Goal: Task Accomplishment & Management: Complete application form

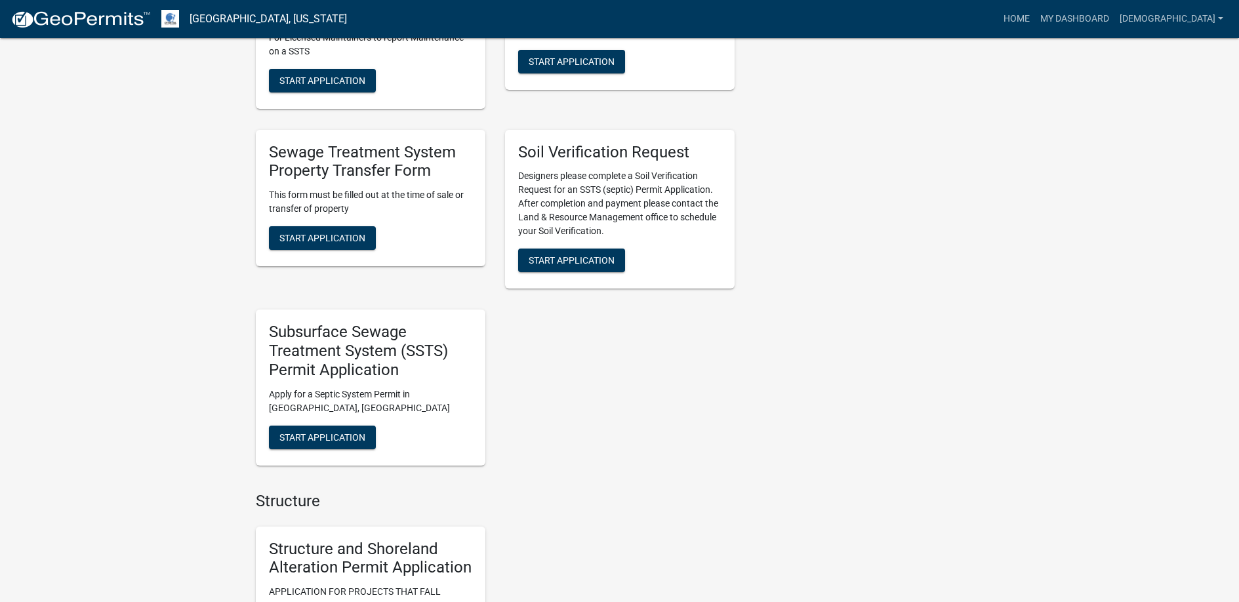
scroll to position [853, 0]
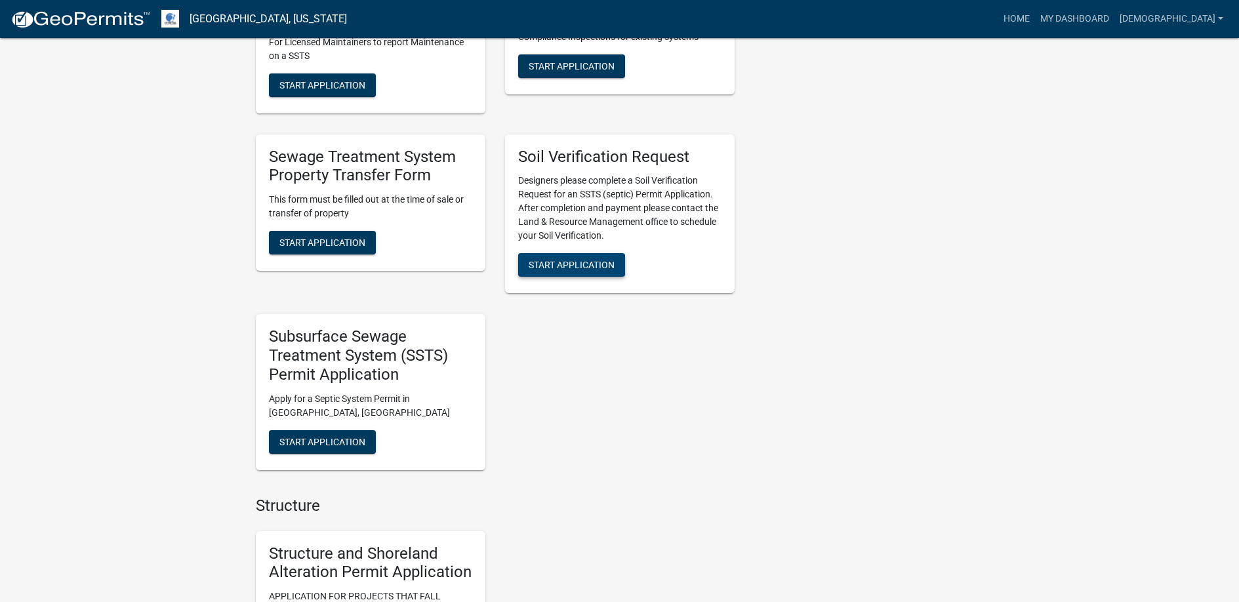
click at [568, 266] on span "Start Application" at bounding box center [572, 265] width 86 height 10
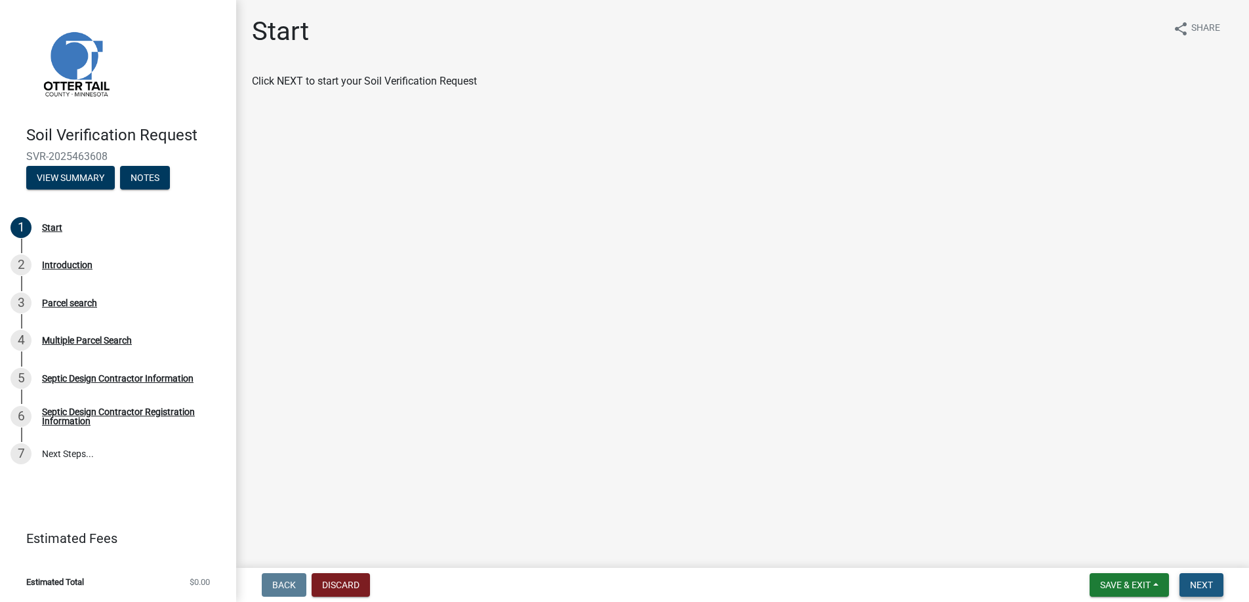
click at [1187, 581] on button "Next" at bounding box center [1202, 585] width 44 height 24
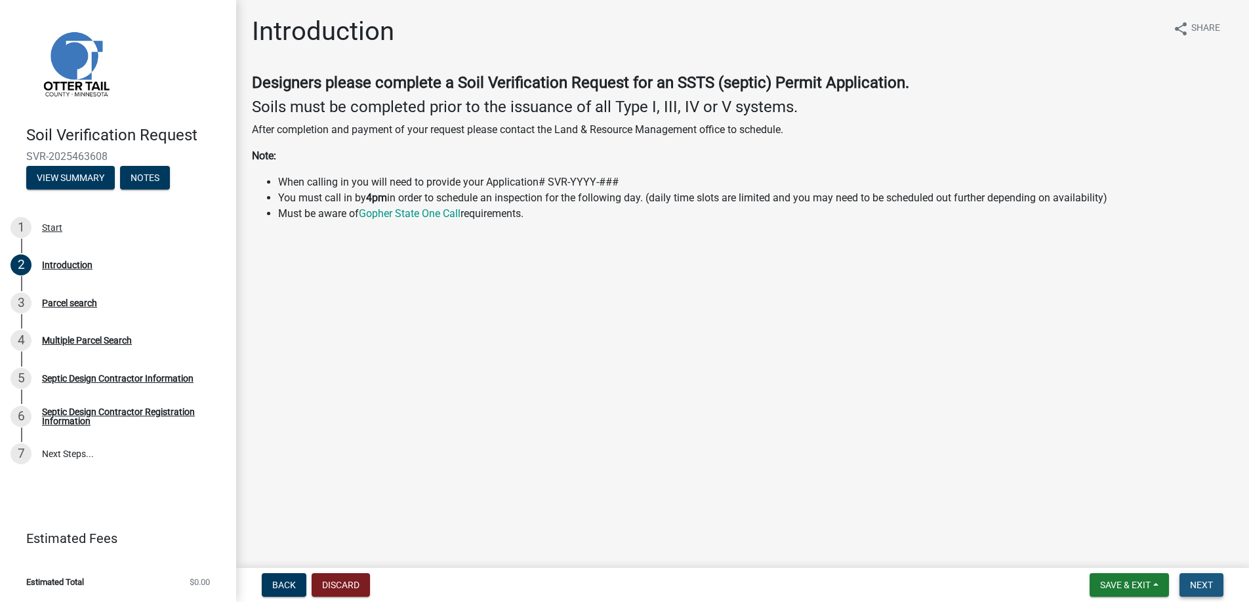
click at [1187, 581] on button "Next" at bounding box center [1202, 585] width 44 height 24
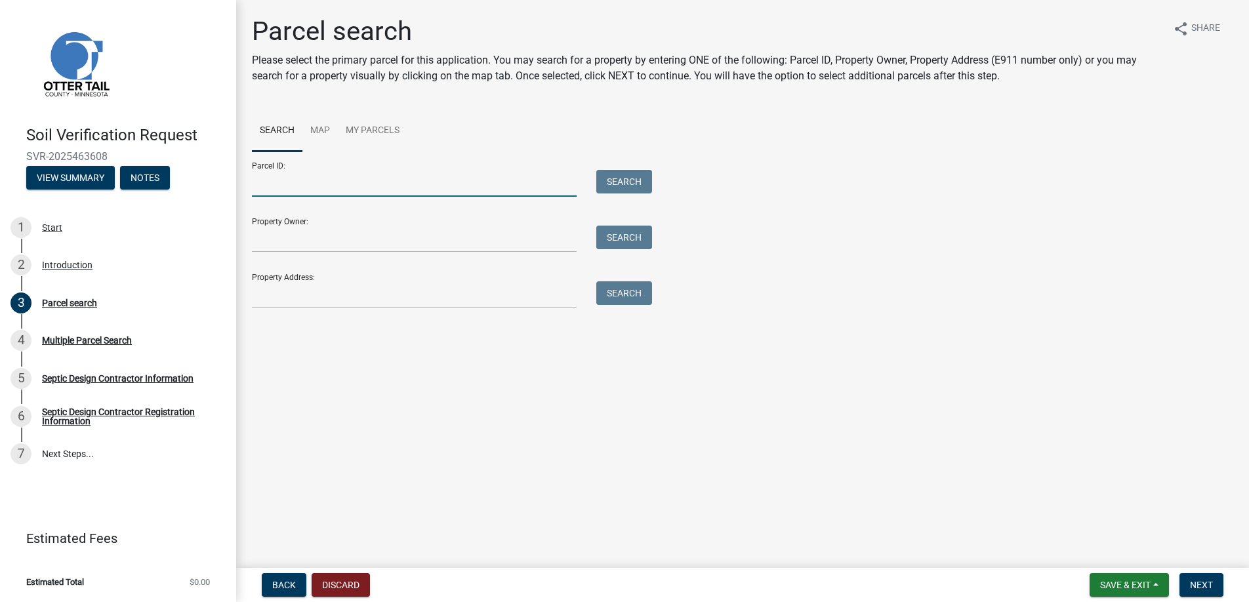
click at [272, 179] on input "Parcel ID:" at bounding box center [414, 183] width 325 height 27
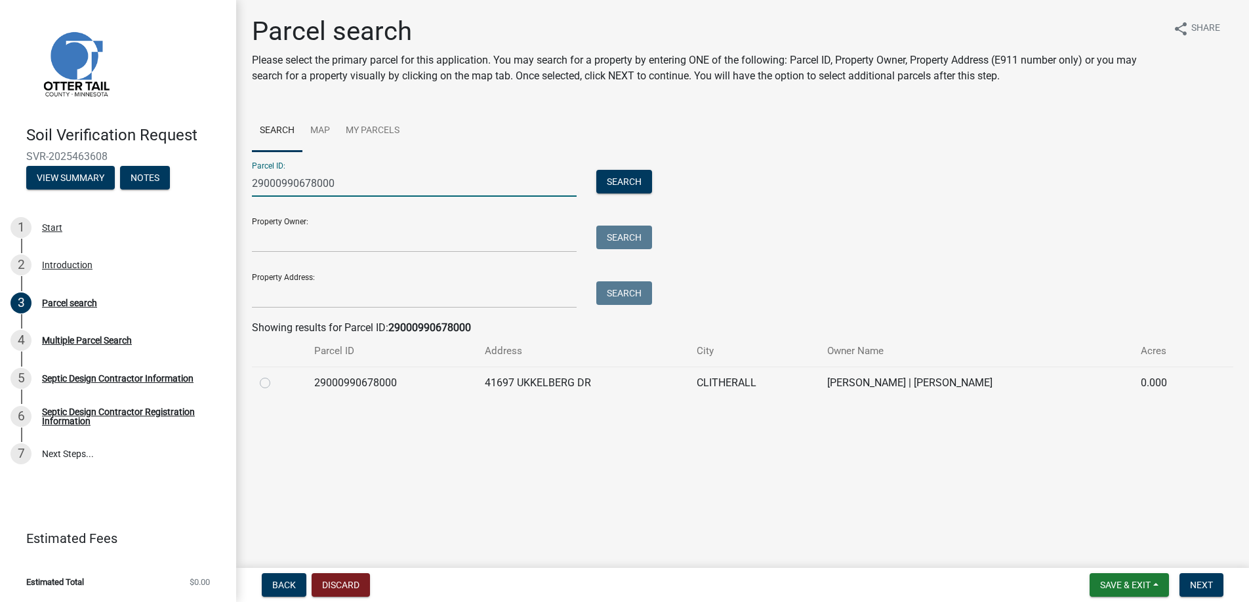
type input "29000990678000"
click at [276, 375] on label at bounding box center [276, 375] width 0 height 0
click at [276, 383] on input "radio" at bounding box center [280, 379] width 9 height 9
radio input "true"
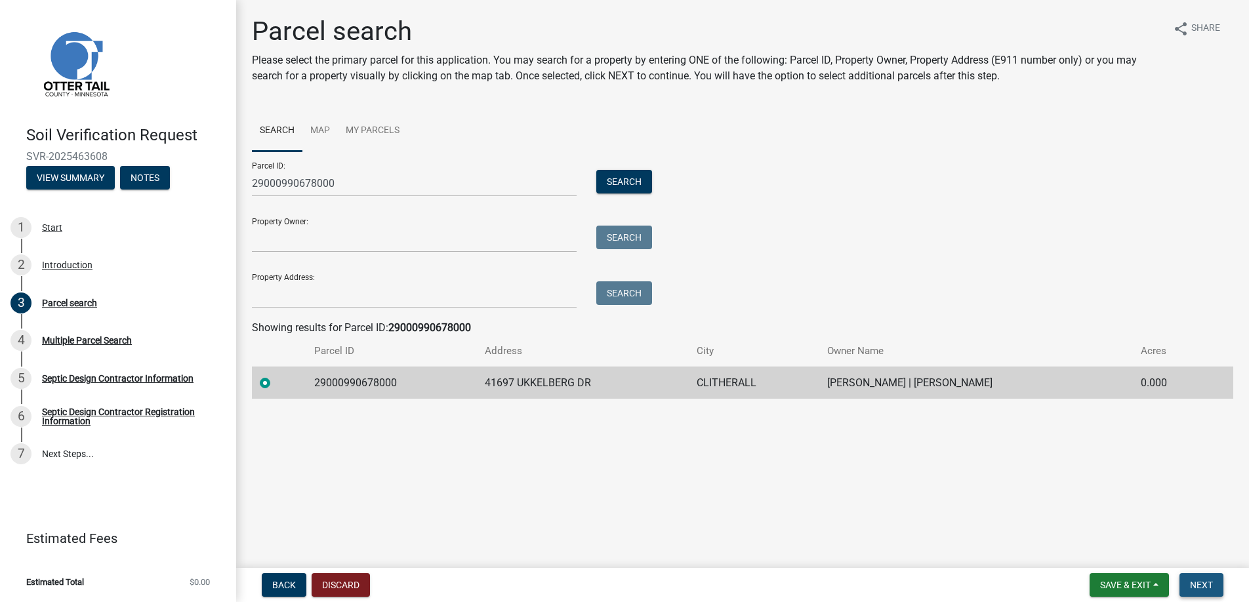
click at [1193, 583] on span "Next" at bounding box center [1201, 585] width 23 height 10
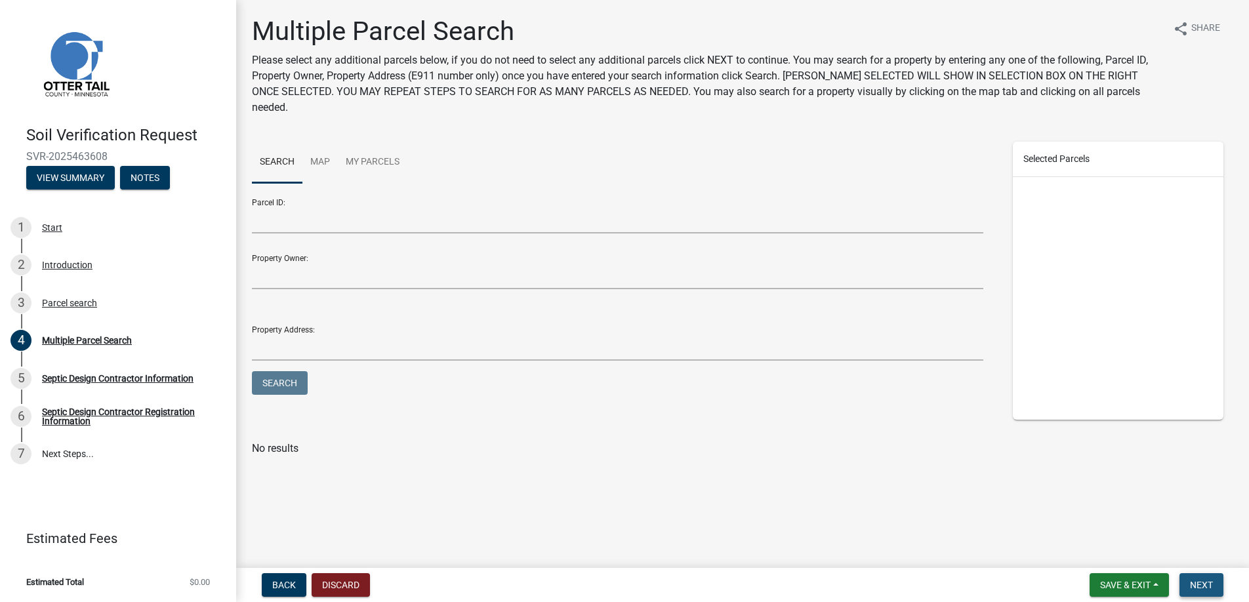
click at [1193, 583] on span "Next" at bounding box center [1201, 585] width 23 height 10
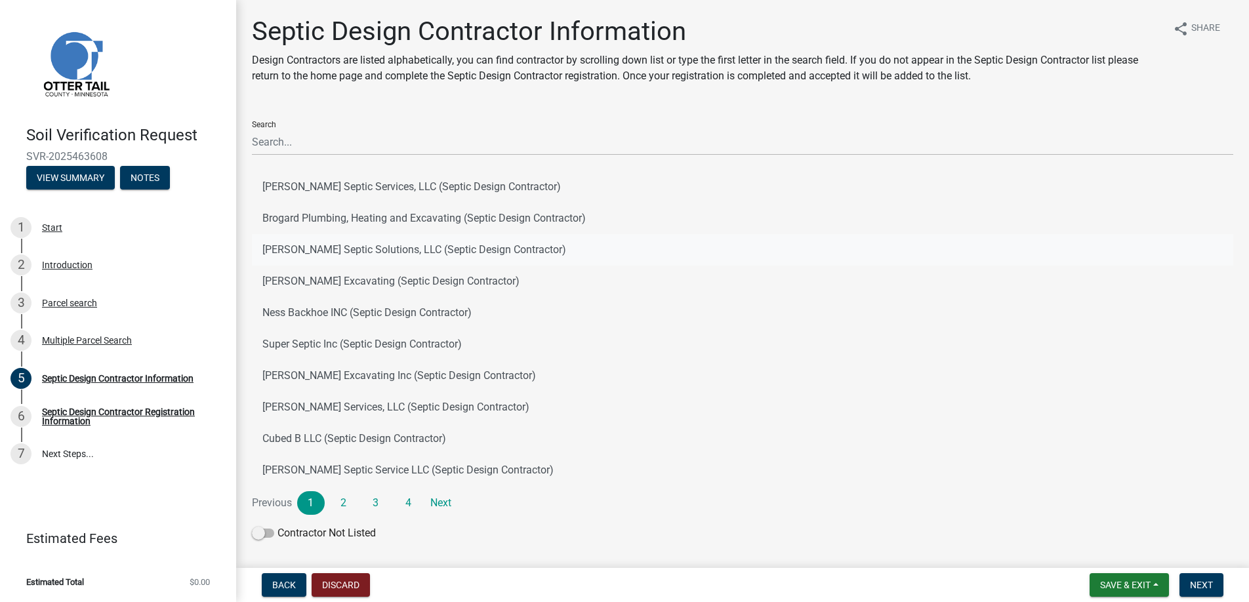
click at [329, 249] on button "[PERSON_NAME] Septic Solutions, LLC (Septic Design Contractor)" at bounding box center [743, 249] width 982 height 31
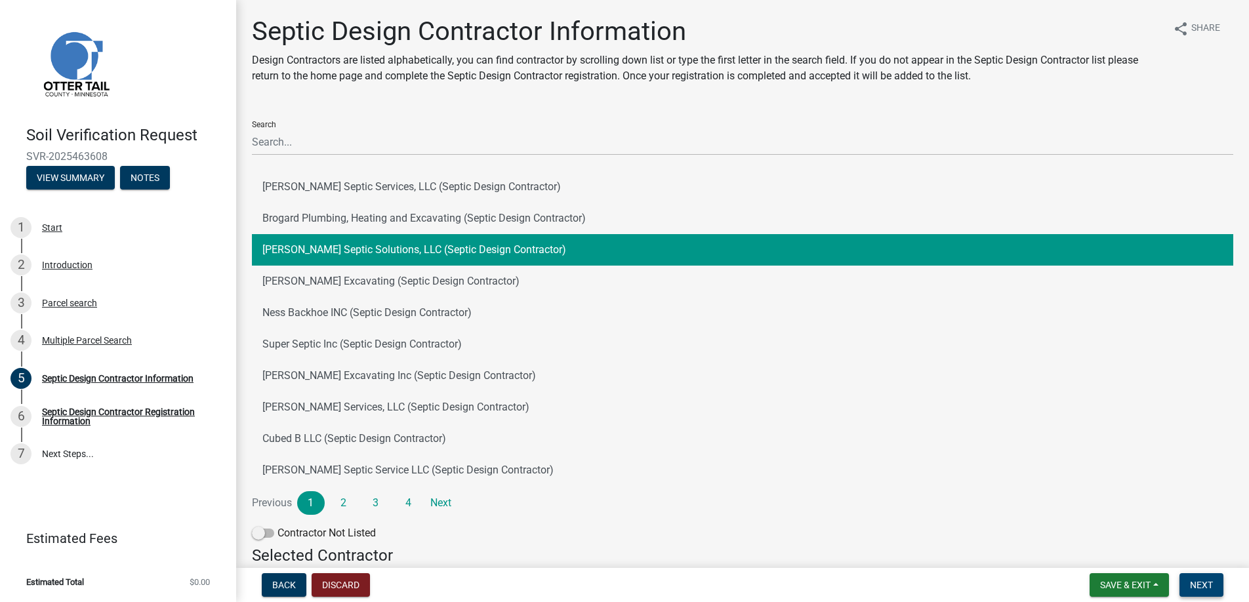
click at [1207, 583] on span "Next" at bounding box center [1201, 585] width 23 height 10
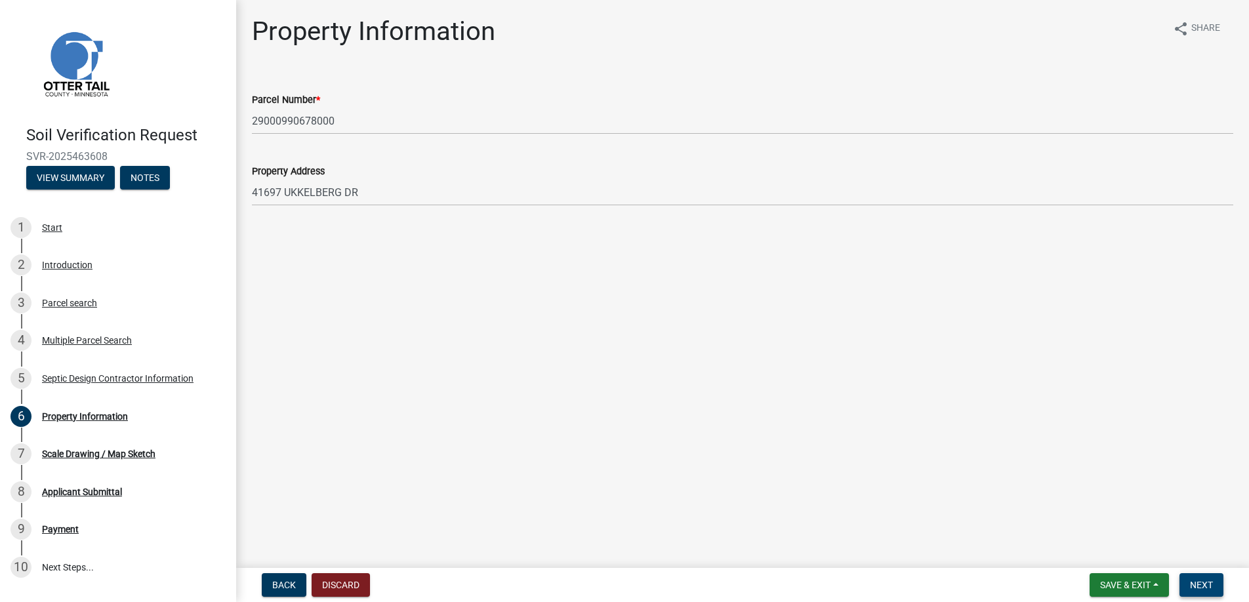
click at [1203, 583] on span "Next" at bounding box center [1201, 585] width 23 height 10
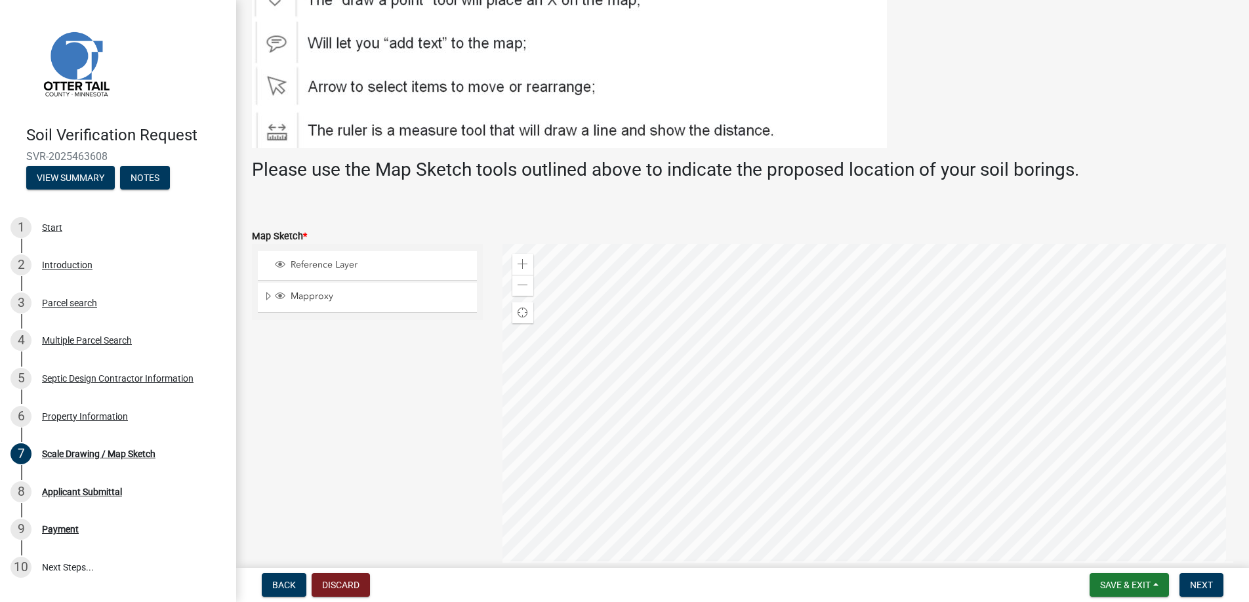
scroll to position [197, 0]
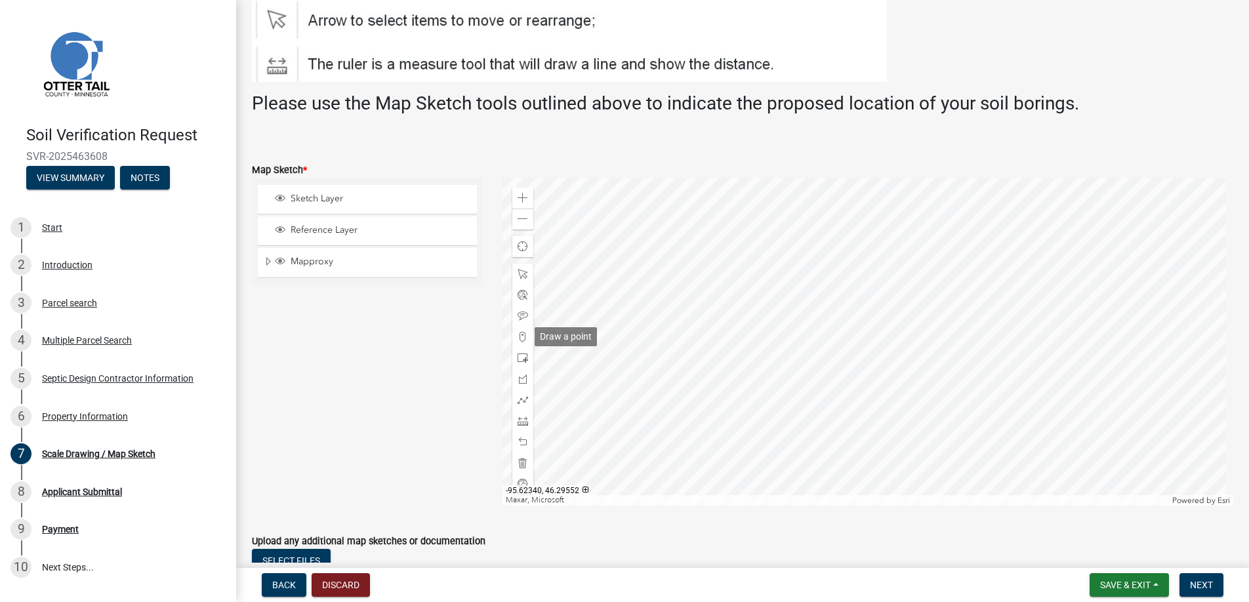
click at [512, 337] on div at bounding box center [522, 337] width 21 height 21
click at [520, 334] on span at bounding box center [523, 337] width 10 height 10
click at [900, 395] on div at bounding box center [869, 342] width 732 height 328
click at [522, 460] on span at bounding box center [523, 463] width 10 height 10
click at [518, 335] on span at bounding box center [523, 337] width 10 height 10
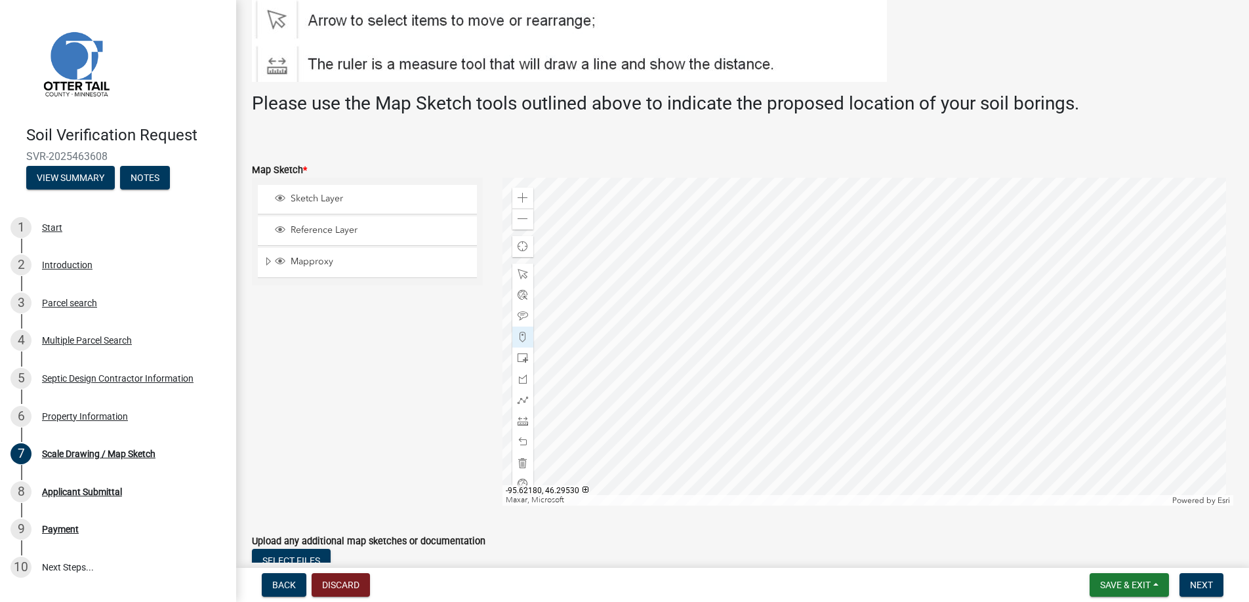
click at [896, 392] on div at bounding box center [869, 342] width 732 height 328
click at [1203, 582] on span "Next" at bounding box center [1201, 585] width 23 height 10
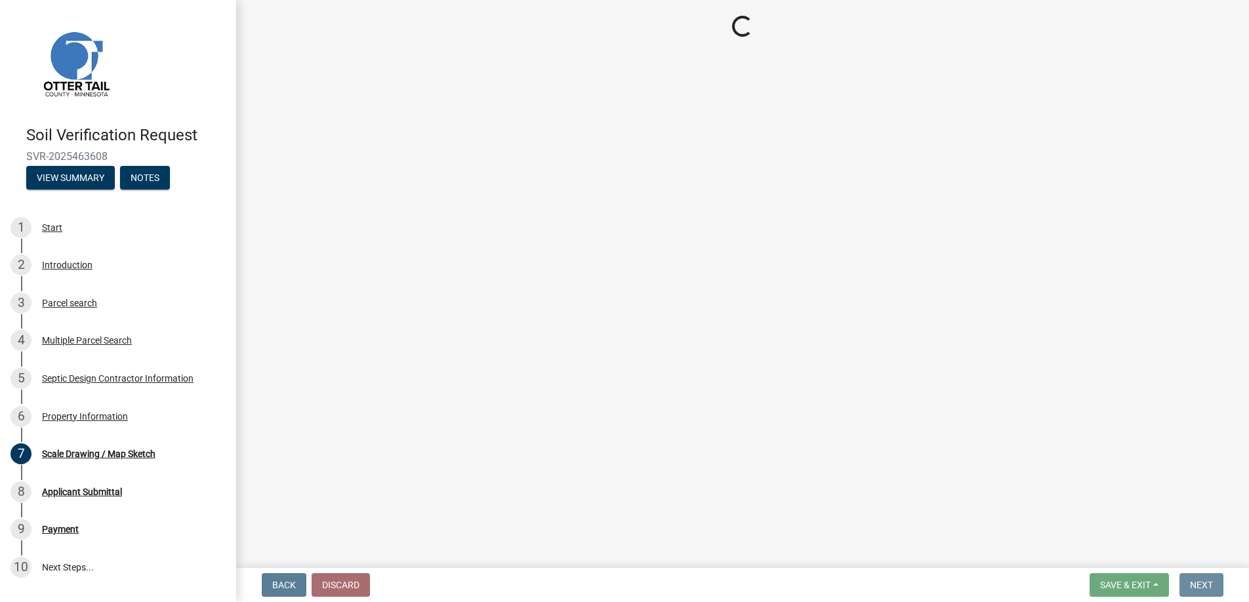
scroll to position [0, 0]
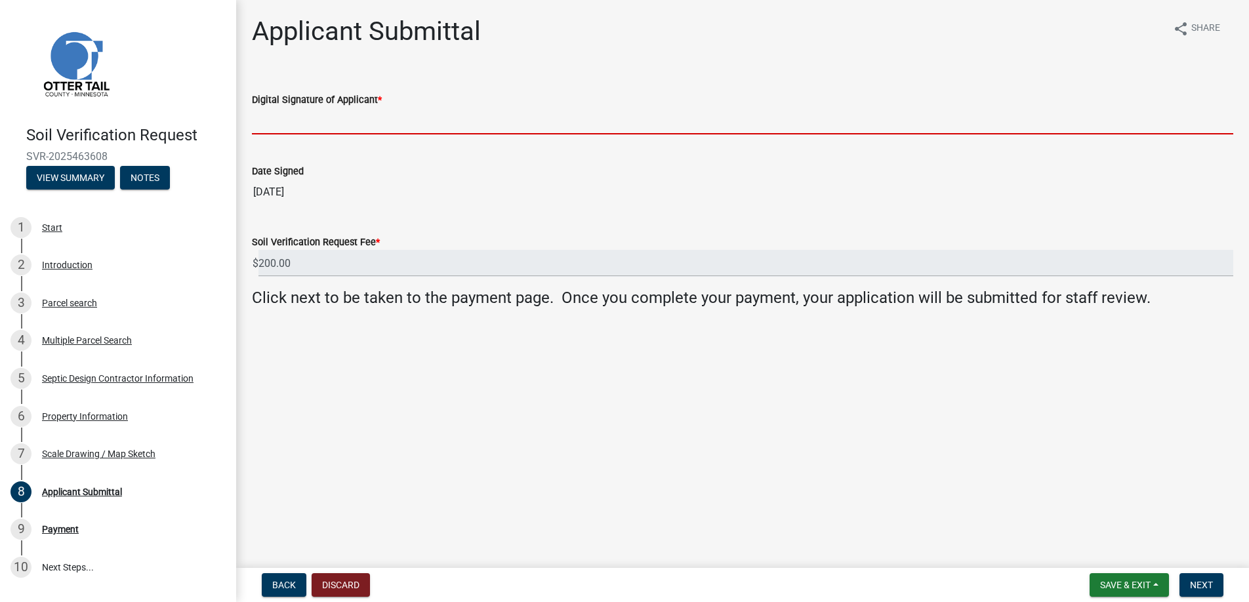
click at [292, 117] on input "Digital Signature of Applicant *" at bounding box center [743, 121] width 982 height 27
type input "[PERSON_NAME]"
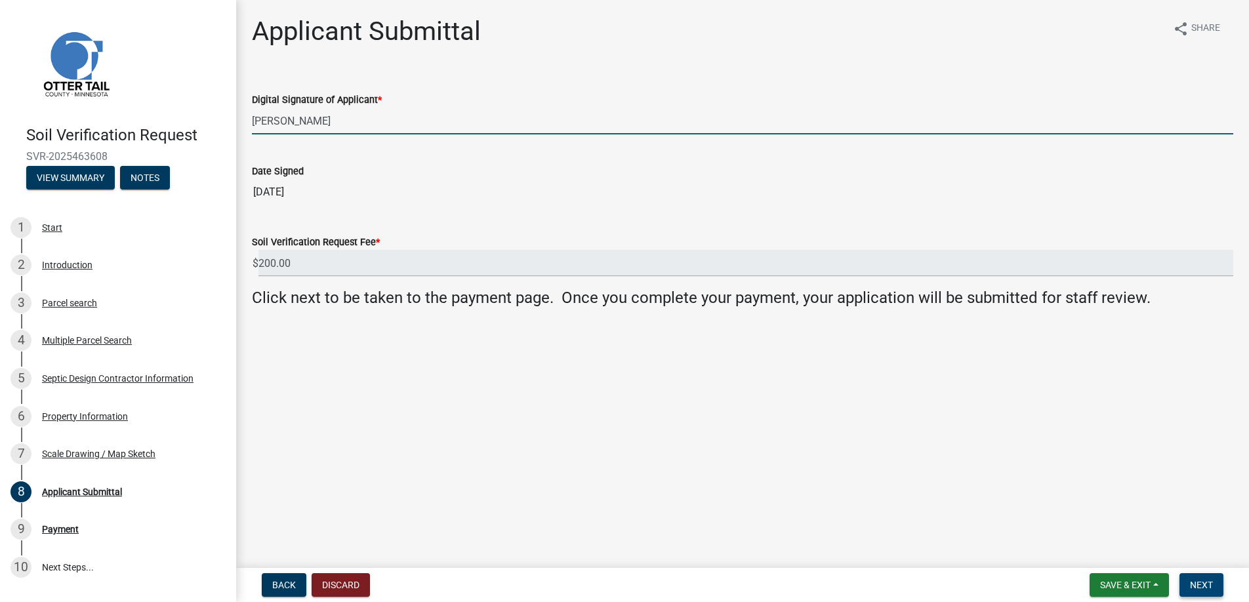
click at [1202, 581] on span "Next" at bounding box center [1201, 585] width 23 height 10
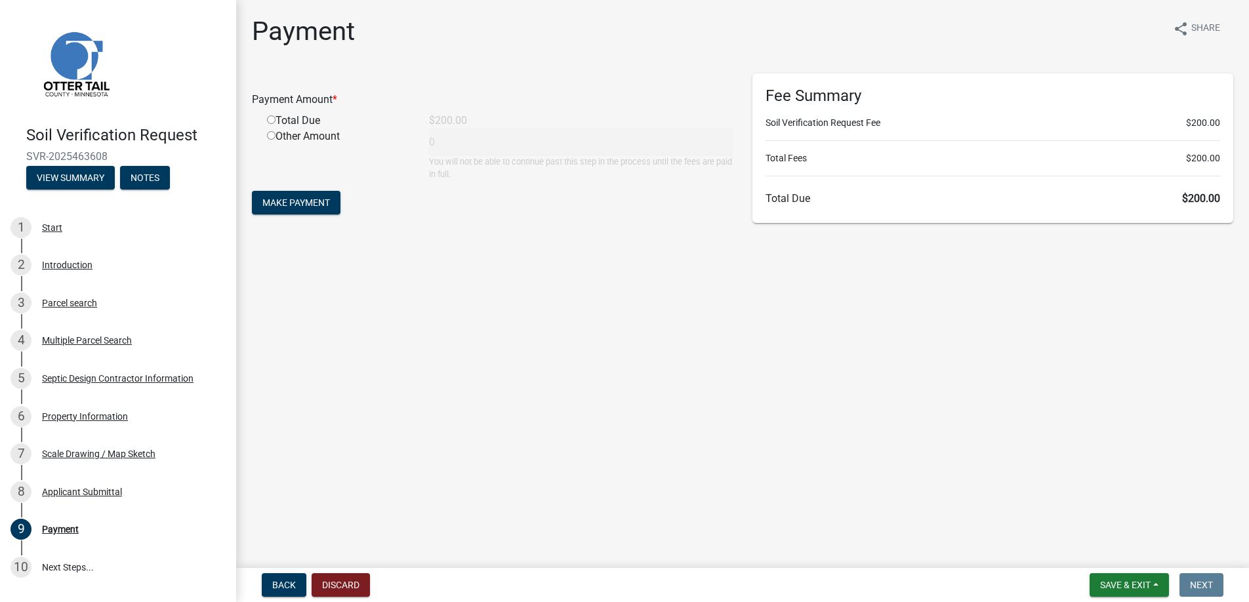
click at [270, 119] on input "radio" at bounding box center [271, 119] width 9 height 9
radio input "true"
type input "200"
click at [288, 198] on span "Make Payment" at bounding box center [296, 202] width 68 height 10
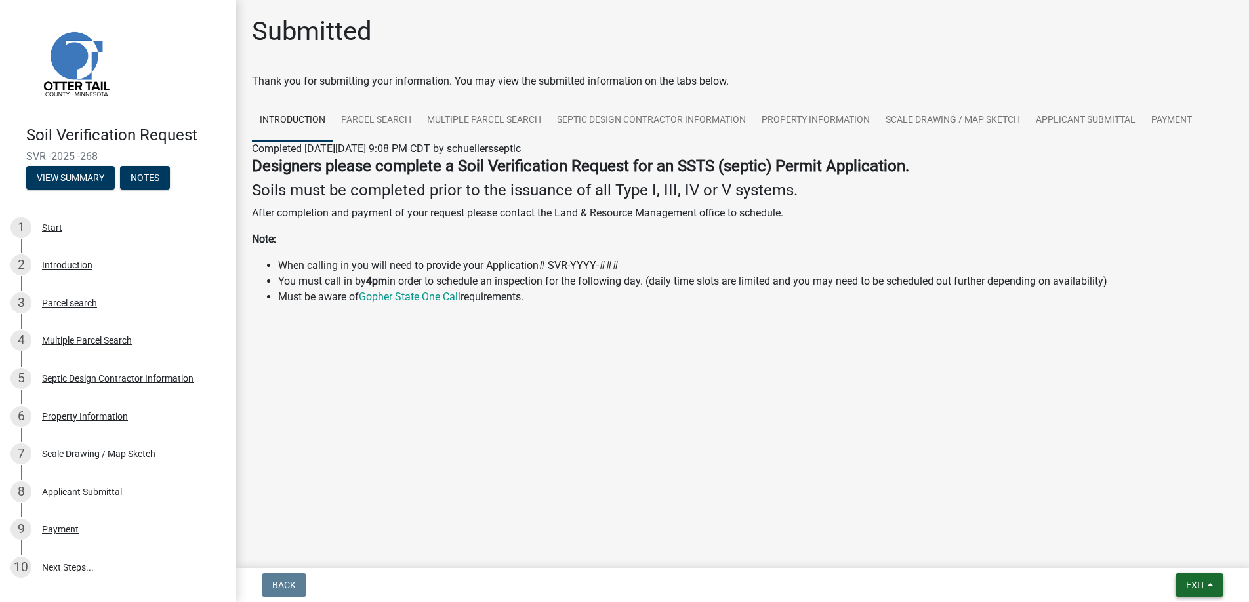
click at [1195, 584] on span "Exit" at bounding box center [1195, 585] width 19 height 10
click at [1162, 549] on button "Save & Exit" at bounding box center [1171, 550] width 105 height 31
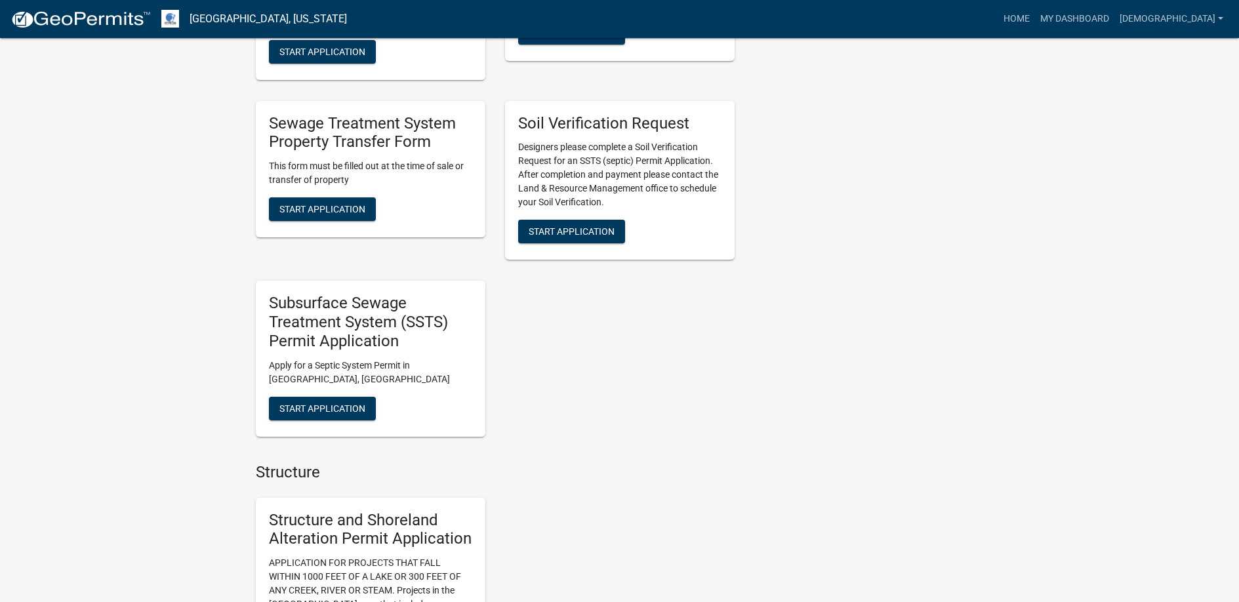
scroll to position [919, 0]
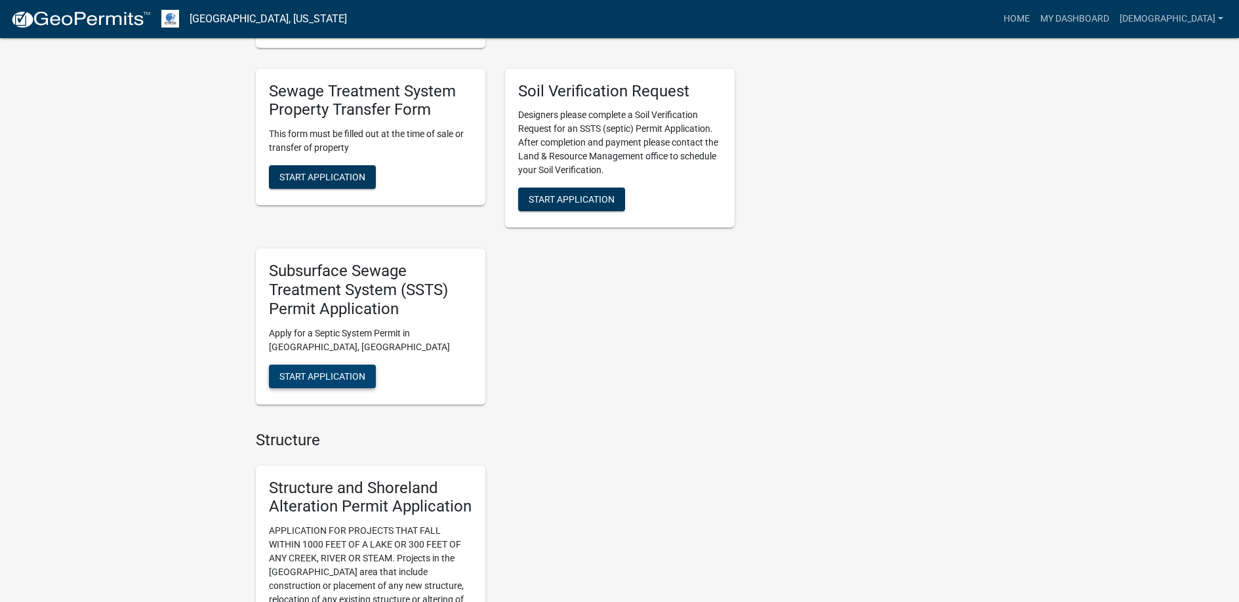
click at [326, 372] on span "Start Application" at bounding box center [323, 376] width 86 height 10
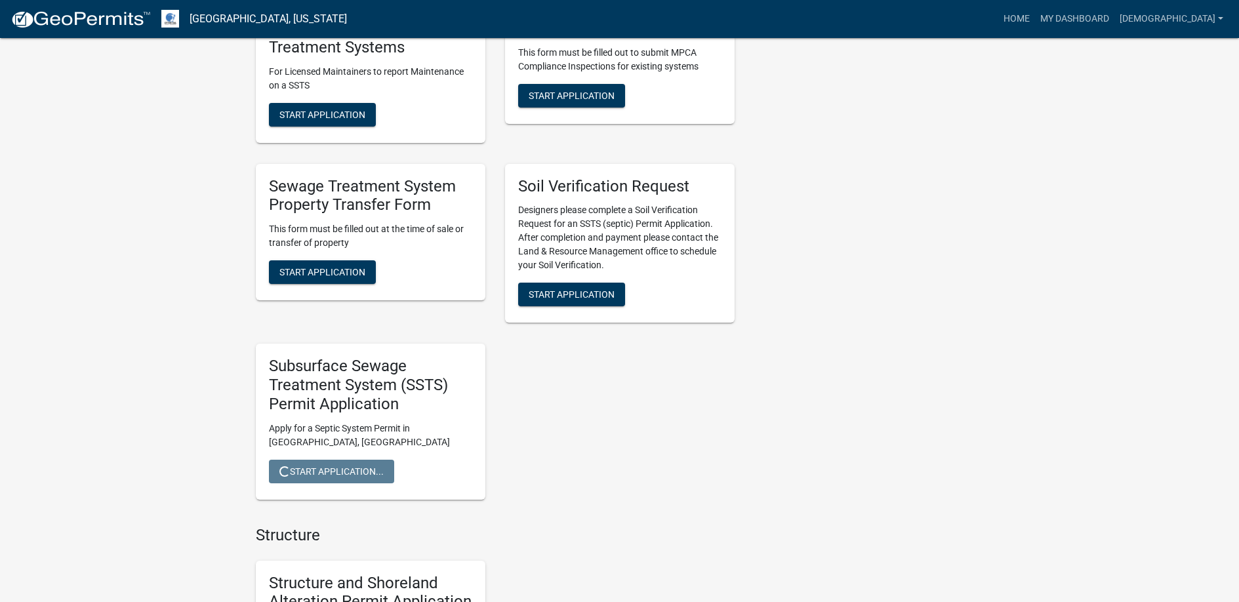
scroll to position [853, 0]
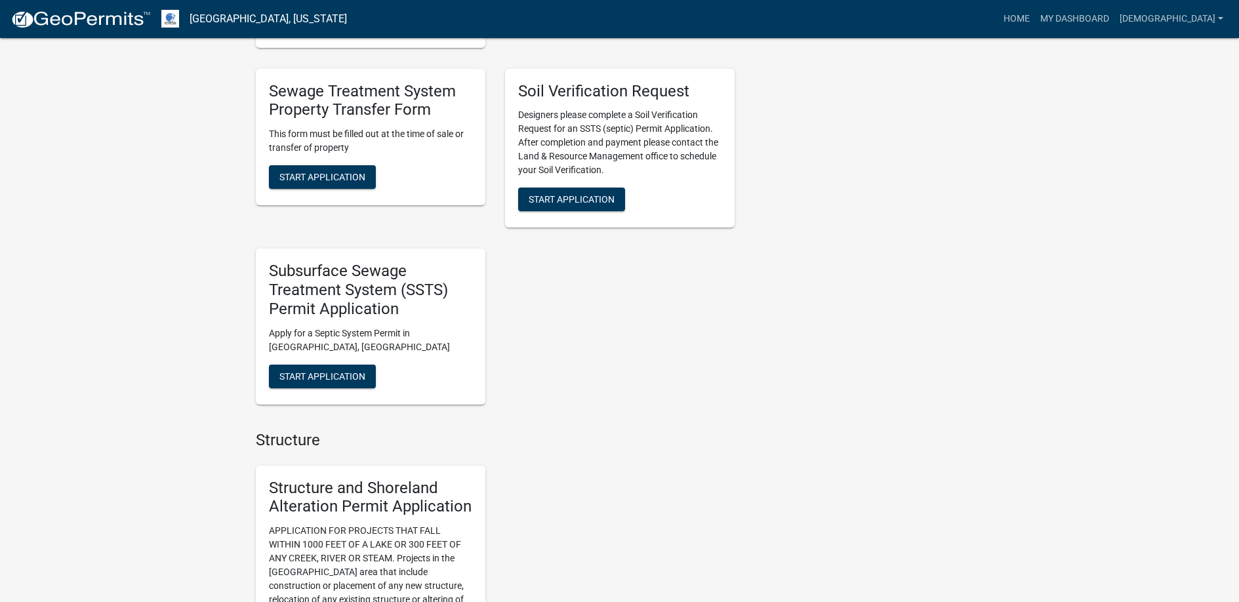
scroll to position [984, 0]
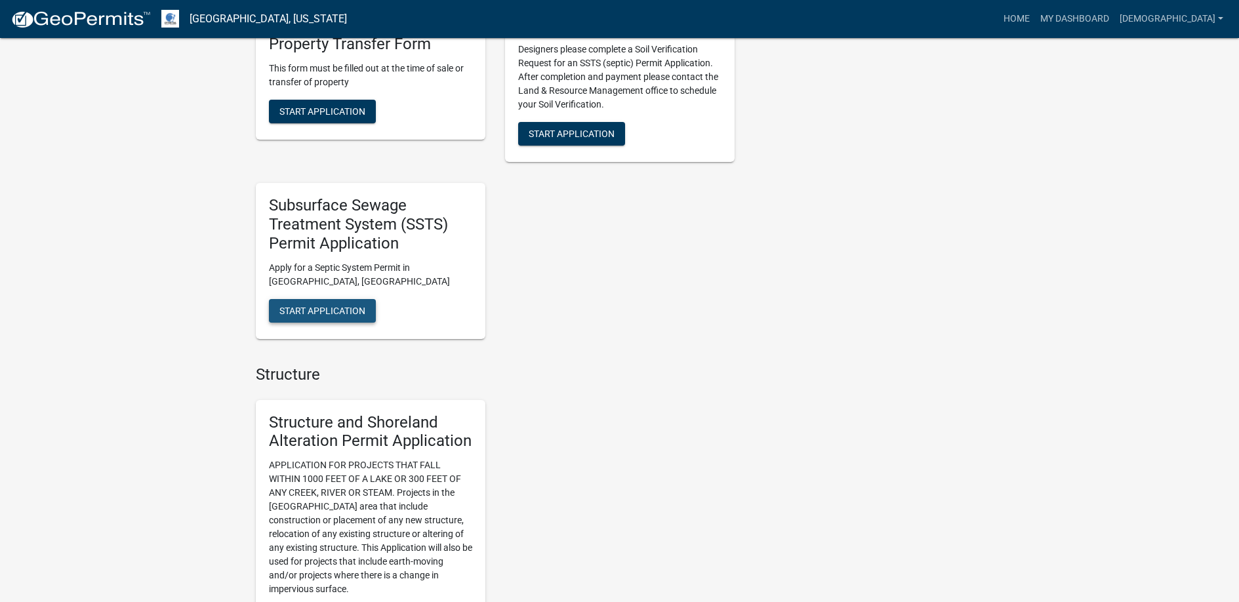
click at [316, 307] on span "Start Application" at bounding box center [323, 310] width 86 height 10
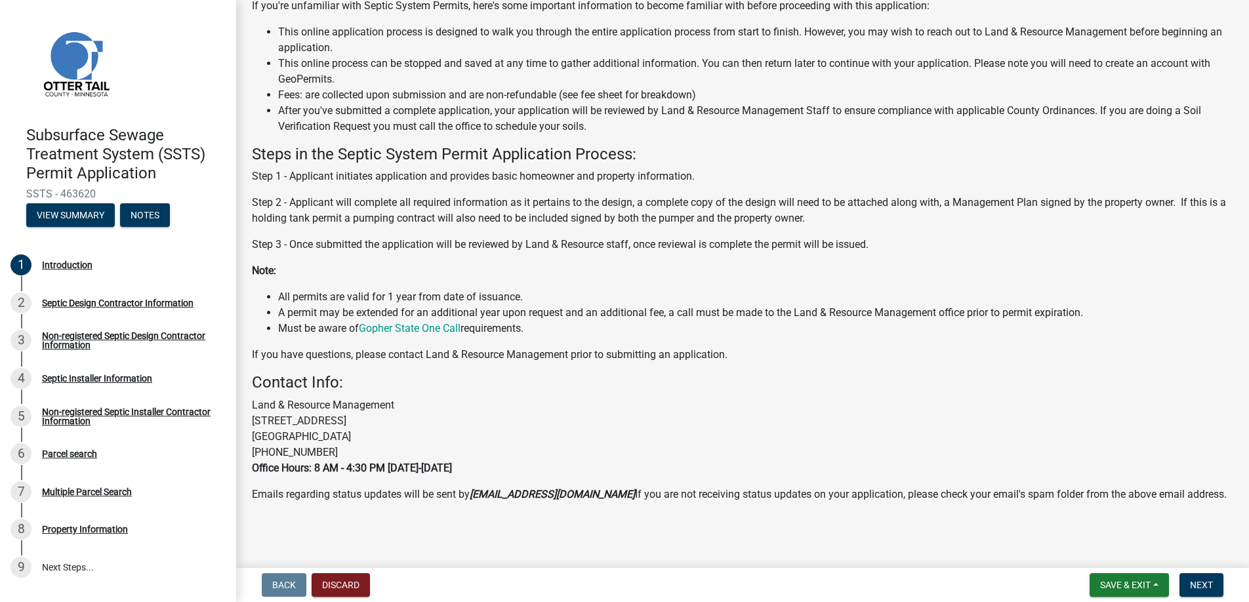
scroll to position [131, 0]
click at [1202, 581] on span "Next" at bounding box center [1201, 585] width 23 height 10
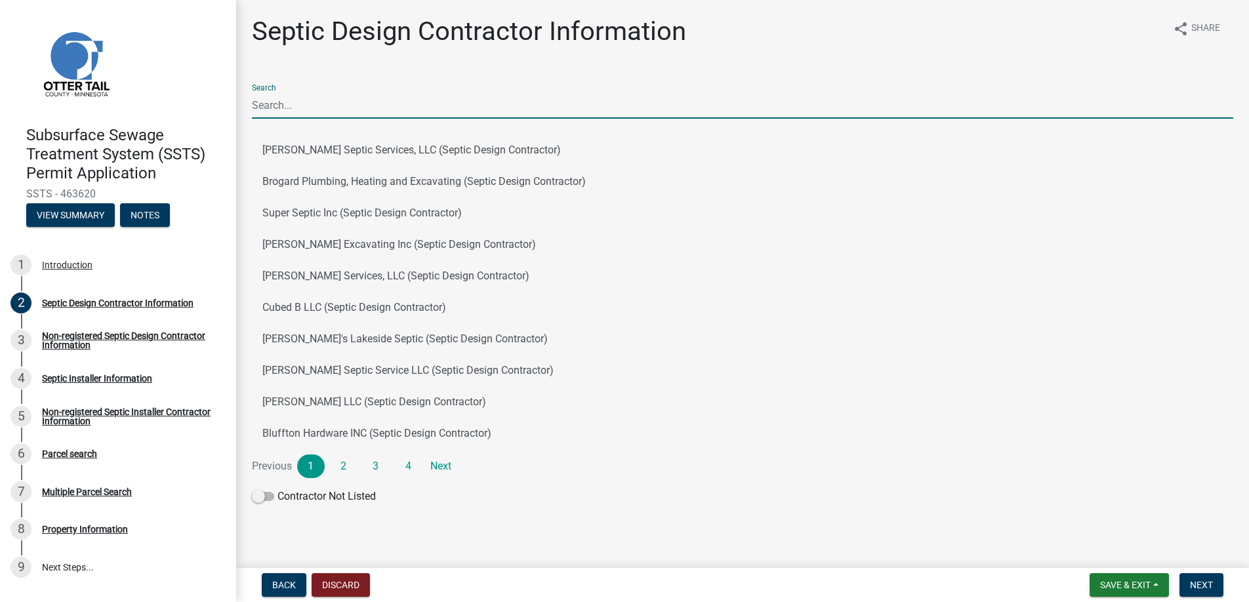
click at [307, 100] on input "Search" at bounding box center [743, 105] width 982 height 27
type input "Schueller"
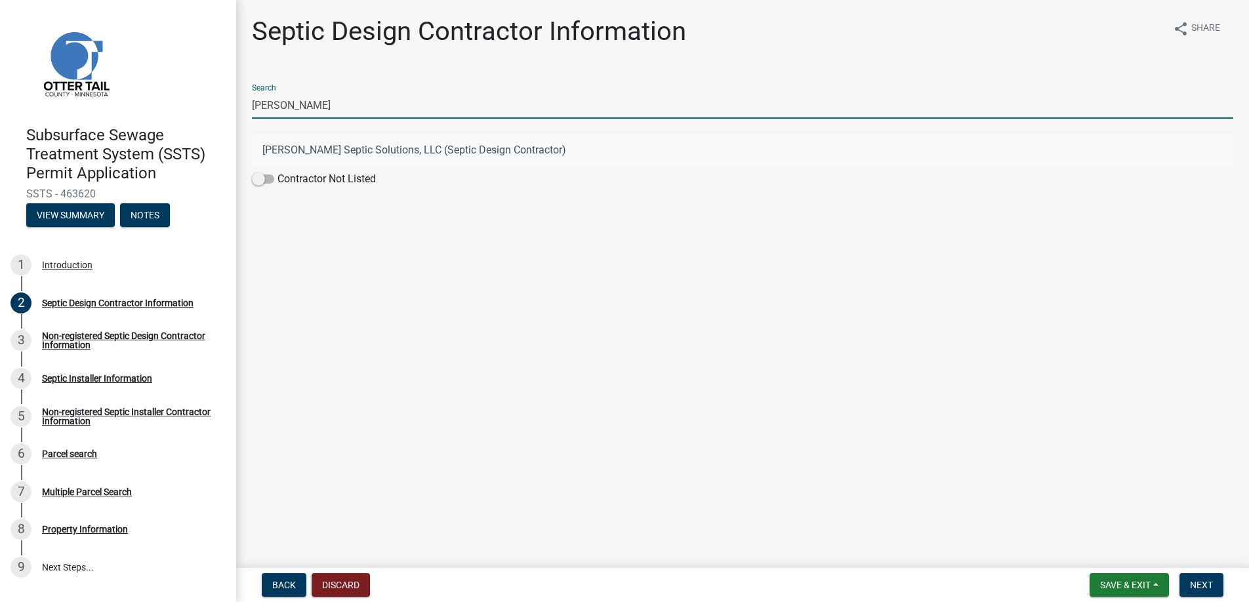
click at [335, 148] on button "Schueller's Septic Solutions, LLC (Septic Design Contractor)" at bounding box center [743, 150] width 982 height 31
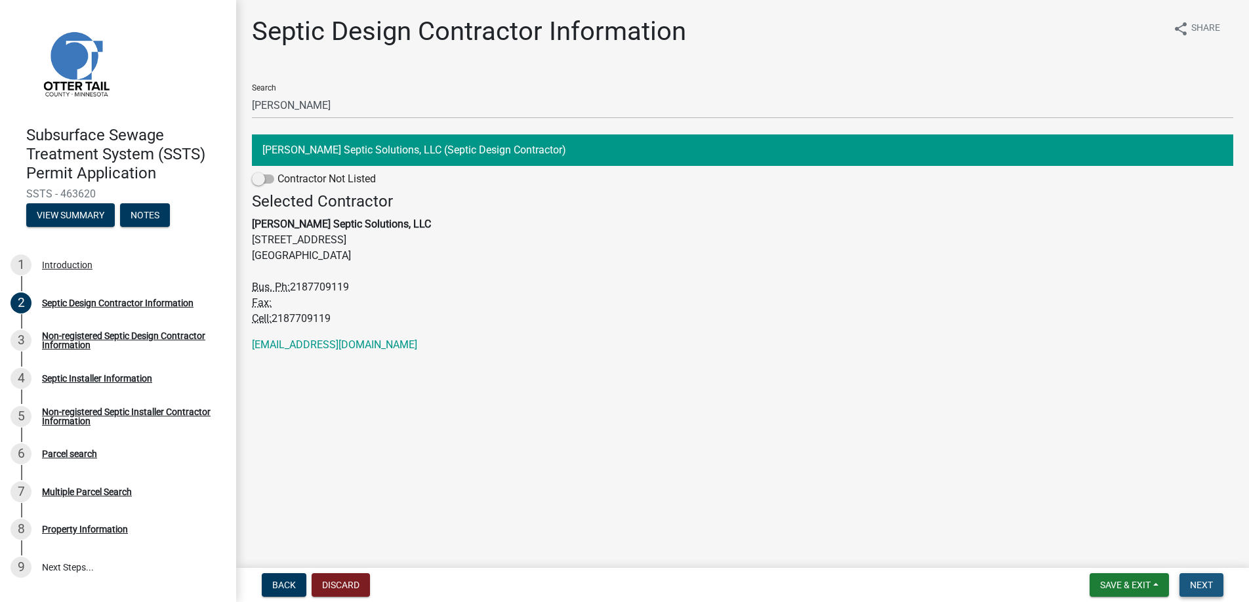
click at [1197, 578] on button "Next" at bounding box center [1202, 585] width 44 height 24
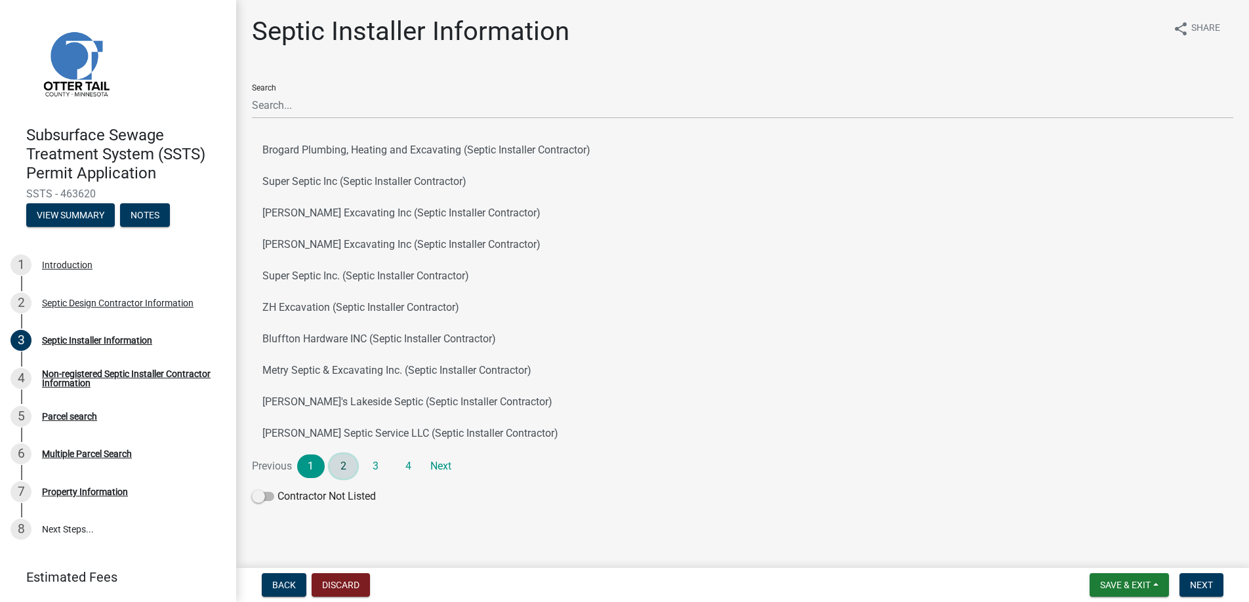
click at [346, 465] on link "2" at bounding box center [344, 467] width 28 height 24
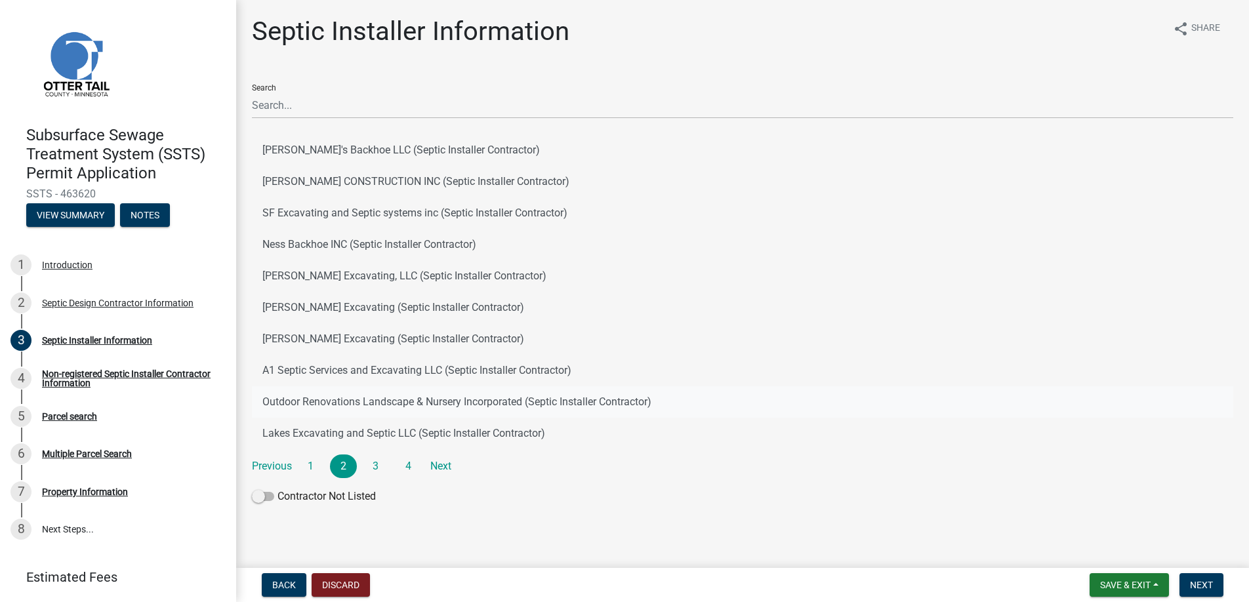
click at [328, 399] on button "Outdoor Renovations Landscape & Nursery Incorporated (Septic Installer Contract…" at bounding box center [743, 401] width 982 height 31
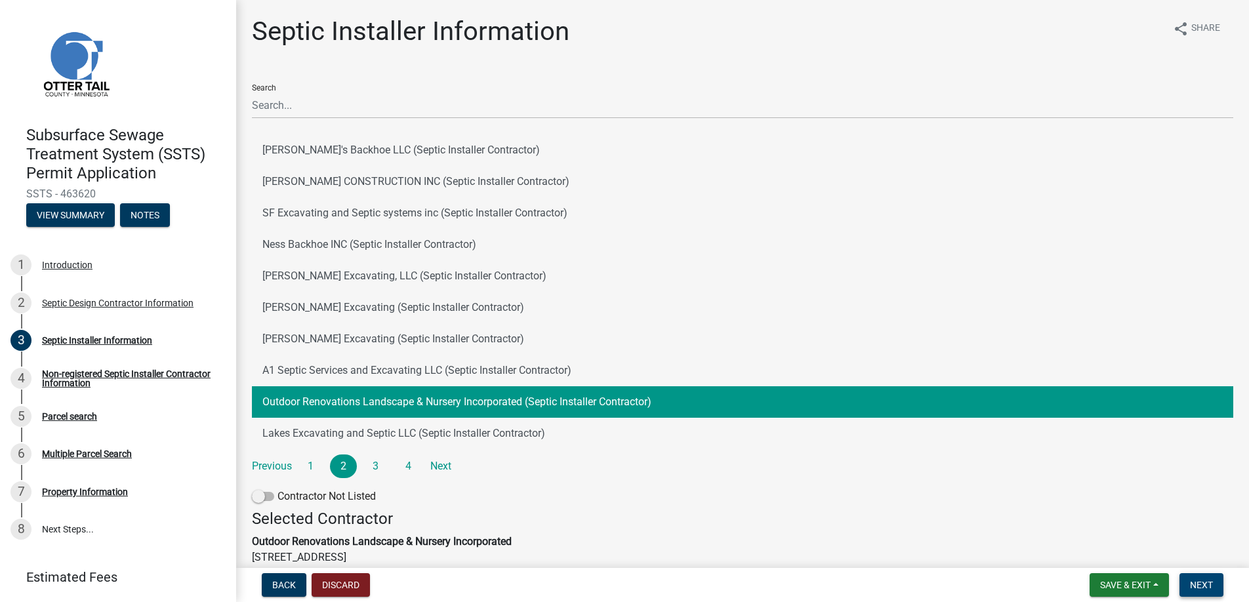
click at [1201, 583] on span "Next" at bounding box center [1201, 585] width 23 height 10
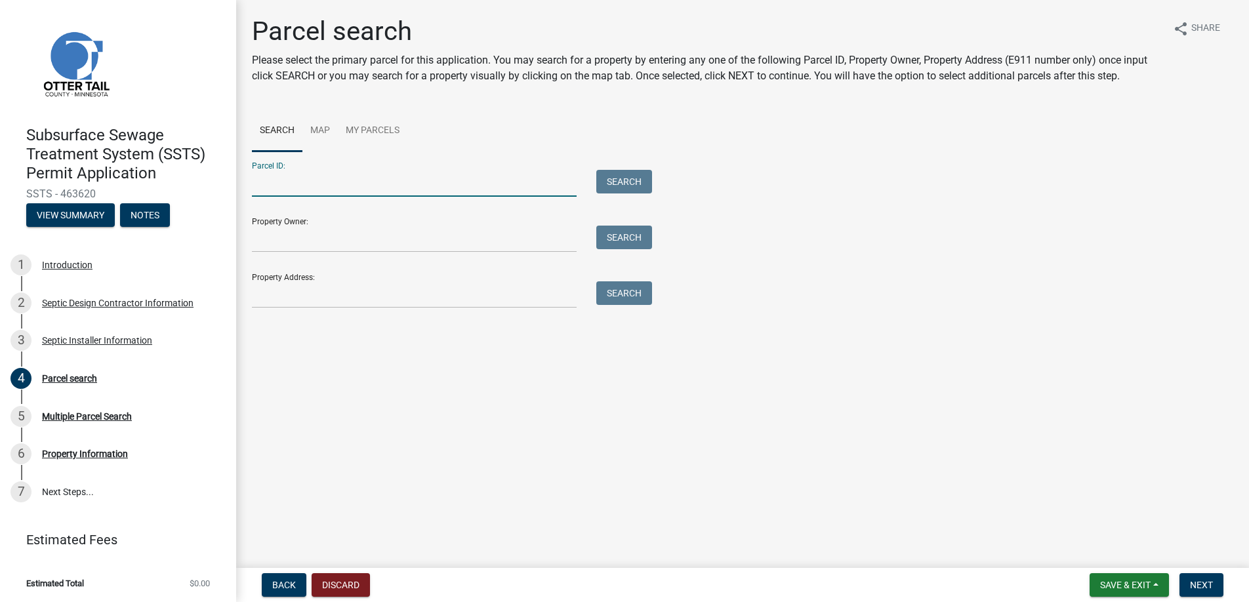
click at [282, 184] on input "Parcel ID:" at bounding box center [414, 183] width 325 height 27
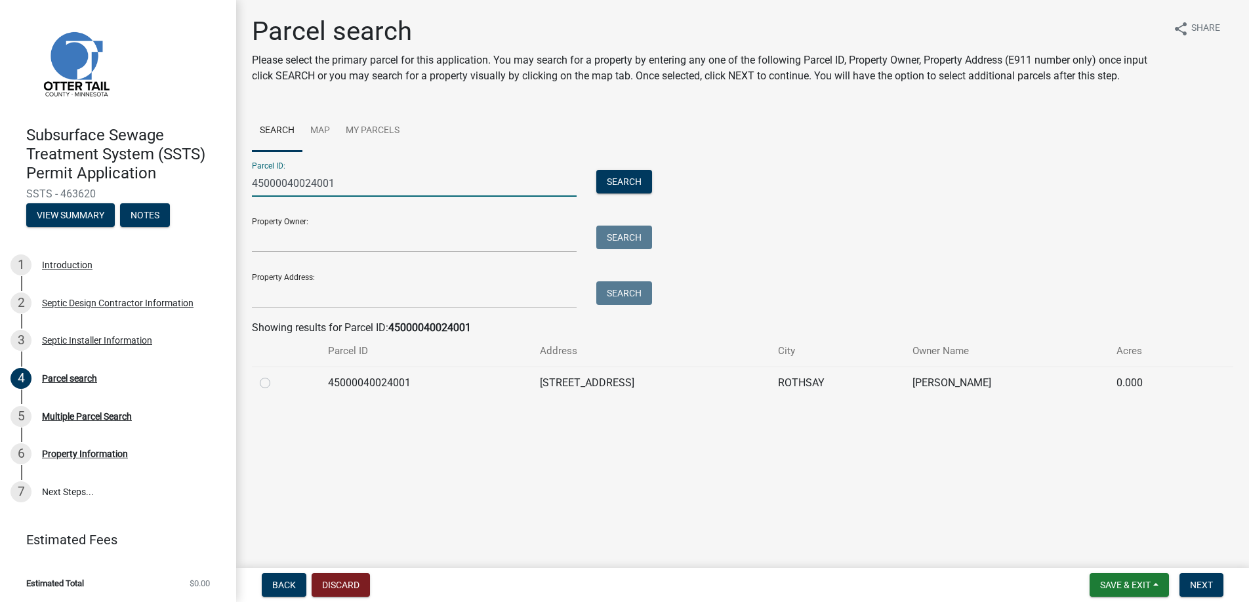
type input "45000040024001"
click at [276, 375] on label at bounding box center [276, 375] width 0 height 0
click at [276, 384] on input "radio" at bounding box center [280, 379] width 9 height 9
radio input "true"
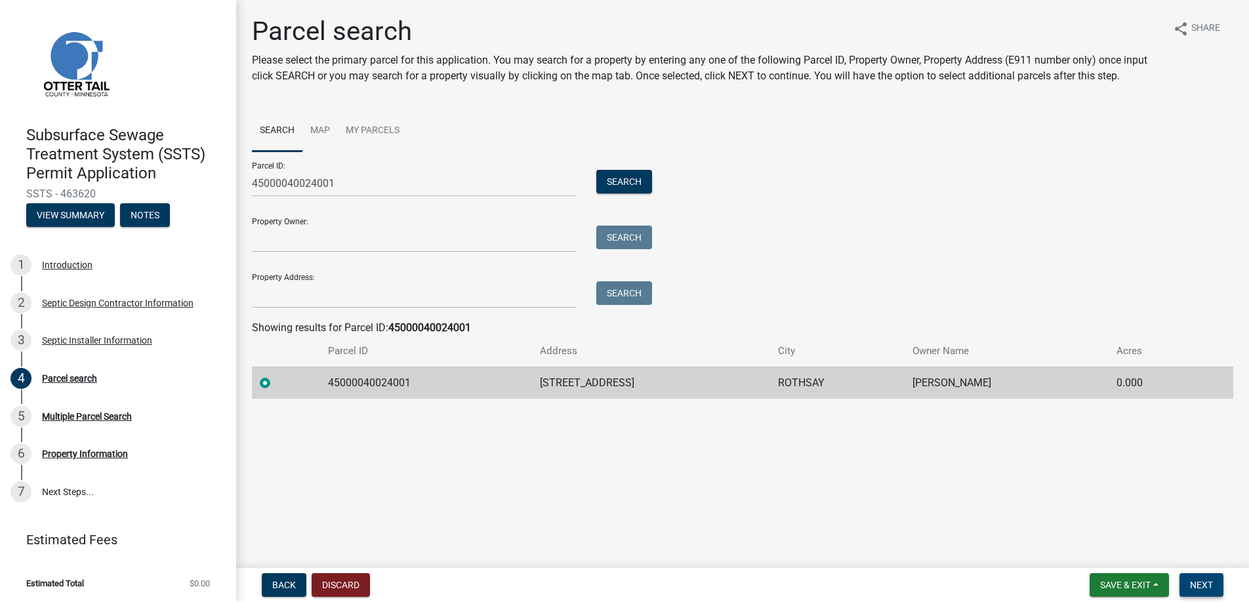
click at [1203, 584] on span "Next" at bounding box center [1201, 585] width 23 height 10
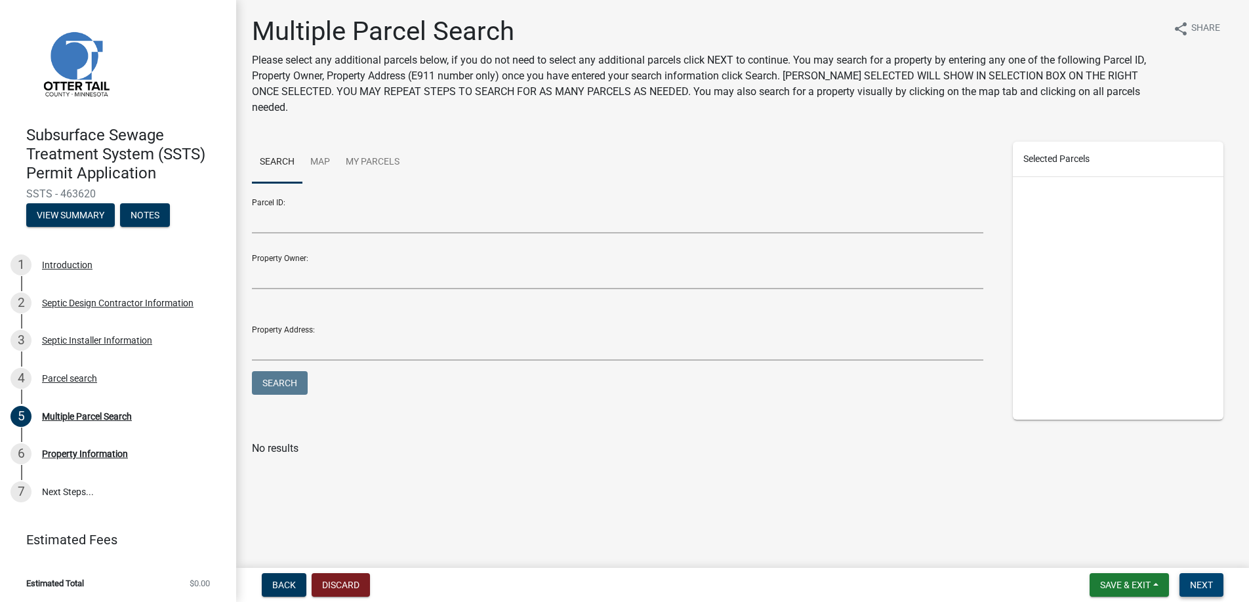
click at [1203, 584] on span "Next" at bounding box center [1201, 585] width 23 height 10
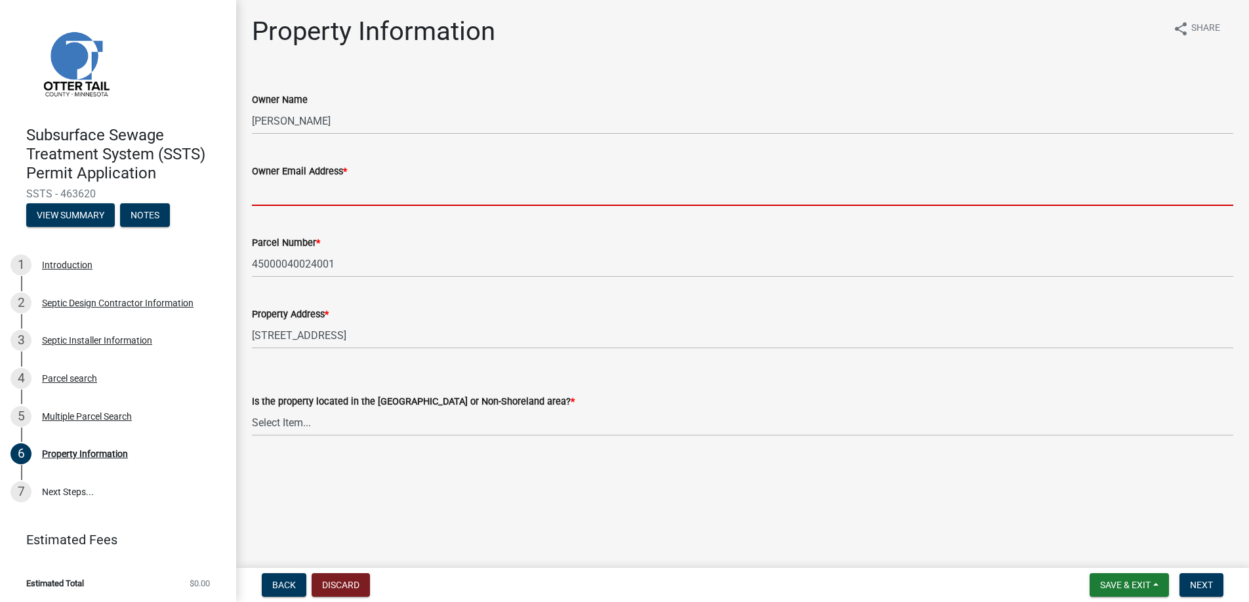
click at [295, 189] on input "Owner Email Address *" at bounding box center [743, 192] width 982 height 27
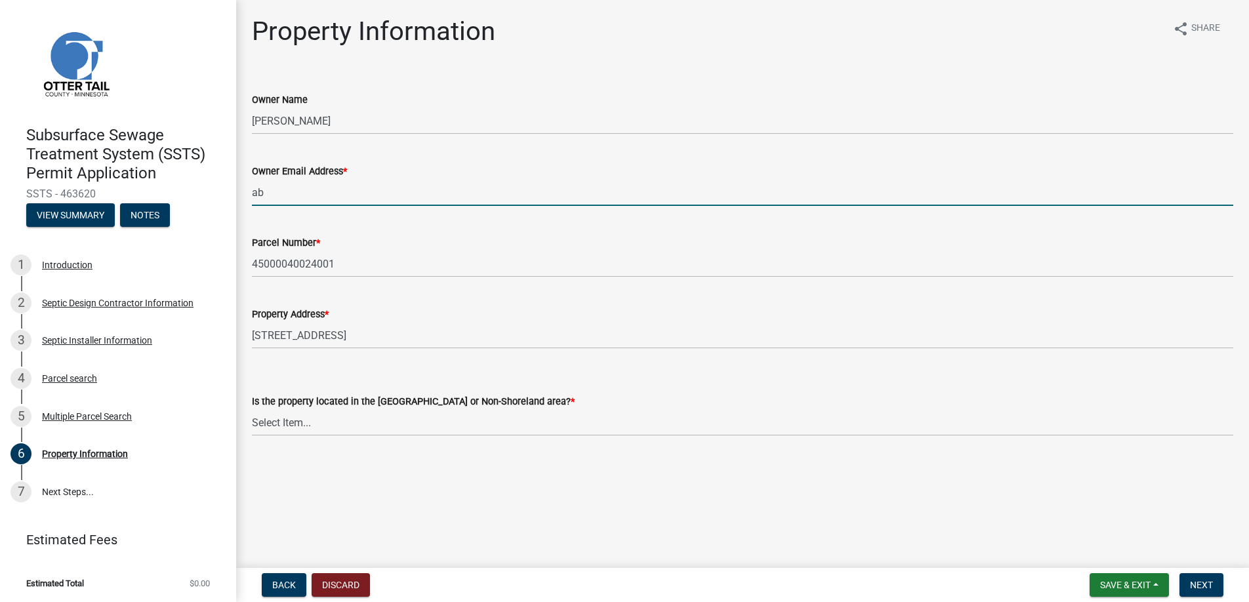
type input "abc@123.com"
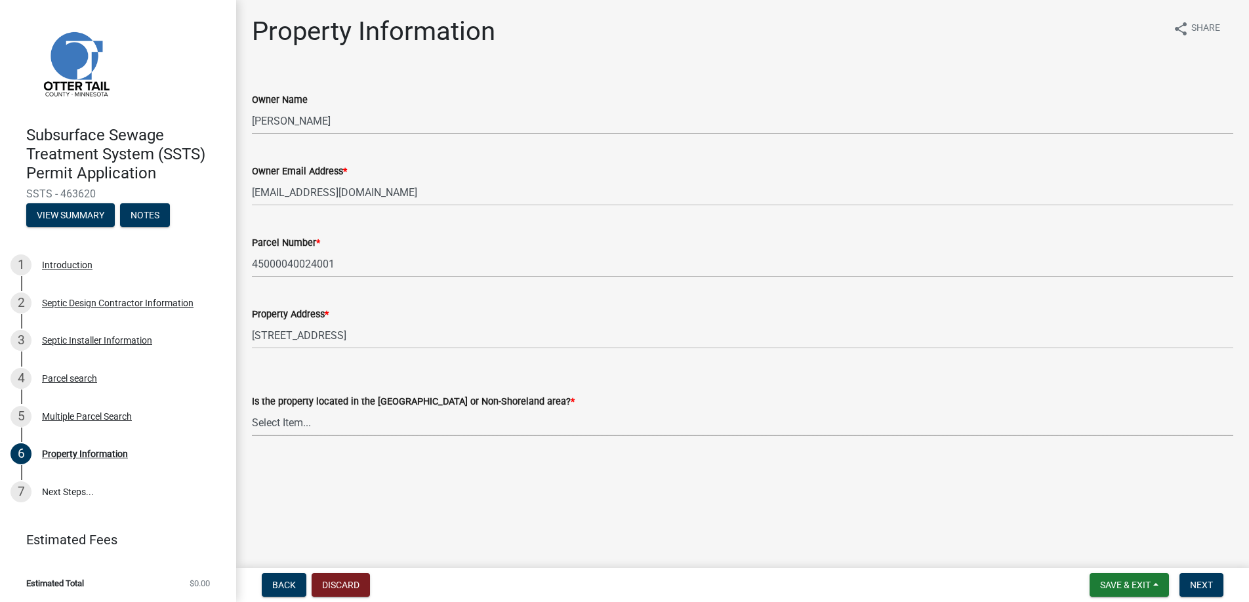
click at [285, 421] on select "Select Item... Shoreland Non-Shoreland" at bounding box center [743, 422] width 982 height 27
click at [252, 409] on select "Select Item... Shoreland Non-Shoreland" at bounding box center [743, 422] width 982 height 27
select select "5ed11e82-653f-4fcc-a472-8d95af57556c"
click at [1201, 586] on span "Next" at bounding box center [1201, 585] width 23 height 10
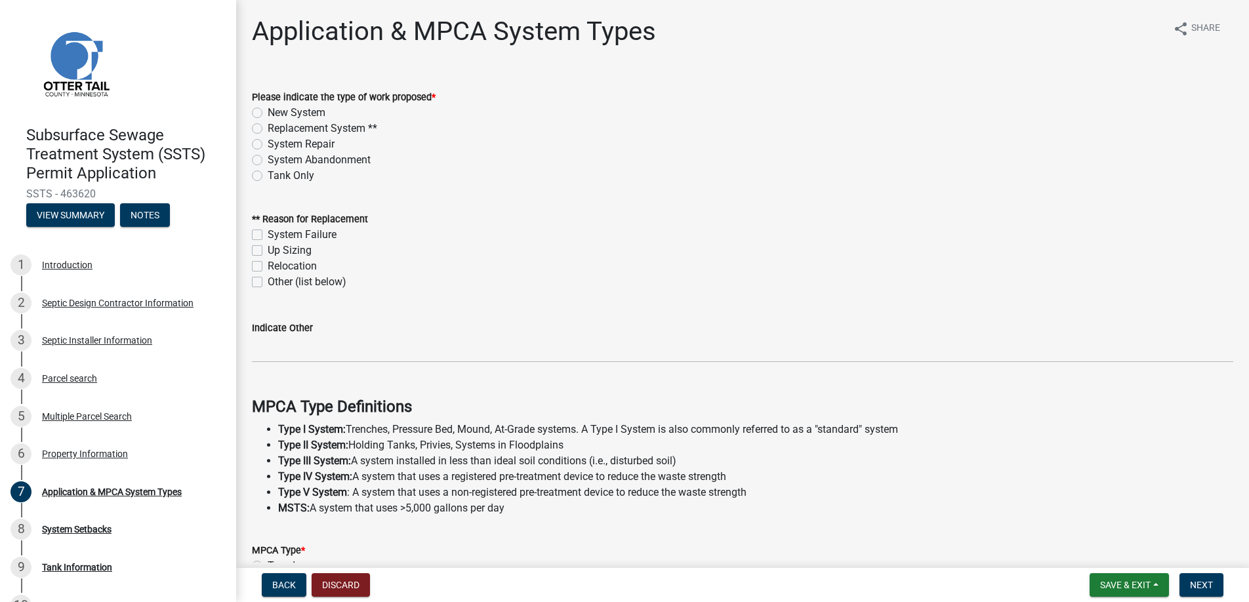
click at [268, 127] on label "Replacement System **" at bounding box center [323, 129] width 110 height 16
click at [268, 127] on input "Replacement System **" at bounding box center [272, 125] width 9 height 9
radio input "true"
click at [268, 231] on label "System Failure" at bounding box center [302, 235] width 69 height 16
click at [268, 231] on input "System Failure" at bounding box center [272, 231] width 9 height 9
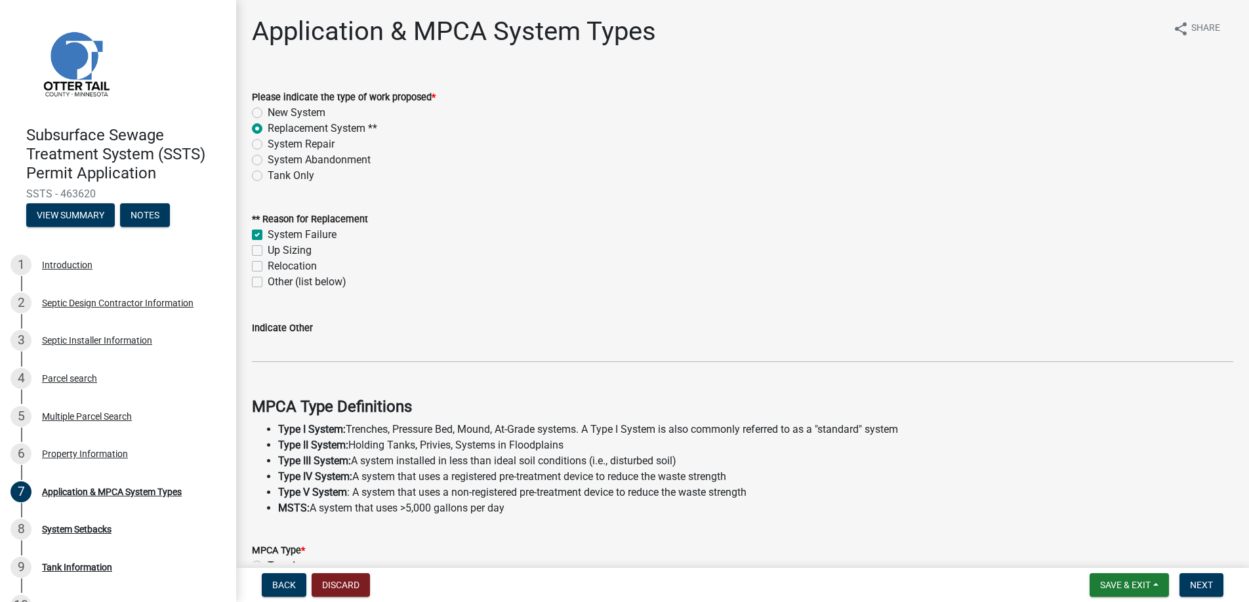
checkbox input "true"
checkbox input "false"
click at [268, 232] on label "System Failure" at bounding box center [302, 235] width 69 height 16
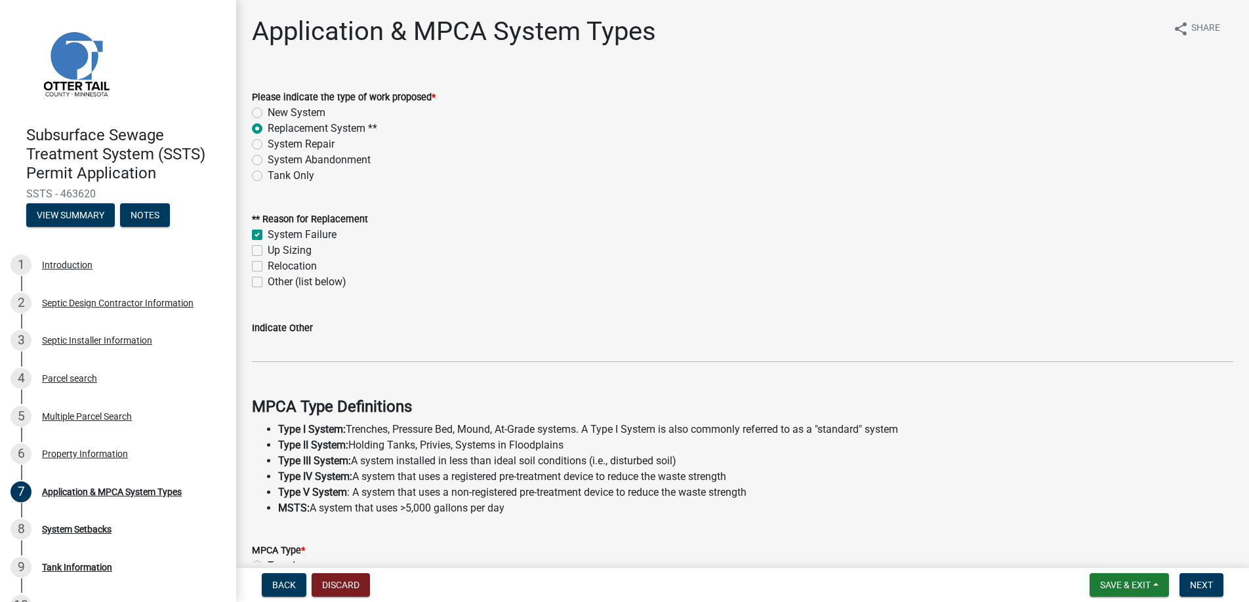
click at [268, 232] on input "System Failure" at bounding box center [272, 231] width 9 height 9
checkbox input "false"
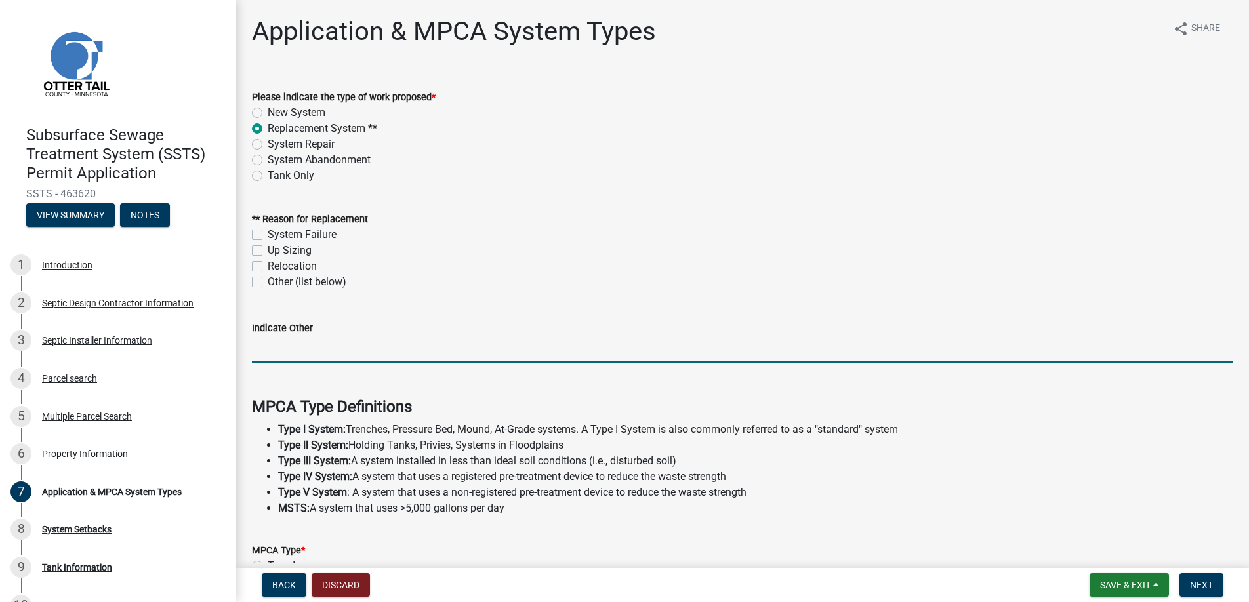
click at [286, 341] on input "Indicate Other" at bounding box center [743, 349] width 982 height 27
type input "Failed compliance inspection"
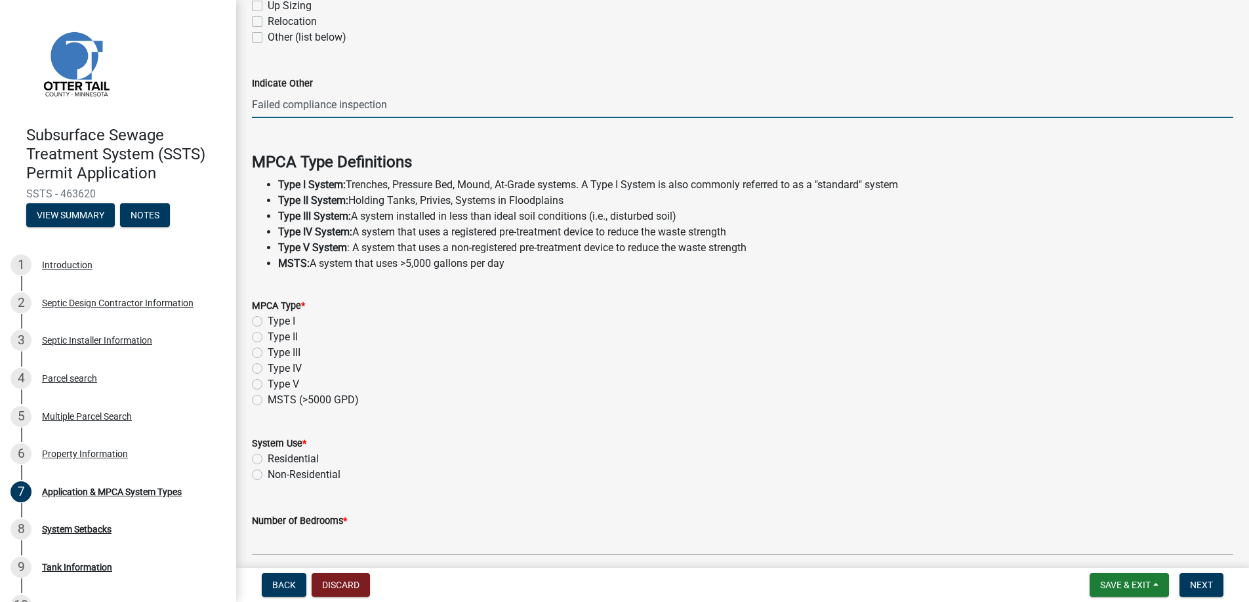
scroll to position [262, 0]
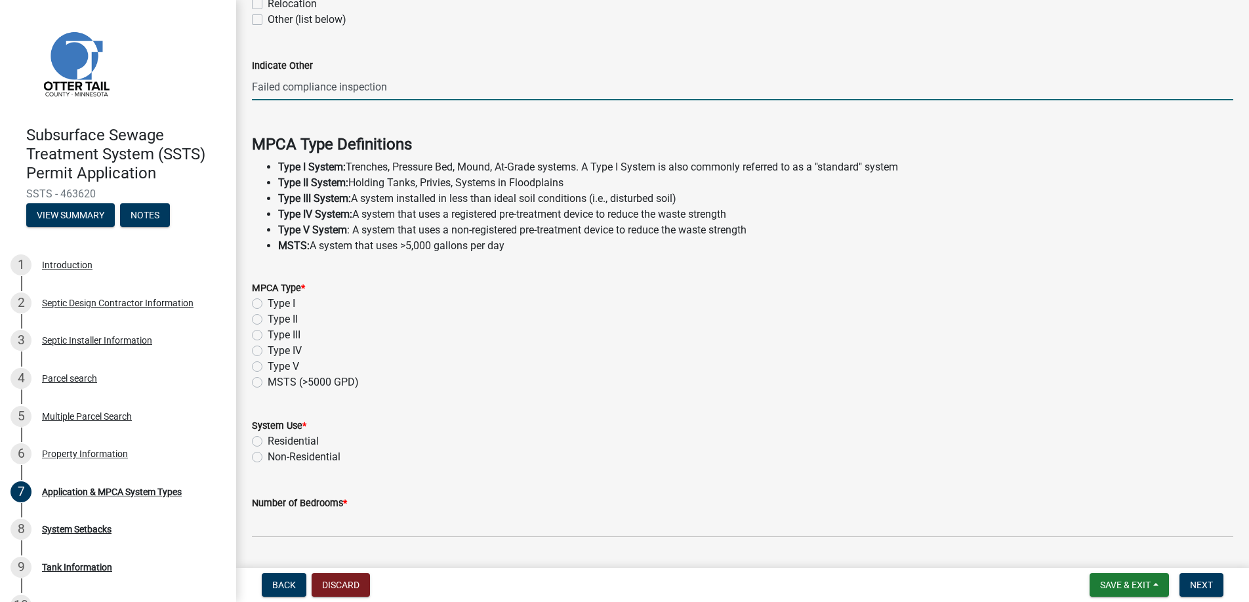
click at [268, 320] on label "Type II" at bounding box center [283, 320] width 30 height 16
click at [268, 320] on input "Type II" at bounding box center [272, 316] width 9 height 9
radio input "true"
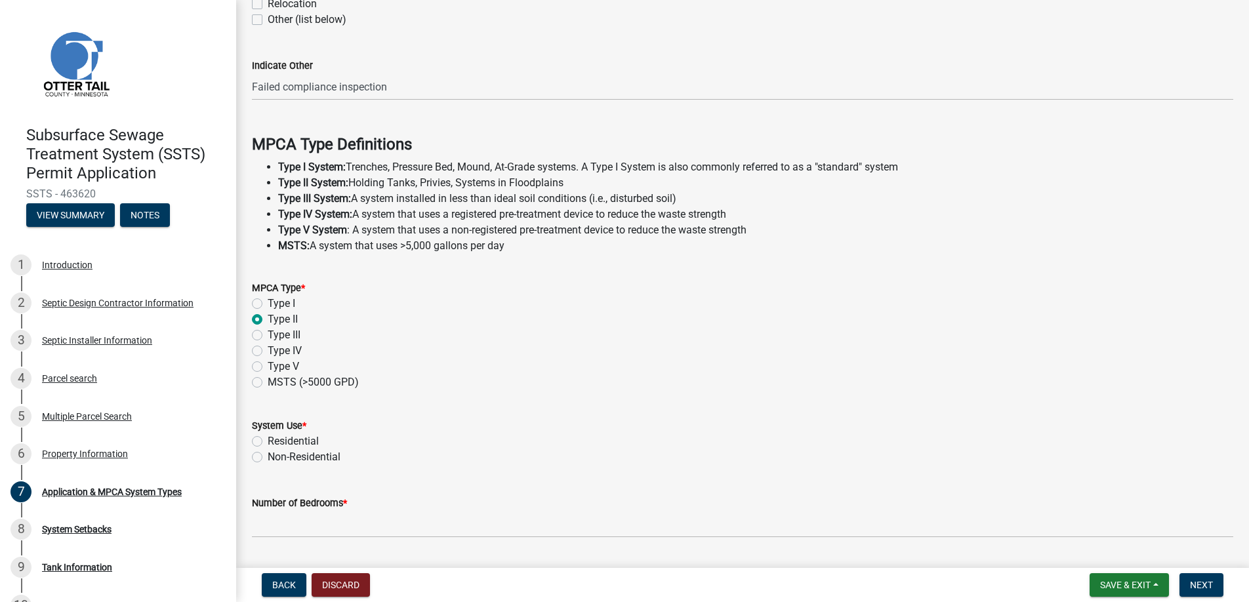
click at [268, 440] on label "Residential" at bounding box center [293, 442] width 51 height 16
click at [268, 440] on input "Residential" at bounding box center [272, 438] width 9 height 9
radio input "true"
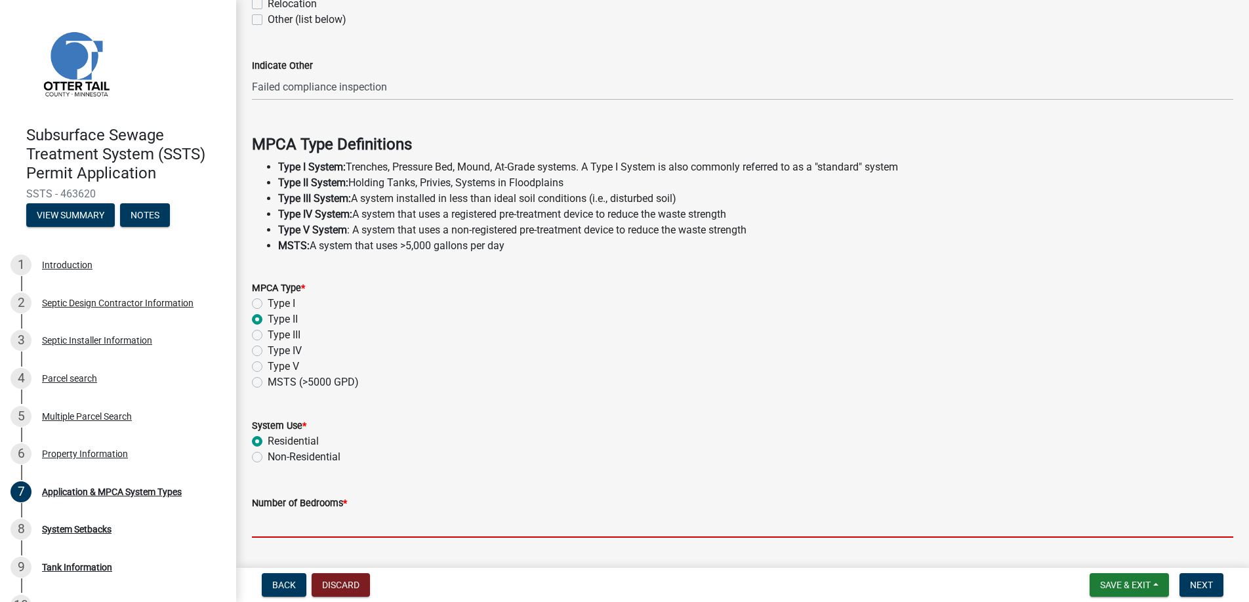
click at [299, 516] on input "Number of Bedrooms *" at bounding box center [743, 524] width 982 height 27
type input "3"
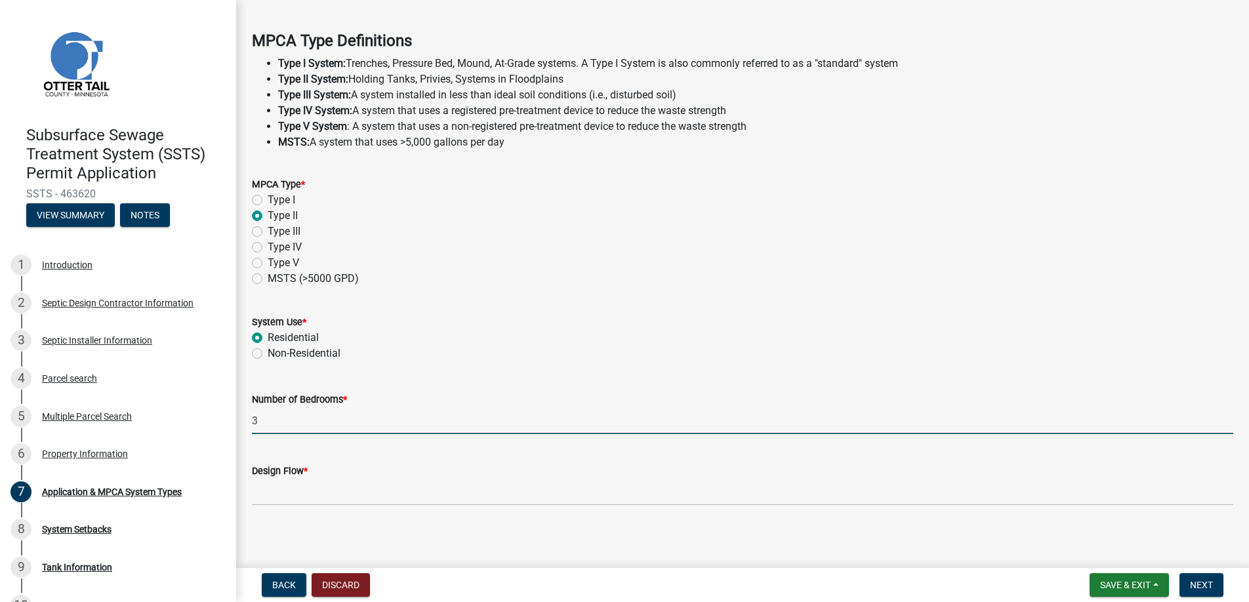
scroll to position [371, 0]
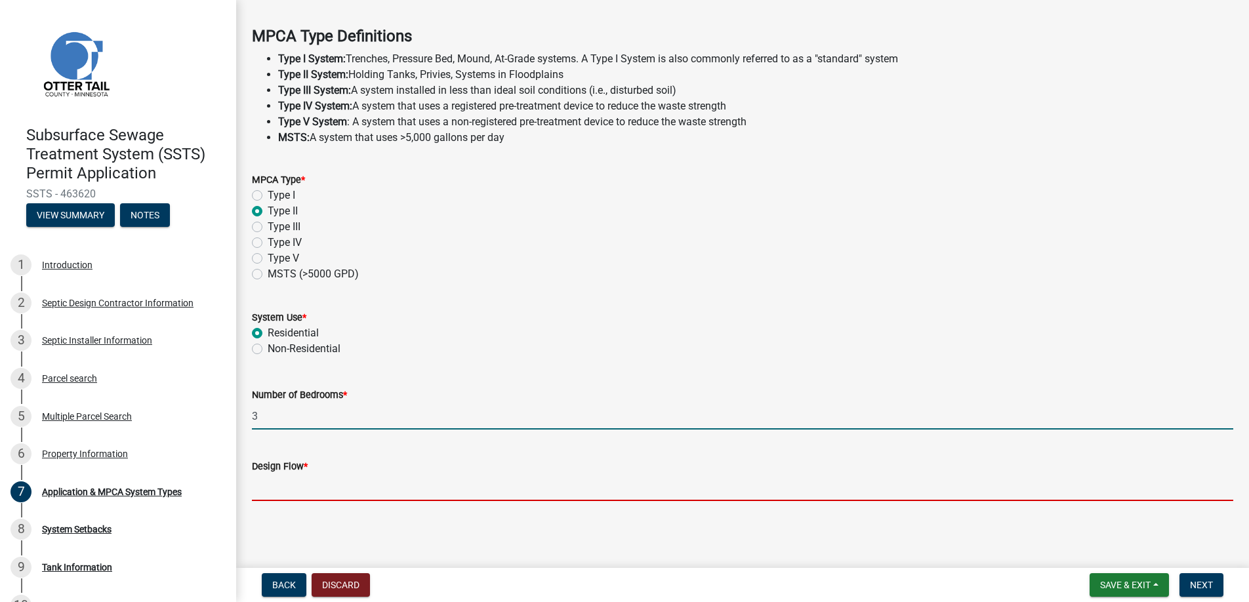
click at [295, 491] on input "Design Flow *" at bounding box center [743, 487] width 982 height 27
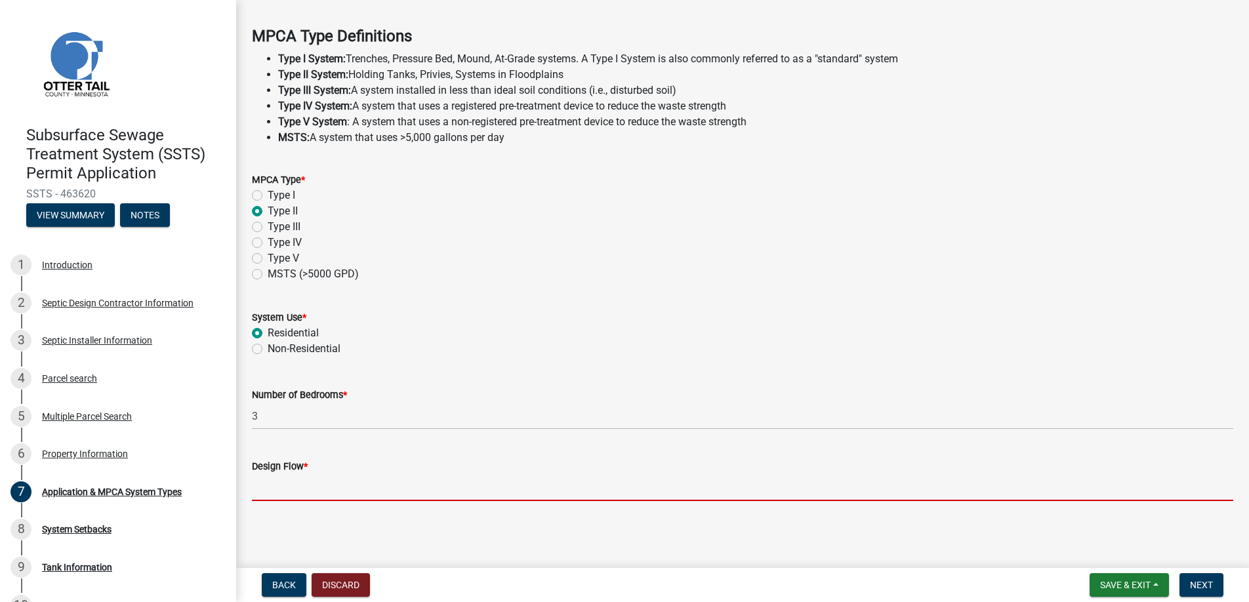
type input "450"
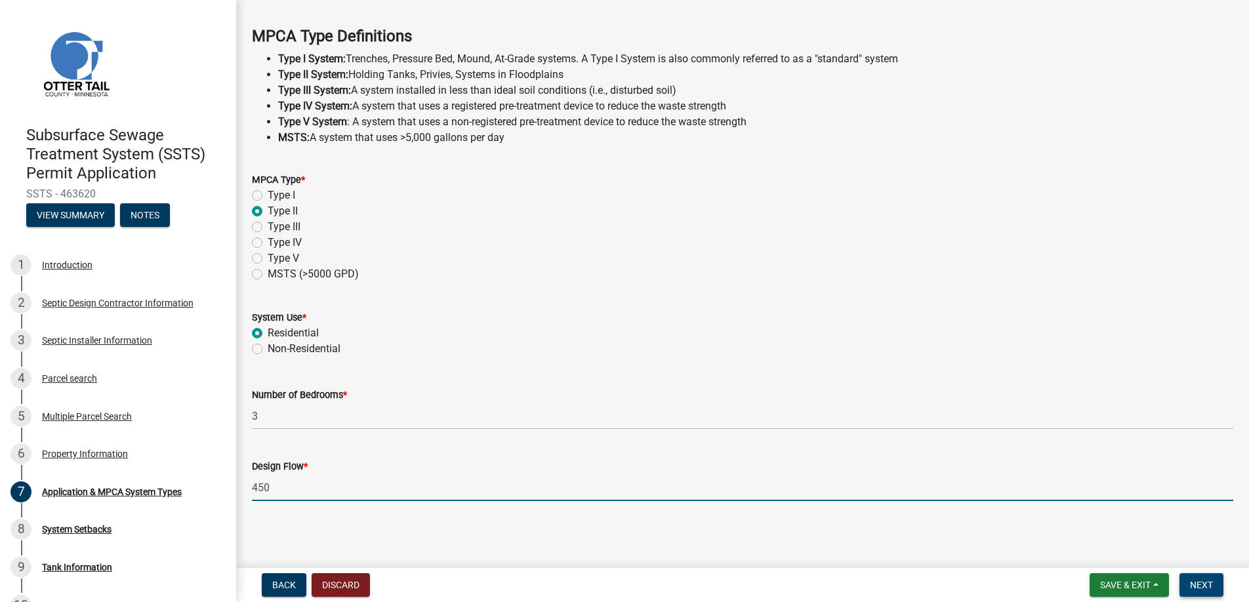
click at [1203, 579] on button "Next" at bounding box center [1202, 585] width 44 height 24
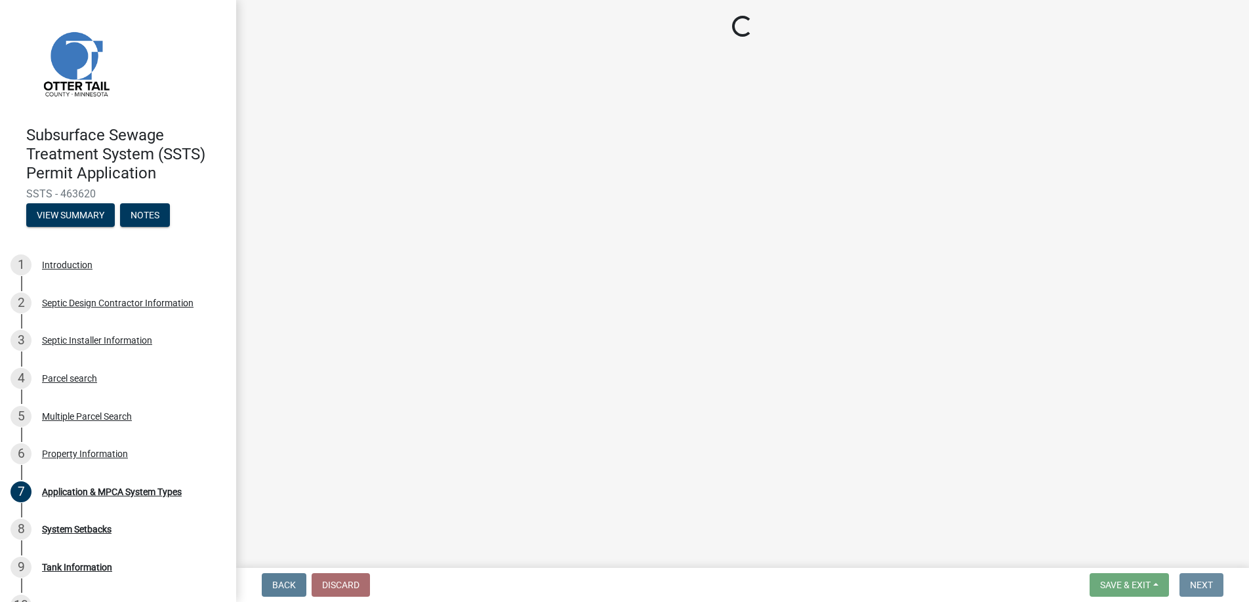
scroll to position [0, 0]
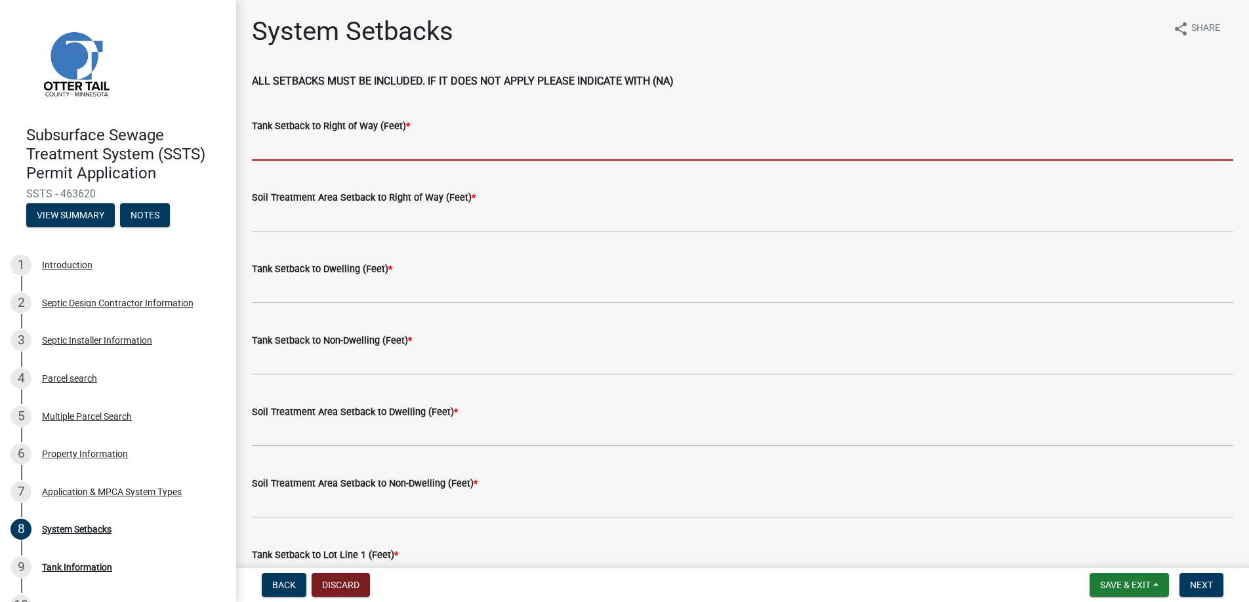
click at [299, 144] on input "Tank Setback to Right of Way (Feet) *" at bounding box center [743, 147] width 982 height 27
type input "+100"
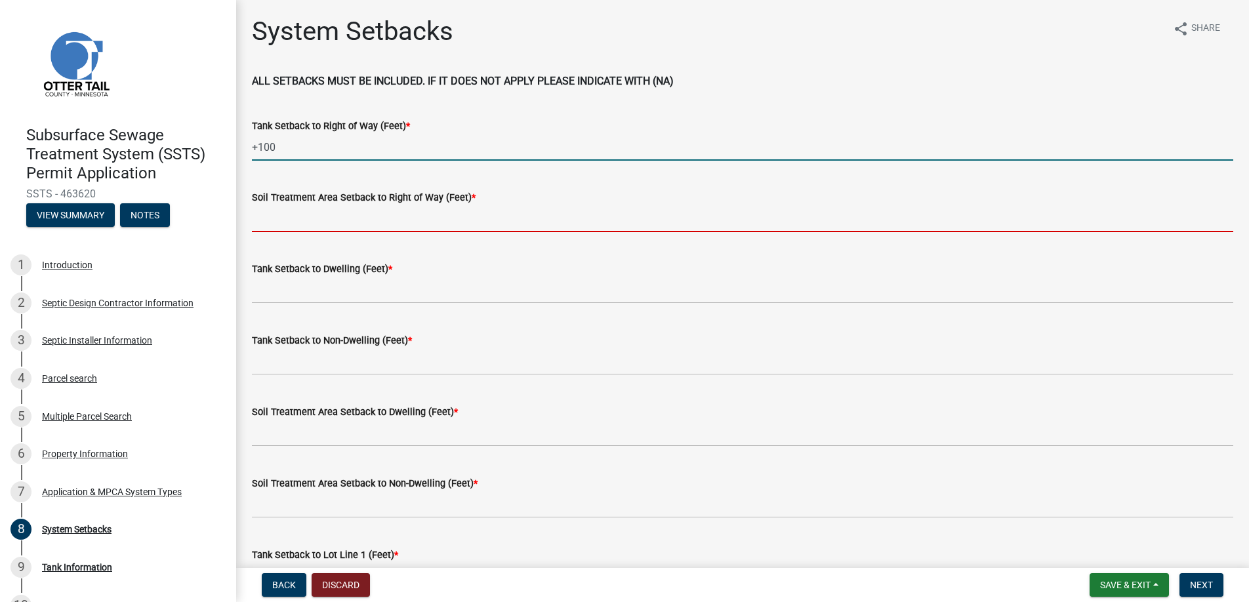
click at [310, 217] on input "Soil Treatment Area Setback to Right of Way (Feet) *" at bounding box center [743, 218] width 982 height 27
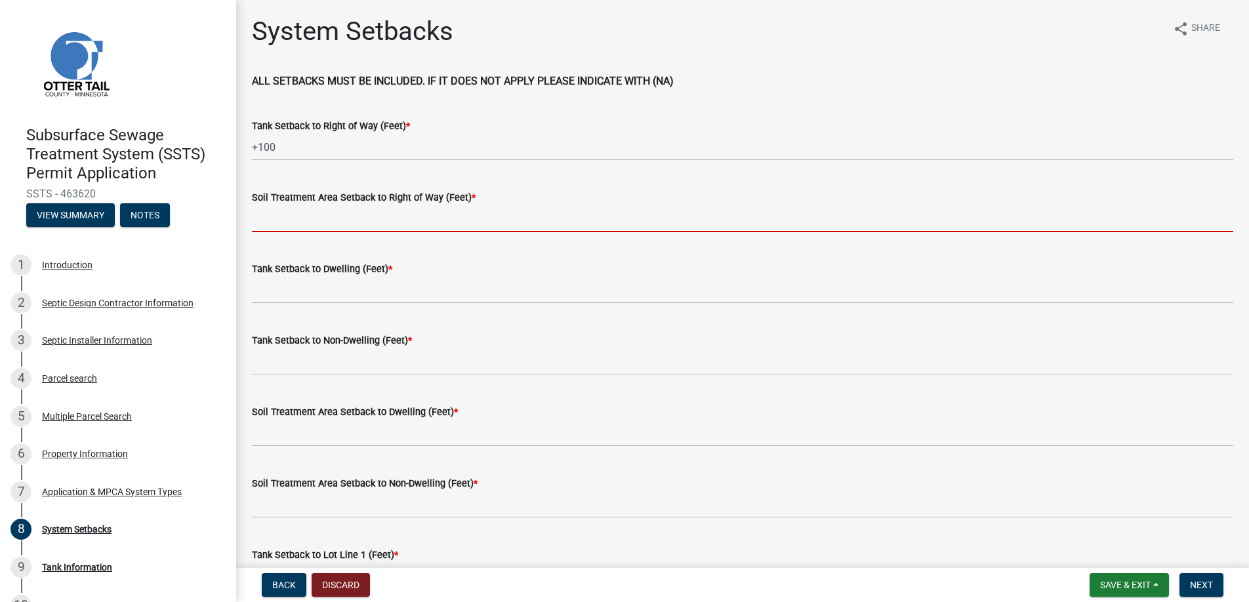
type input "na"
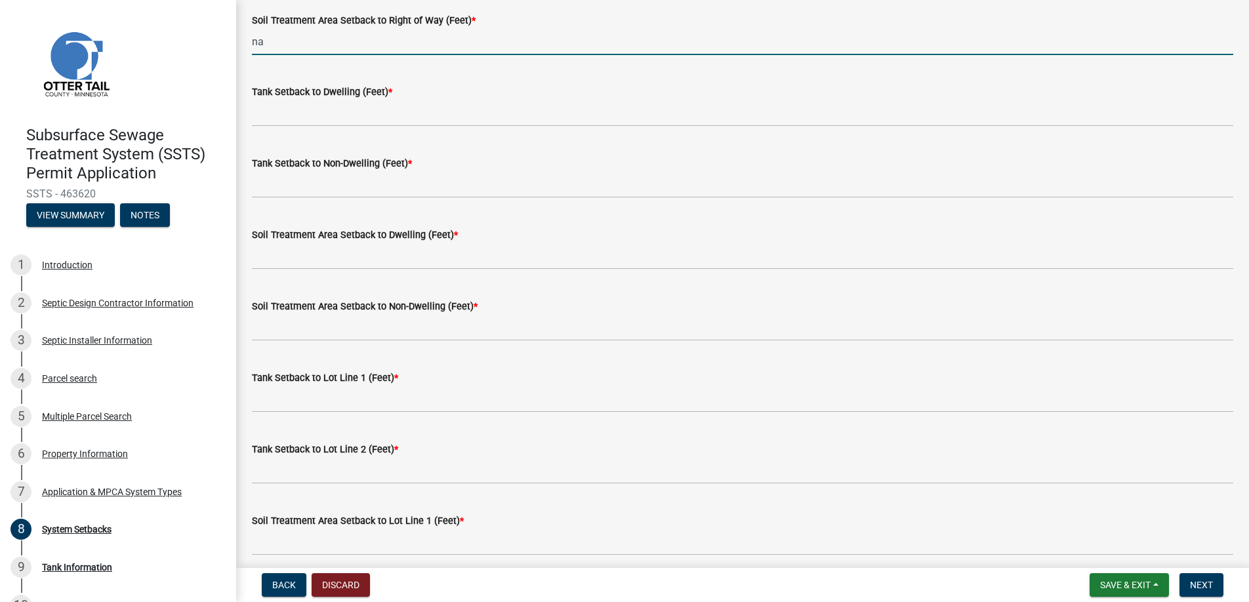
scroll to position [197, 0]
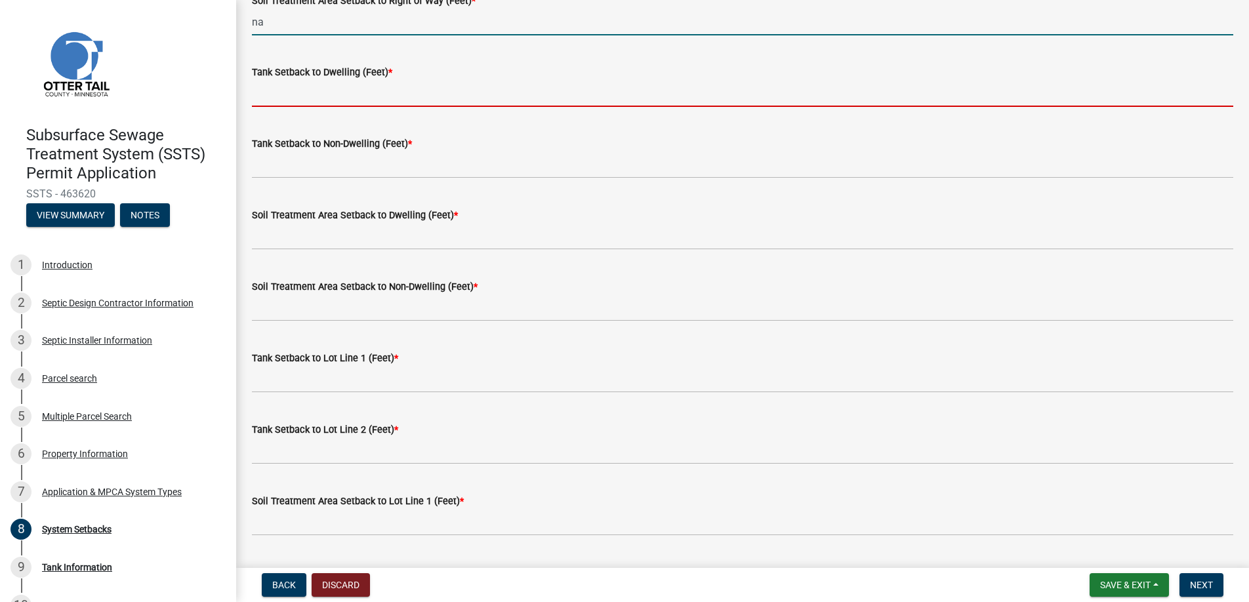
click at [314, 85] on input "Tank Setback to Dwelling (Feet) *" at bounding box center [743, 93] width 982 height 27
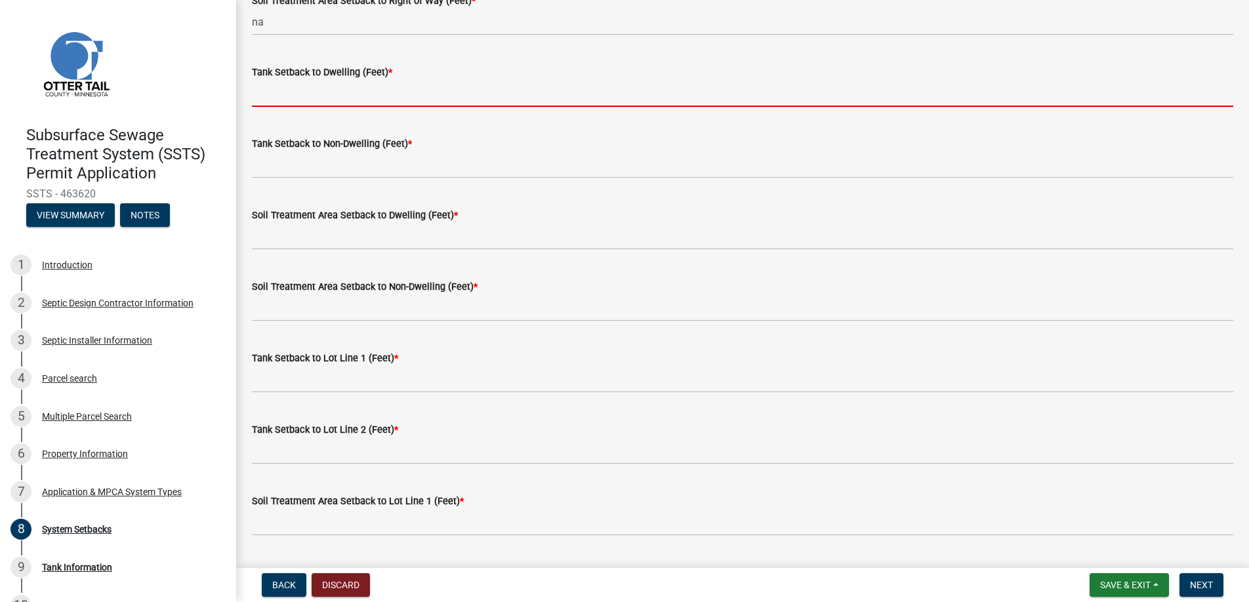
type input "15"
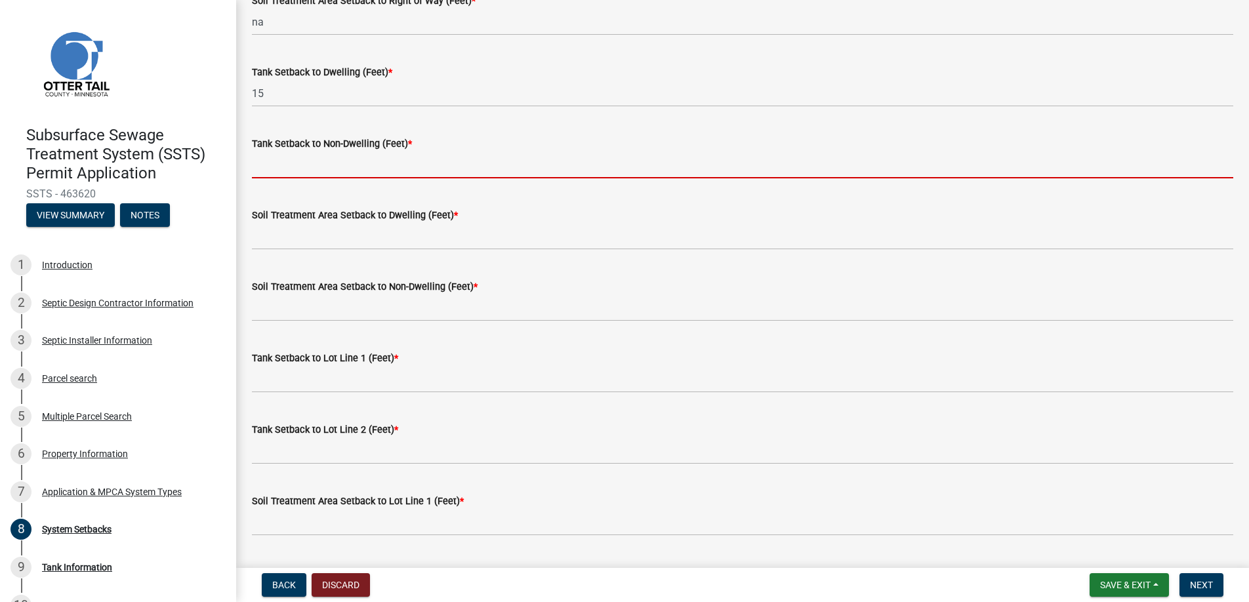
click at [304, 164] on input "Tank Setback to Non-Dwelling (Feet) *" at bounding box center [743, 165] width 982 height 27
type input "+50"
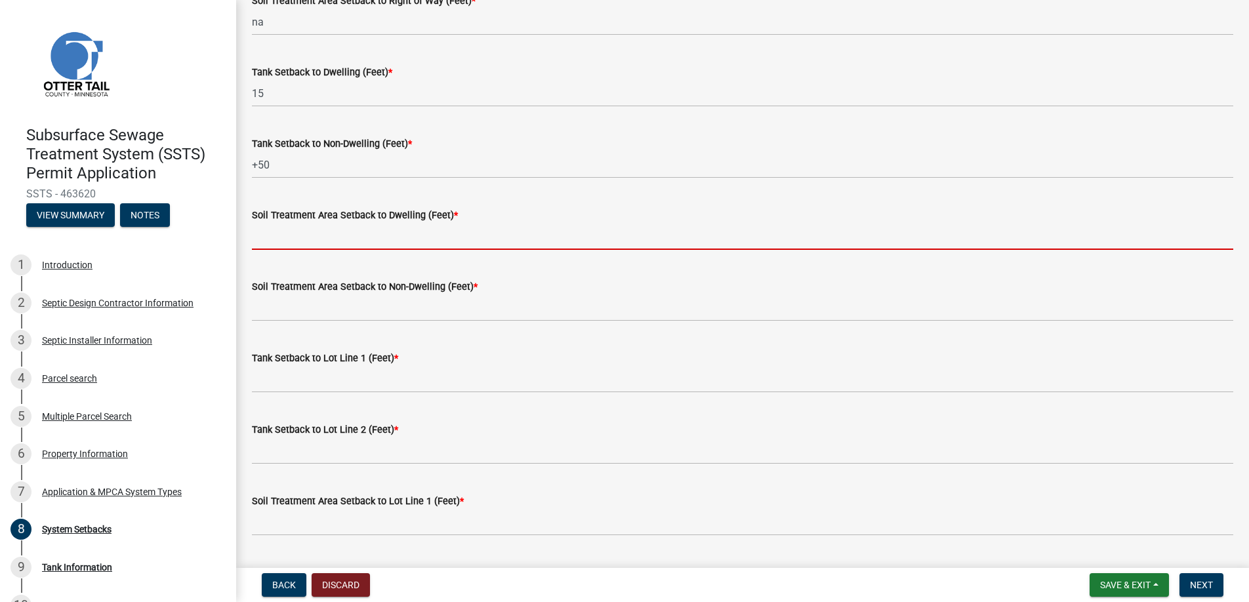
click at [296, 236] on input "Soil Treatment Area Setback to Dwelling (Feet) *" at bounding box center [743, 236] width 982 height 27
type input "na"
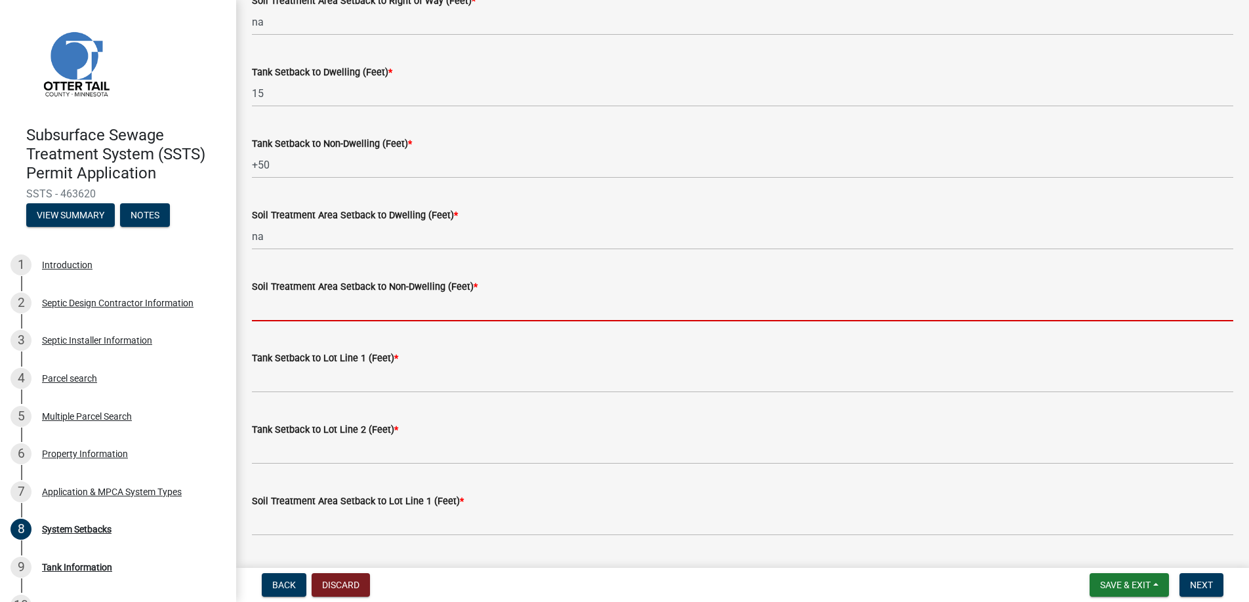
click at [302, 308] on input "Soil Treatment Area Setback to Non-Dwelling (Feet) *" at bounding box center [743, 308] width 982 height 27
type input "na"
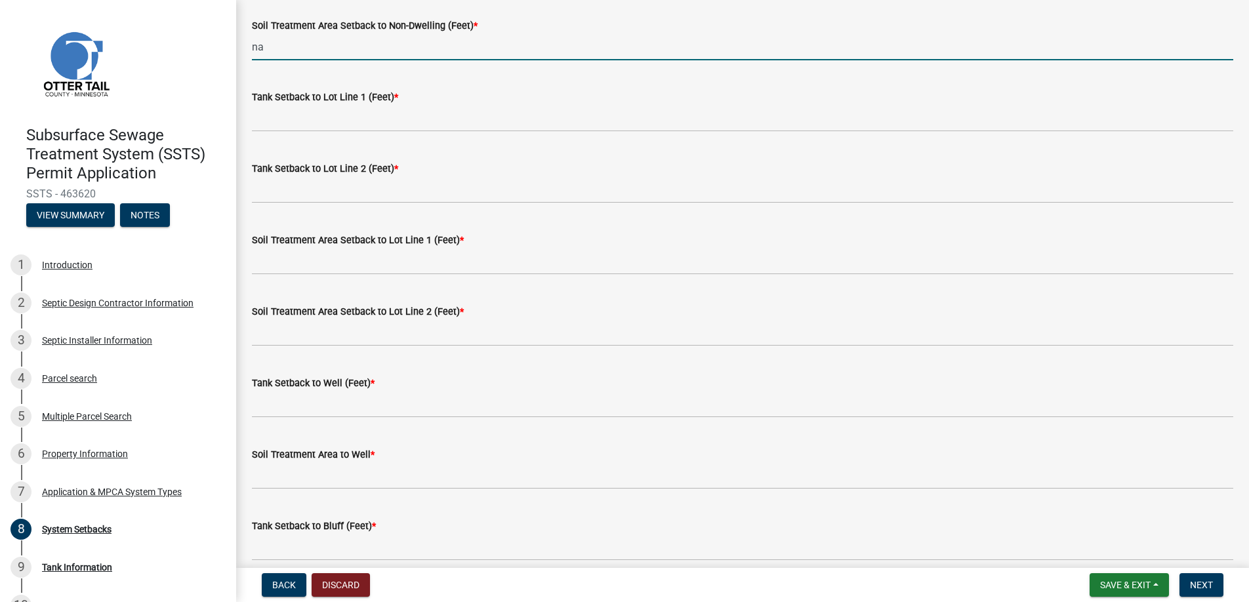
scroll to position [459, 0]
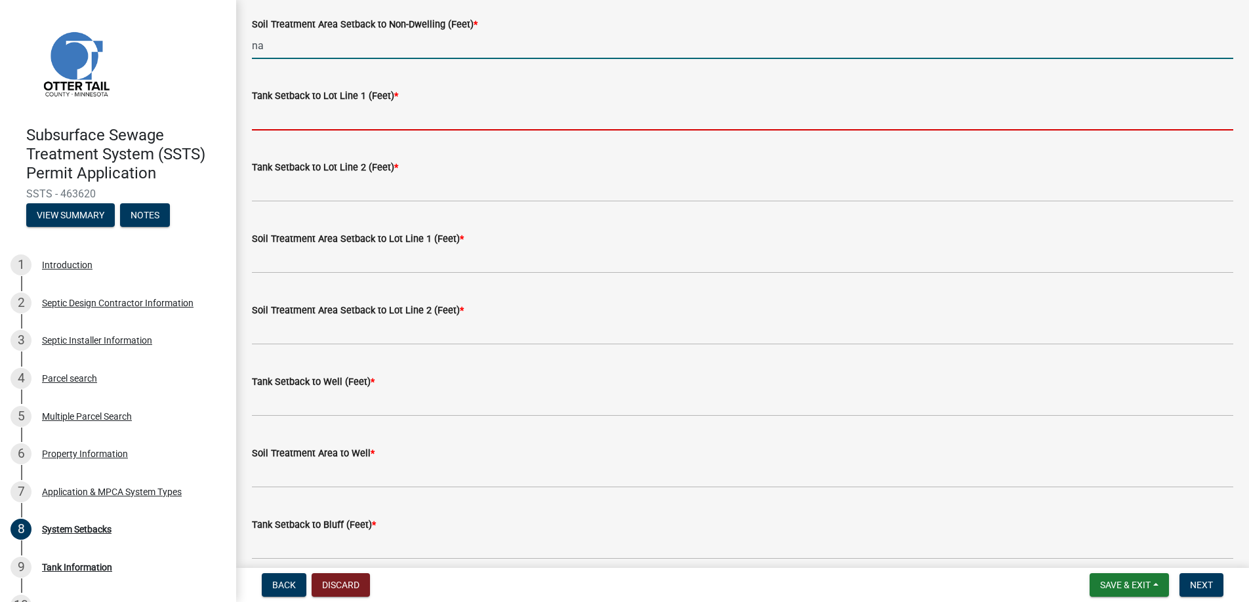
click at [299, 115] on input "Tank Setback to Lot Line 1 (Feet) *" at bounding box center [743, 117] width 982 height 27
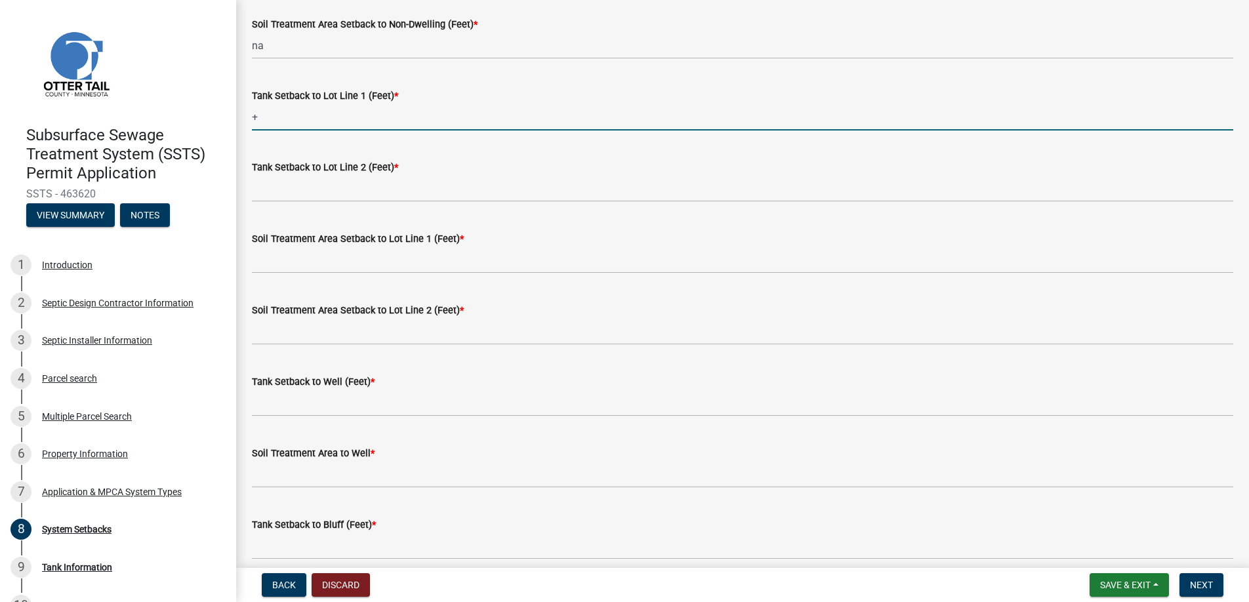
type input "+100"
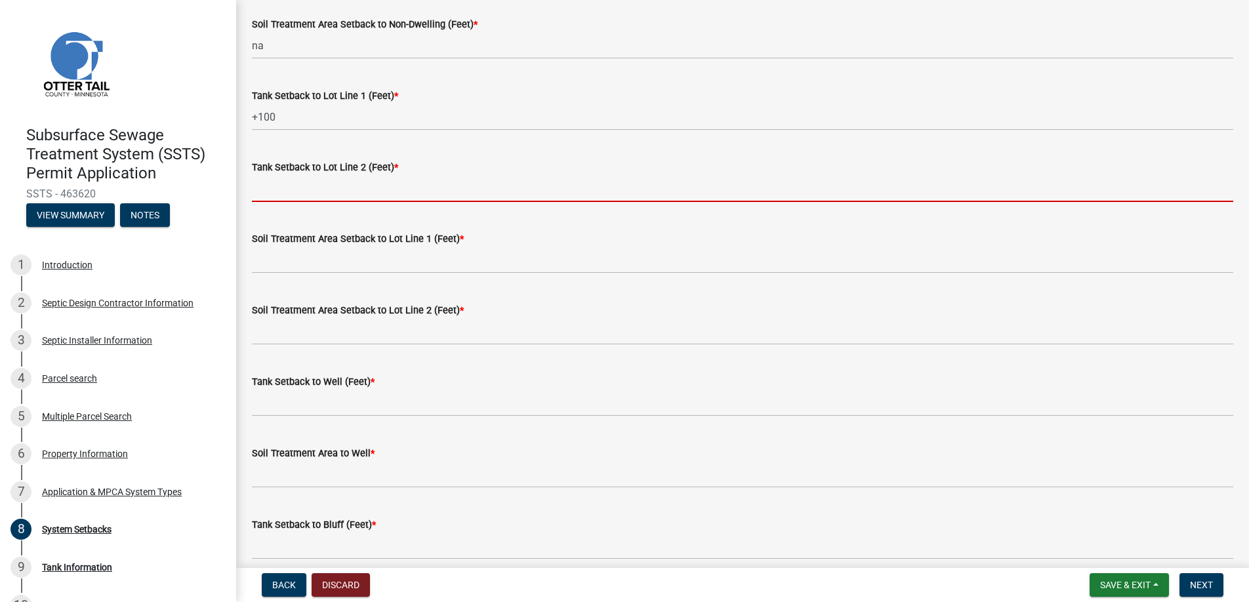
click at [310, 184] on input "Tank Setback to Lot Line 2 (Feet) *" at bounding box center [743, 188] width 982 height 27
type input "+100"
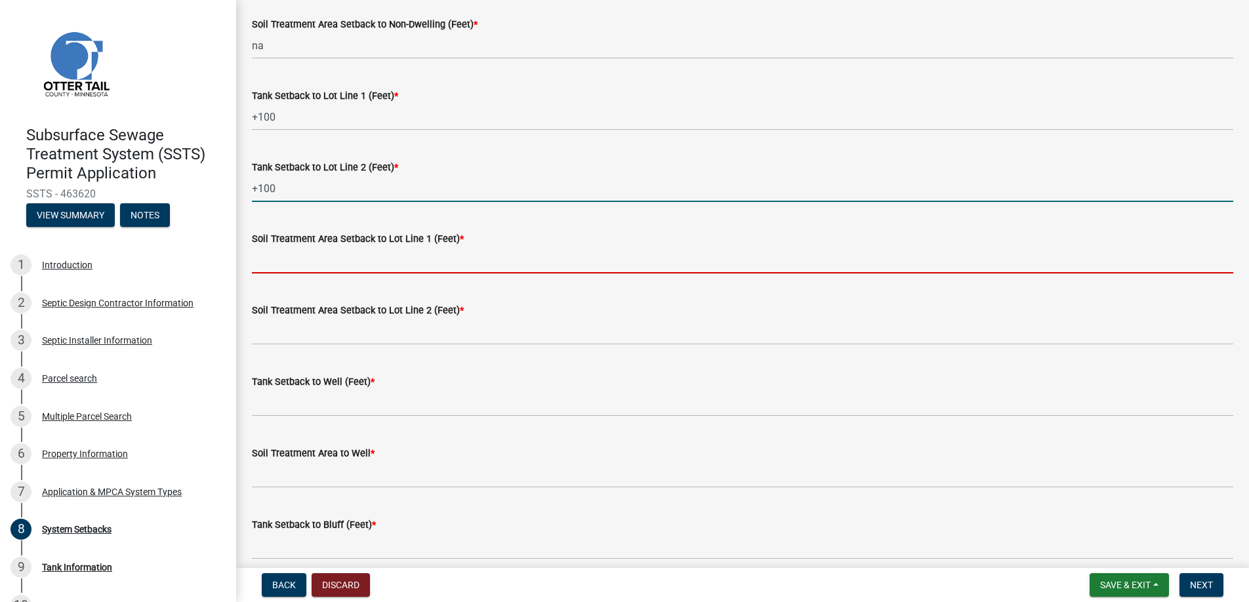
click at [311, 252] on input "Soil Treatment Area Setback to Lot Line 1 (Feet) *" at bounding box center [743, 260] width 982 height 27
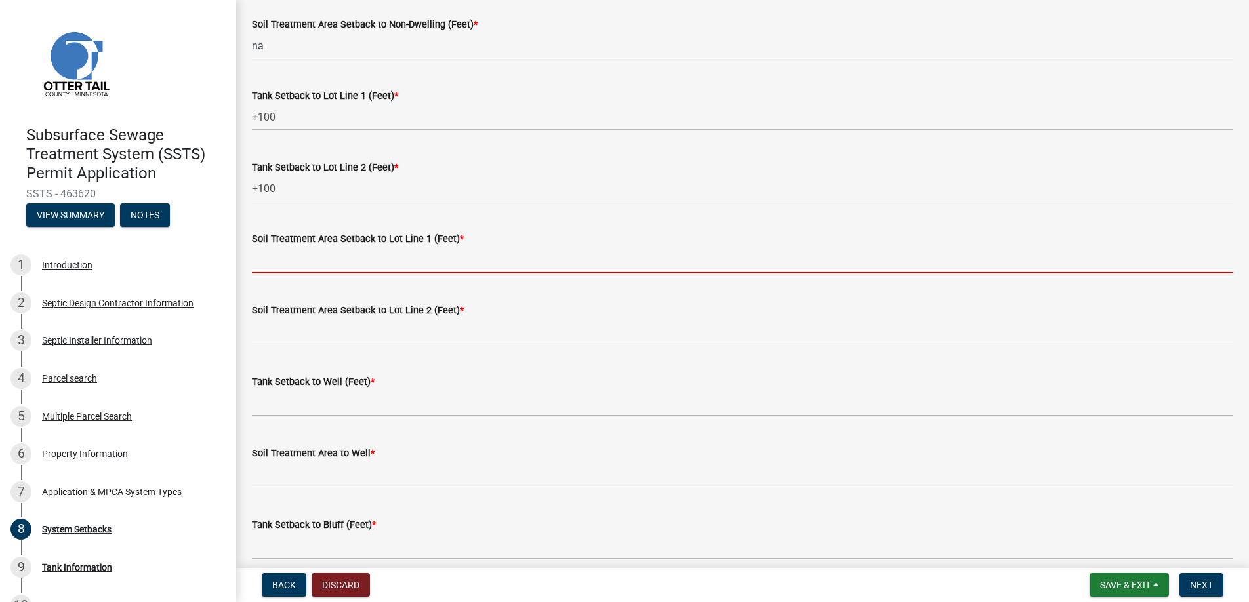
type input "na"
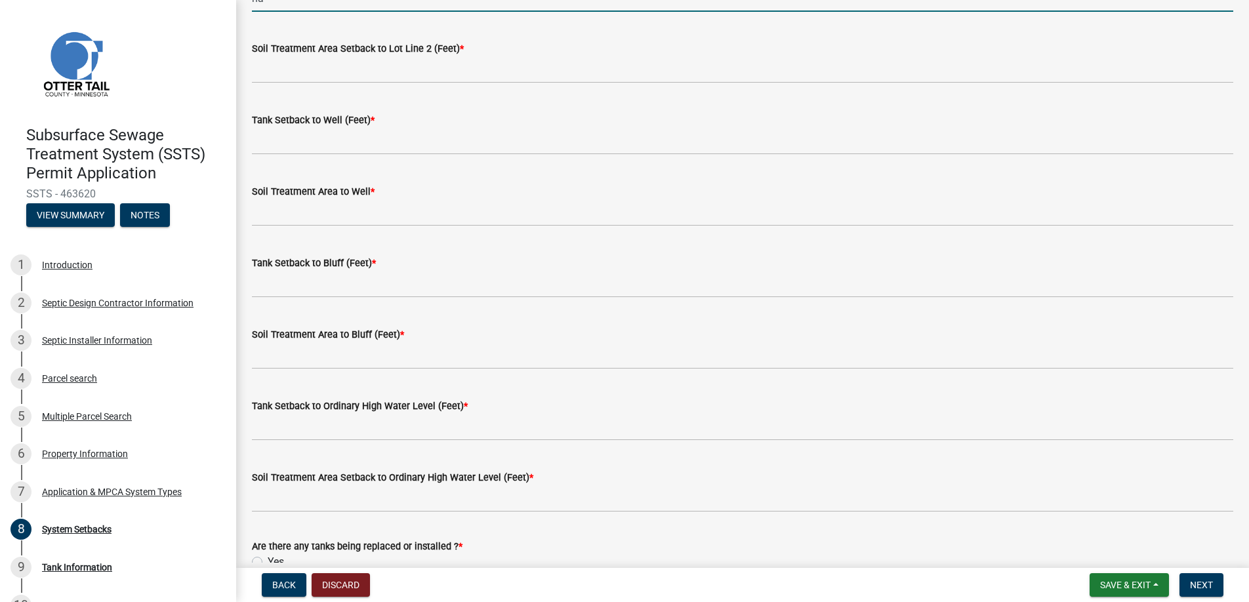
scroll to position [722, 0]
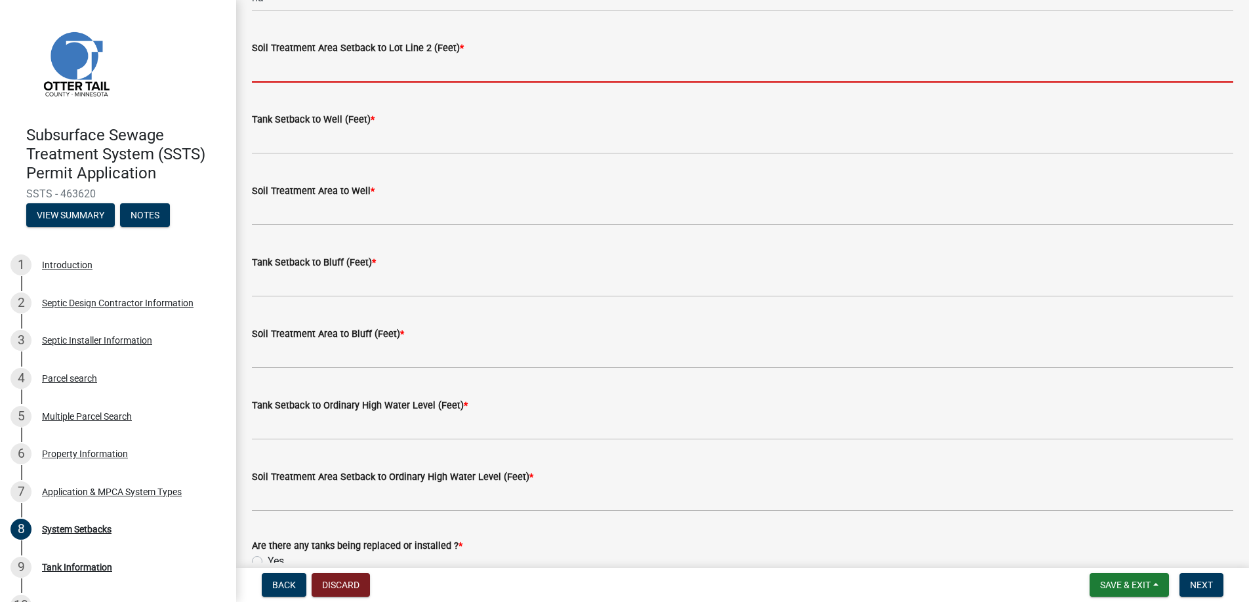
click at [331, 72] on input "Soil Treatment Area Setback to Lot Line 2 (Feet) *" at bounding box center [743, 69] width 982 height 27
type input "na"
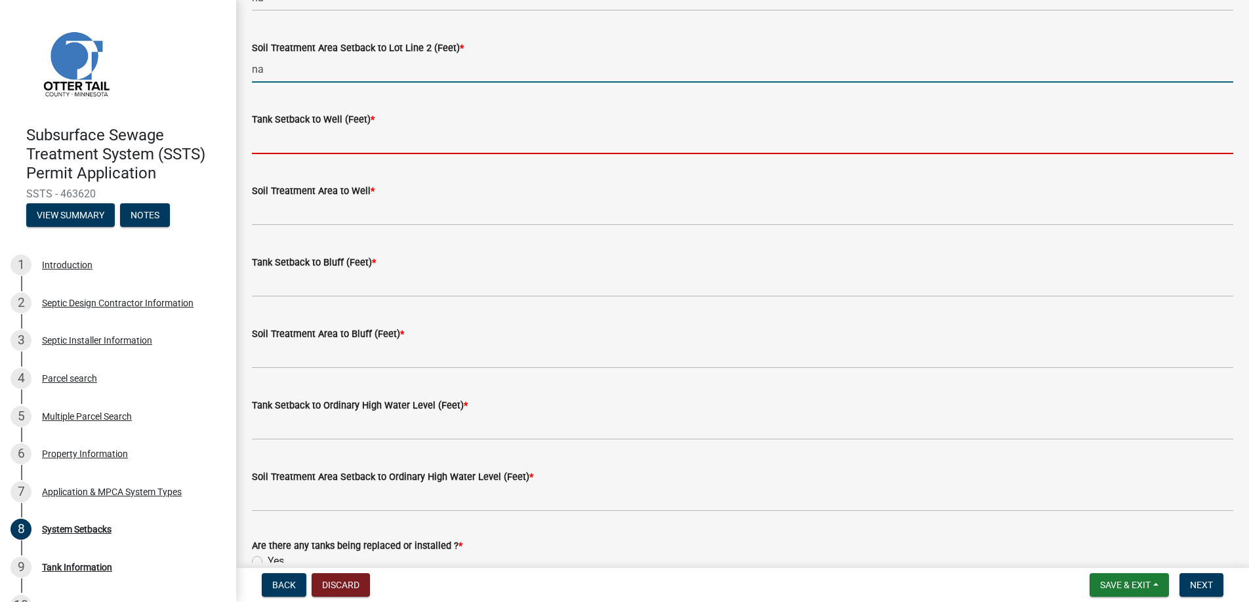
click at [302, 142] on input "Tank Setback to Well (Feet) *" at bounding box center [743, 140] width 982 height 27
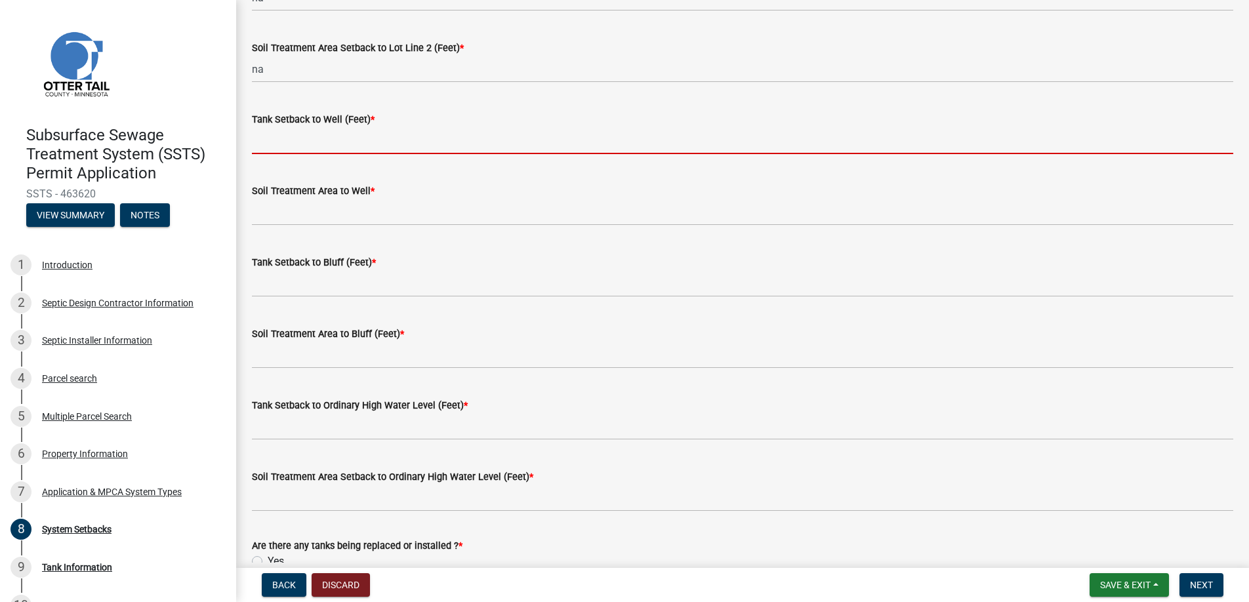
type input "+150"
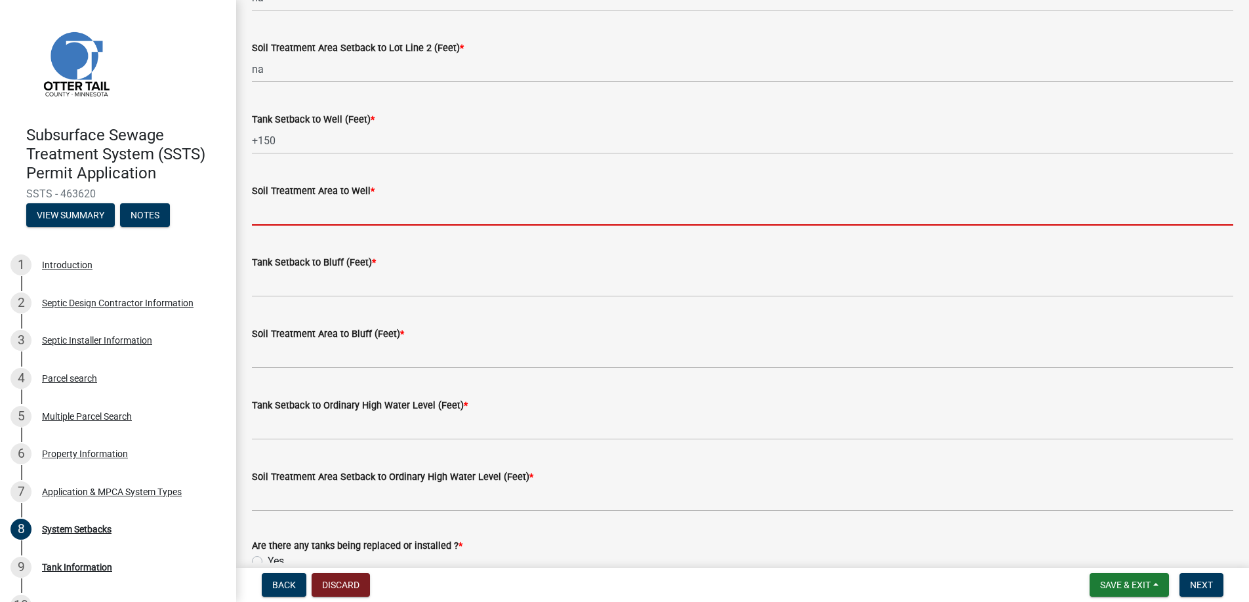
click at [297, 213] on input "Soil Treatment Area to Well *" at bounding box center [743, 212] width 982 height 27
type input "na"
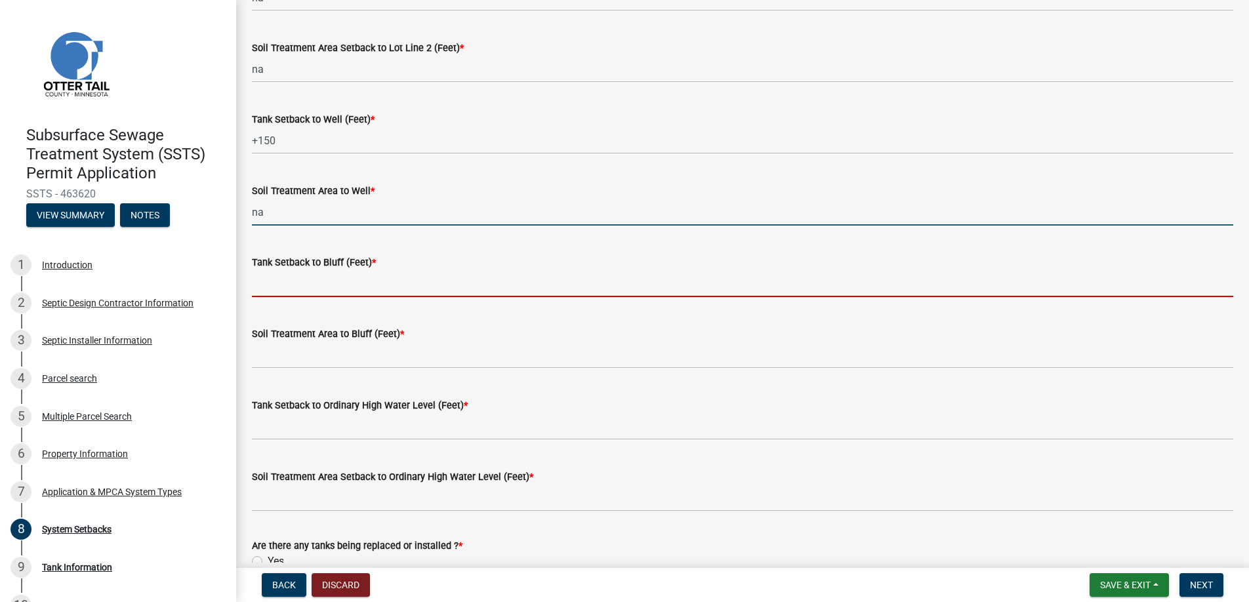
click at [304, 281] on input "Tank Setback to Bluff (Feet) *" at bounding box center [743, 283] width 982 height 27
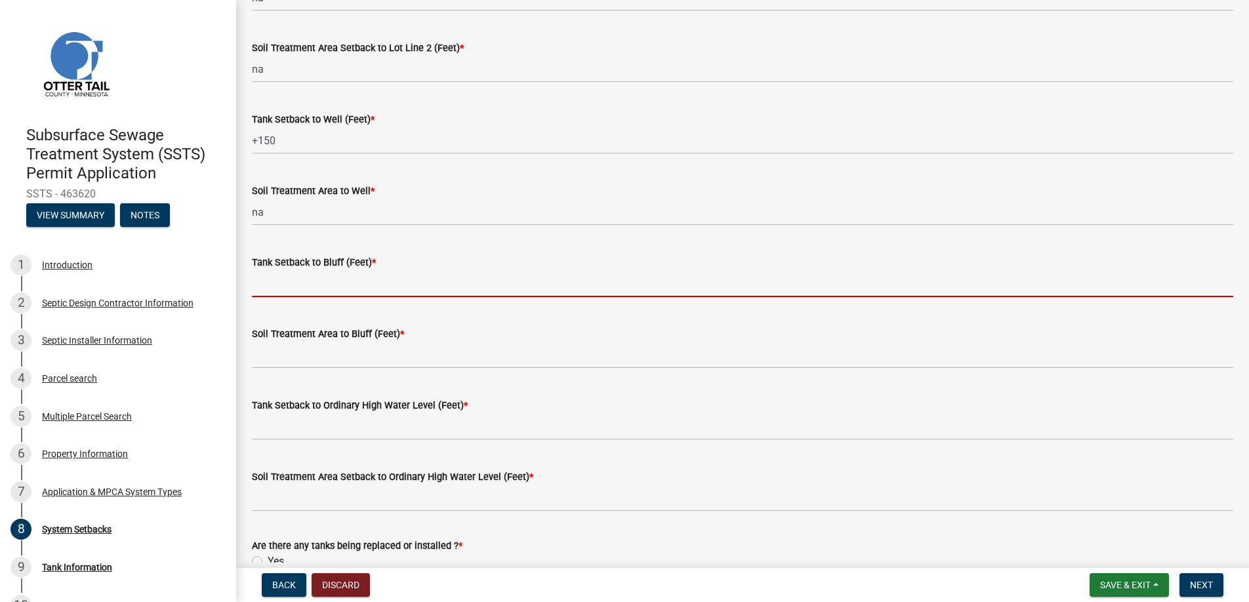
type input "na"
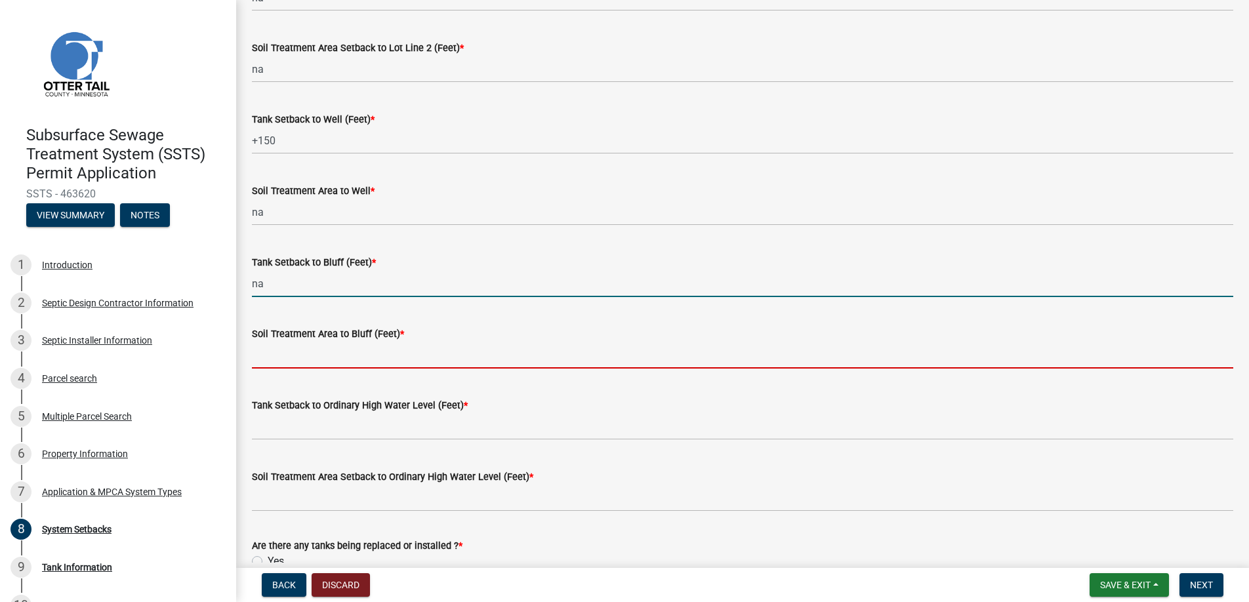
click at [309, 359] on input "Soil Treatment Area to Bluff (Feet) *" at bounding box center [743, 355] width 982 height 27
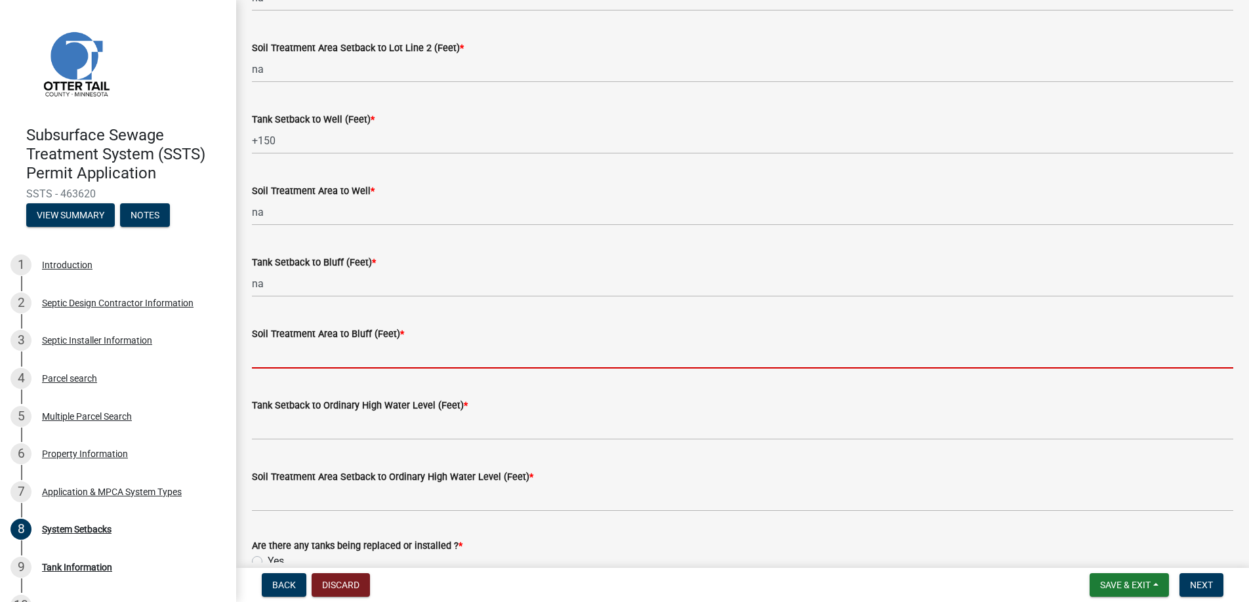
type input "na"
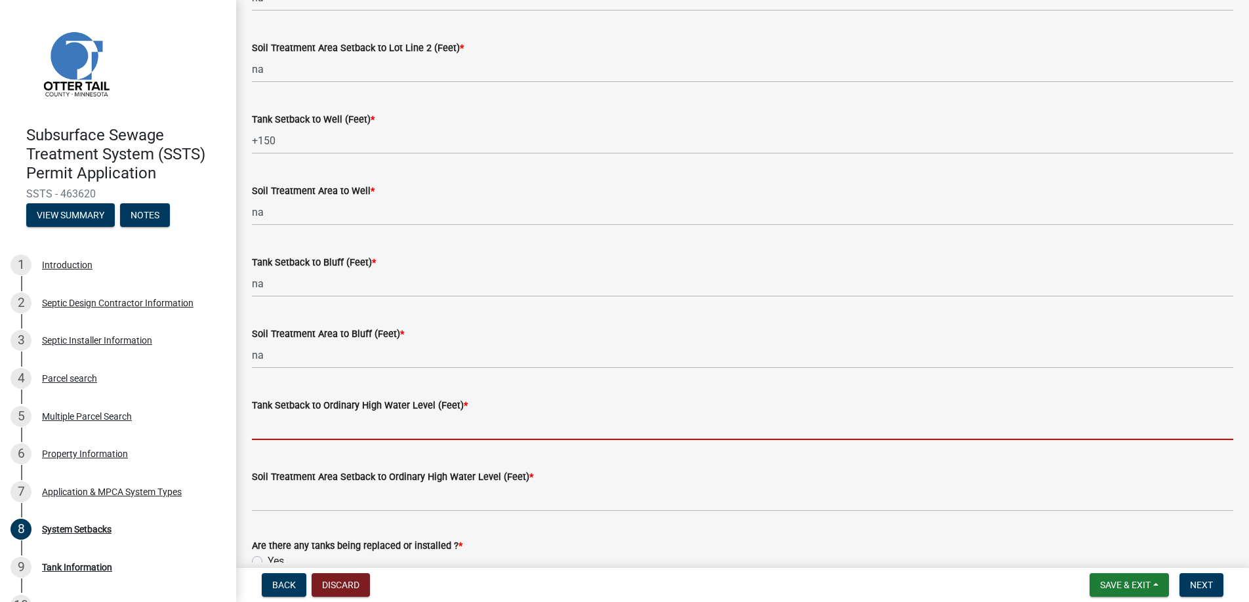
drag, startPoint x: 293, startPoint y: 423, endPoint x: 306, endPoint y: 426, distance: 14.0
click at [293, 423] on input "Tank Setback to Ordinary High Water Level (Feet) *" at bounding box center [743, 426] width 982 height 27
type input "na"
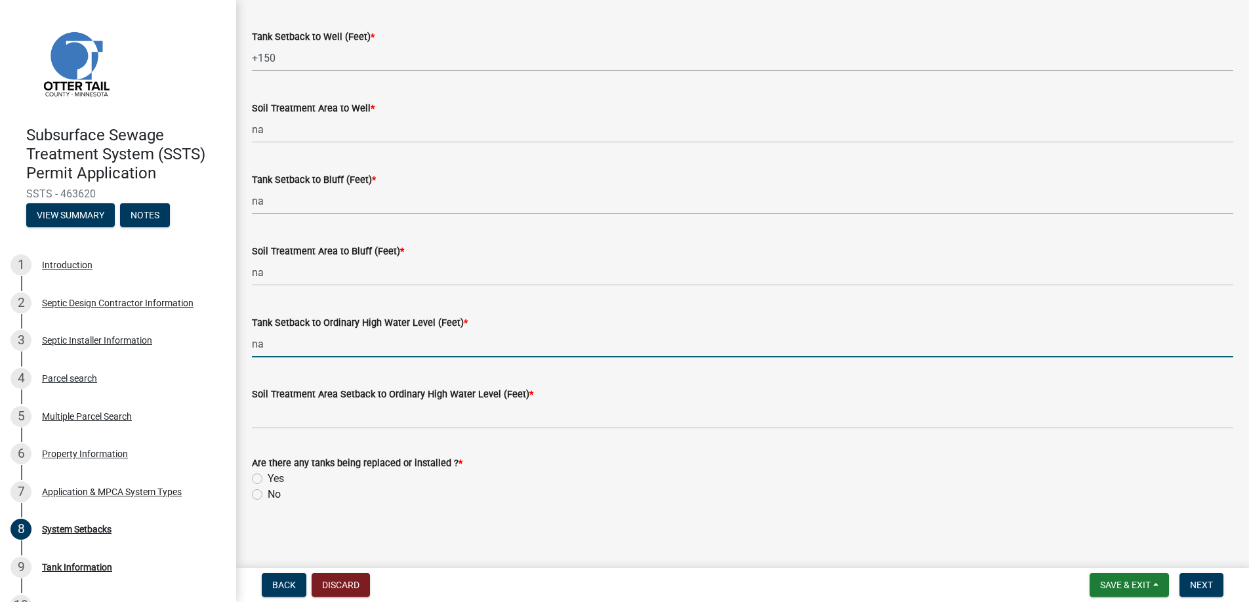
scroll to position [807, 0]
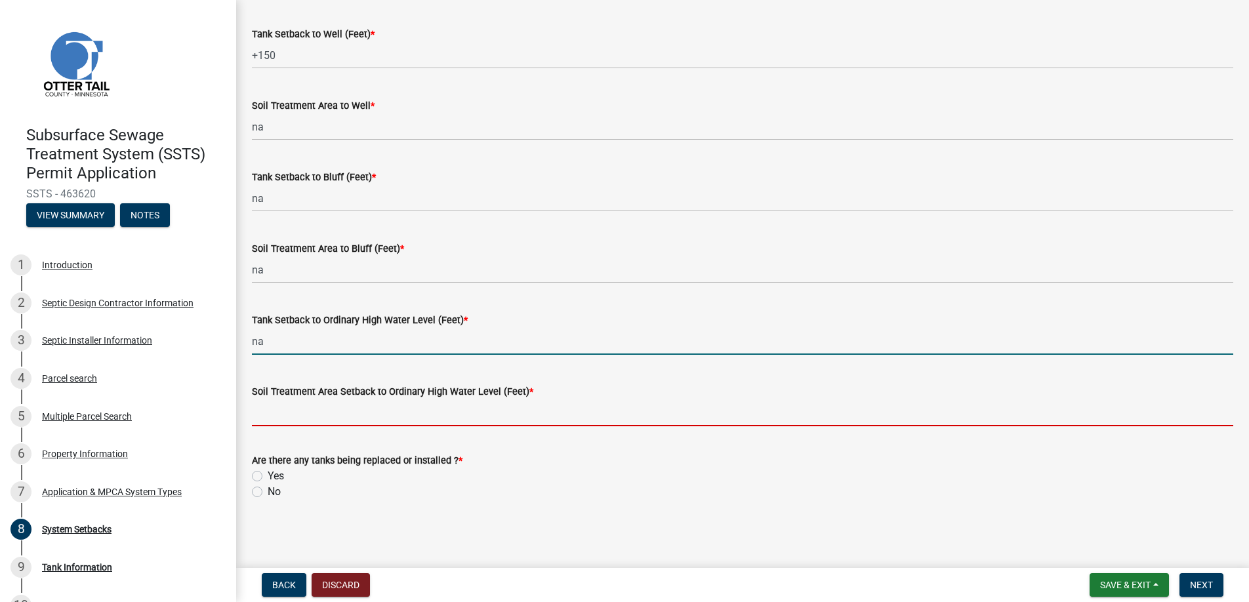
click at [288, 407] on input "Soil Treatment Area Setback to Ordinary High Water Level (Feet) *" at bounding box center [743, 413] width 982 height 27
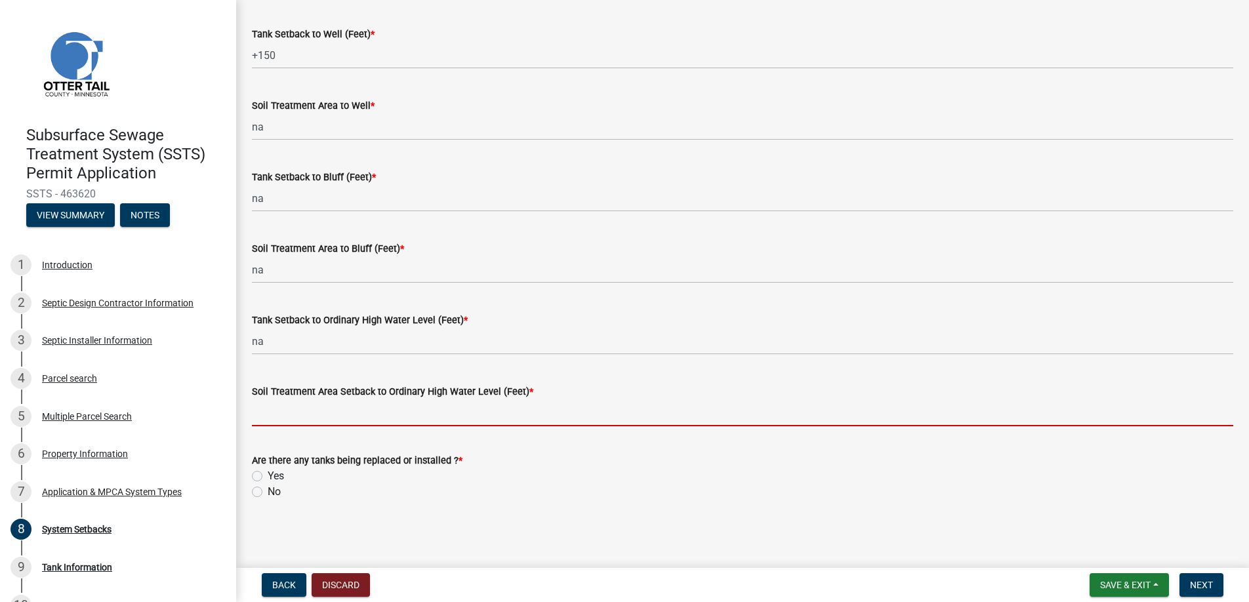
type input "na"
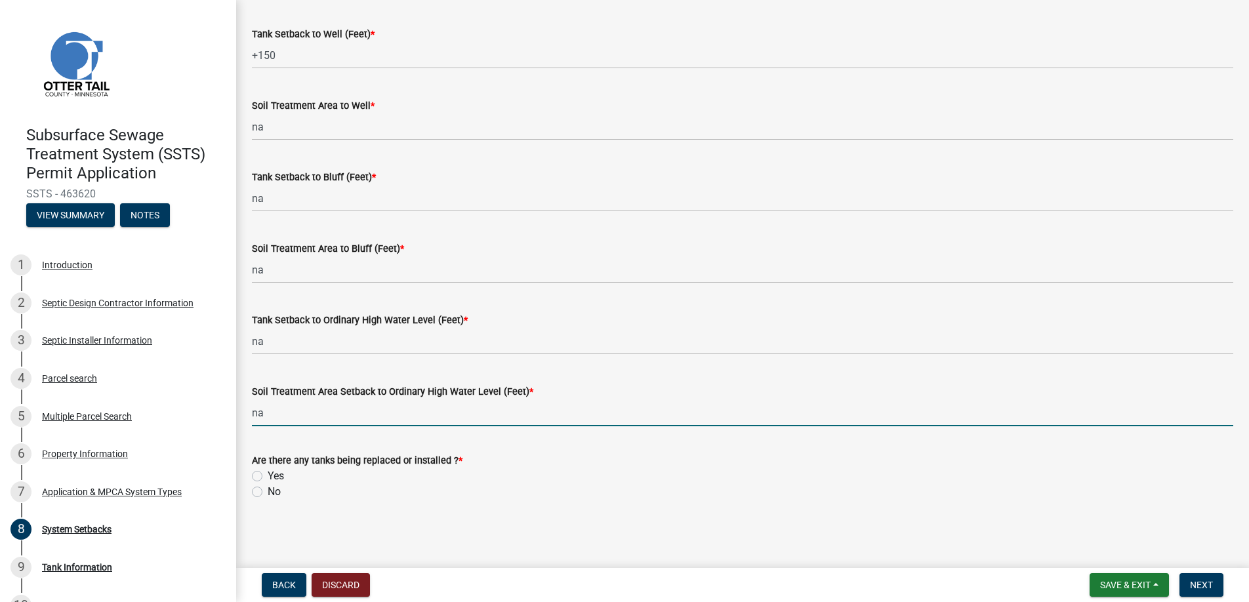
click at [268, 474] on label "Yes" at bounding box center [276, 476] width 16 height 16
click at [268, 474] on input "Yes" at bounding box center [272, 472] width 9 height 9
radio input "true"
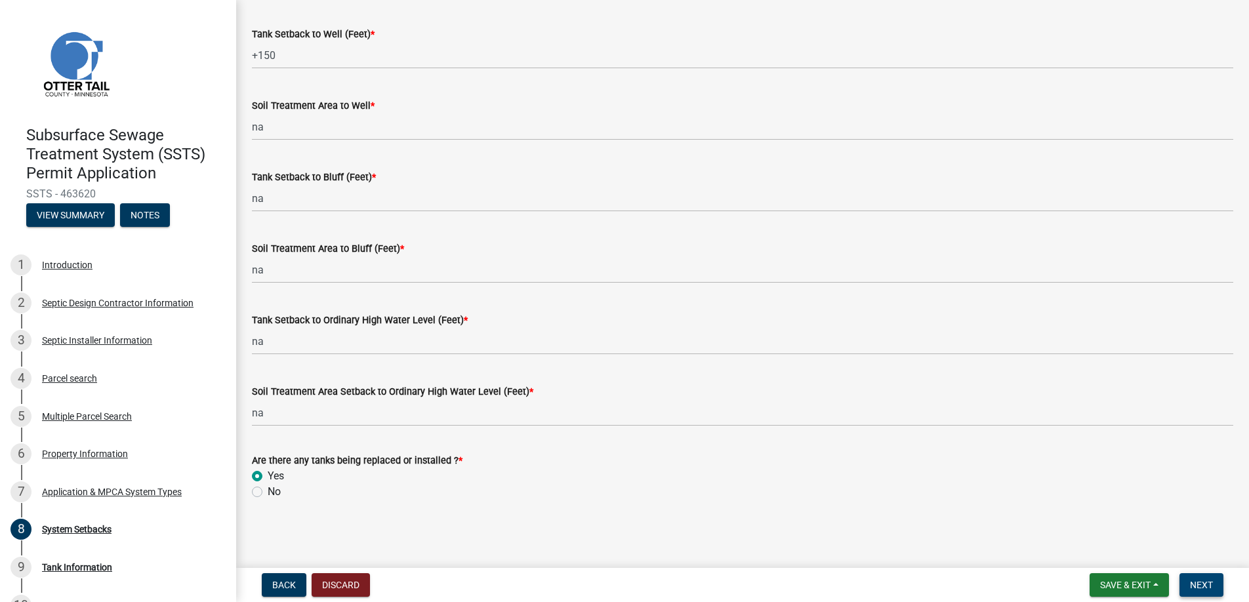
click at [1201, 581] on span "Next" at bounding box center [1201, 585] width 23 height 10
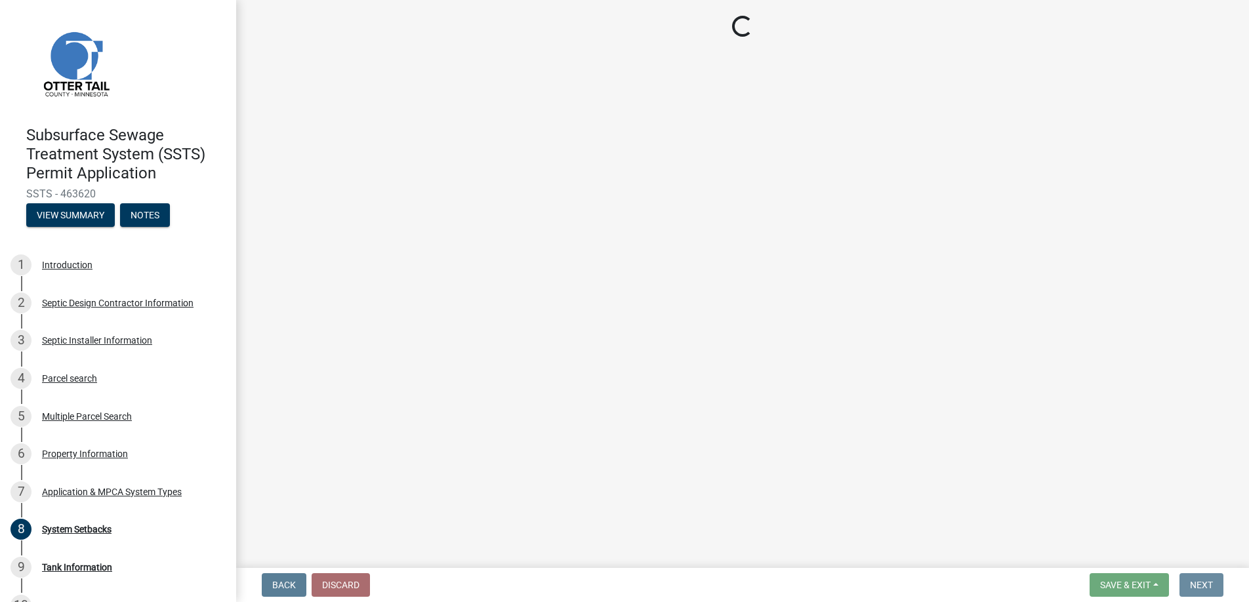
scroll to position [0, 0]
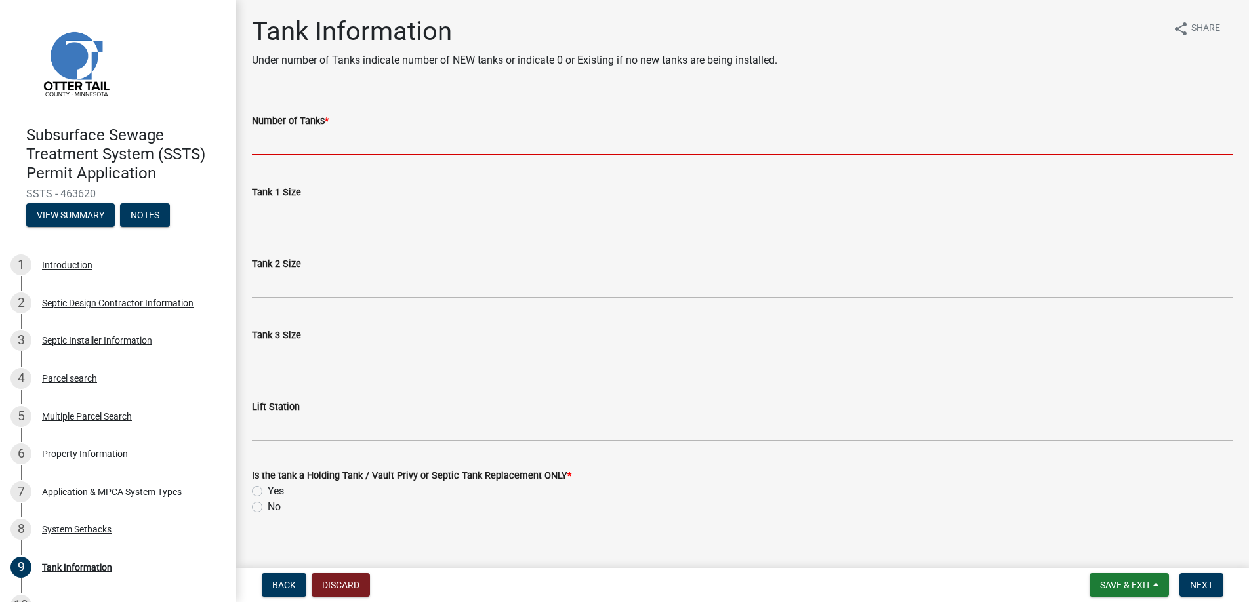
click at [280, 140] on input "Number of Tanks *" at bounding box center [743, 142] width 982 height 27
type input "1"
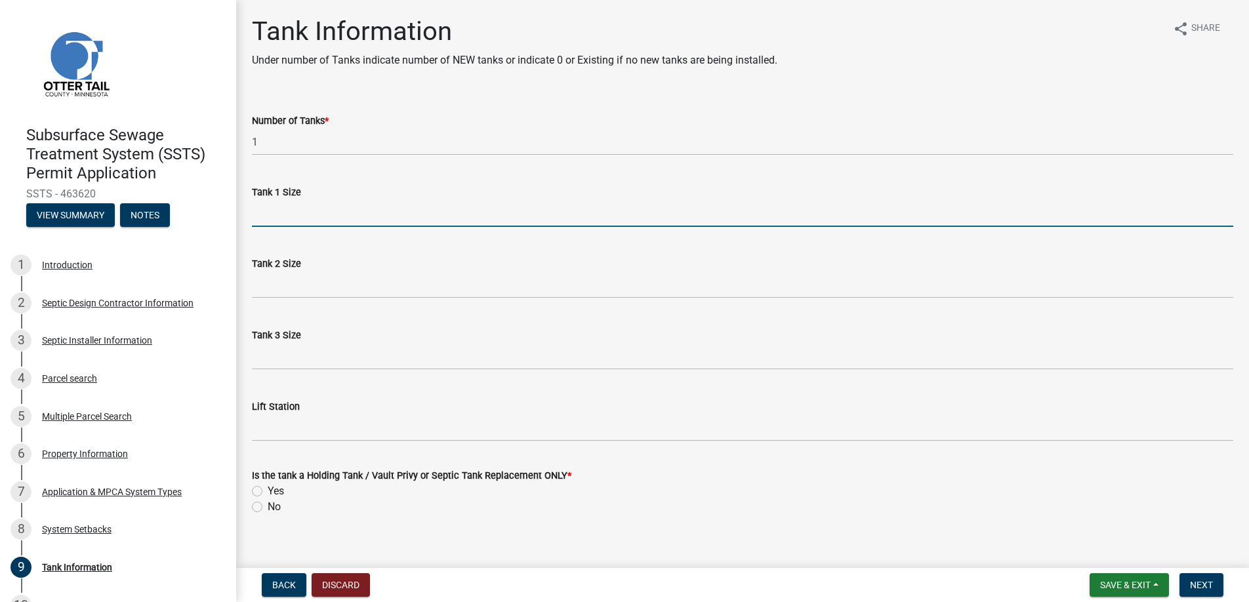
click at [286, 212] on input "Tank 1 Size" at bounding box center [743, 213] width 982 height 27
type input "1500"
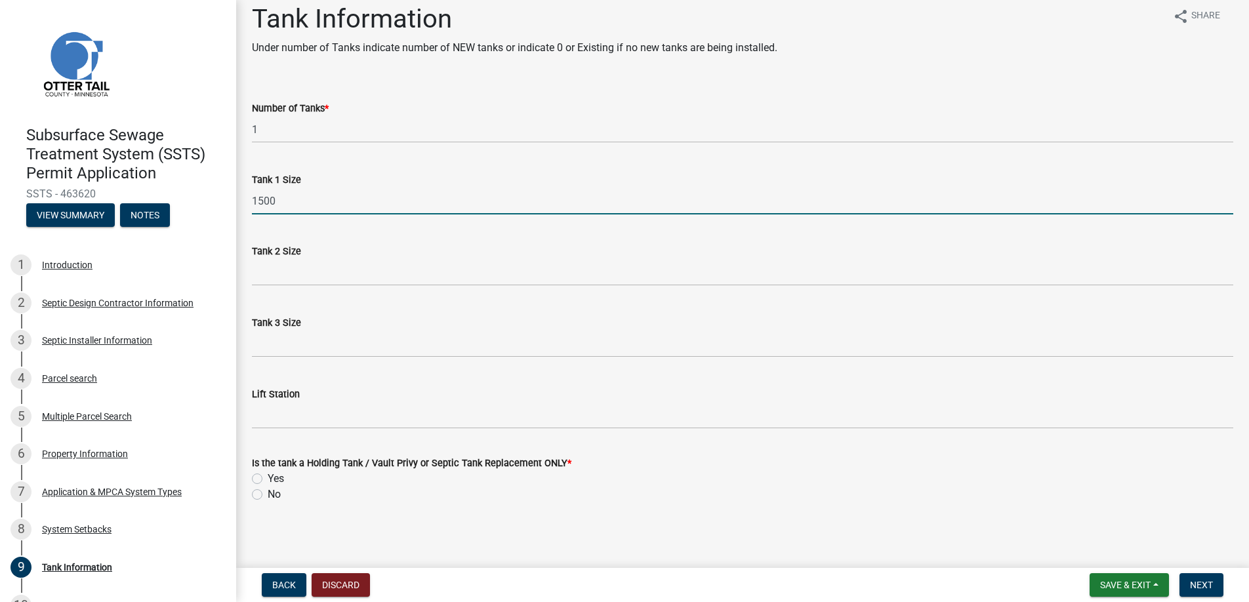
scroll to position [15, 0]
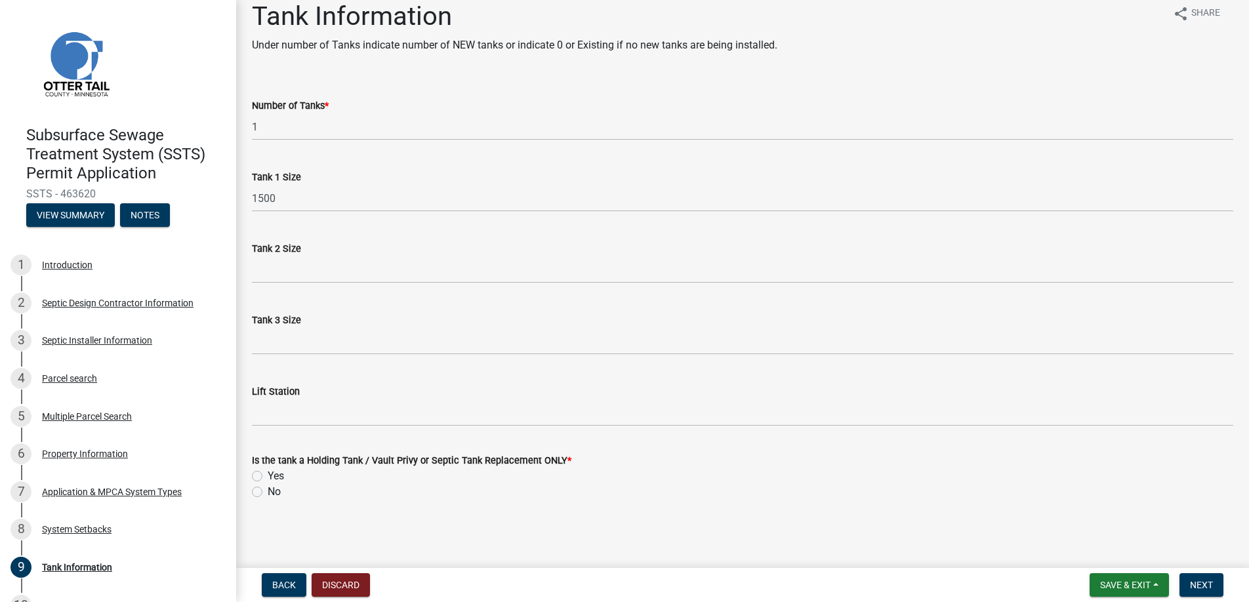
click at [268, 474] on label "Yes" at bounding box center [276, 476] width 16 height 16
click at [268, 474] on input "Yes" at bounding box center [272, 472] width 9 height 9
radio input "true"
click at [1201, 580] on span "Next" at bounding box center [1201, 585] width 23 height 10
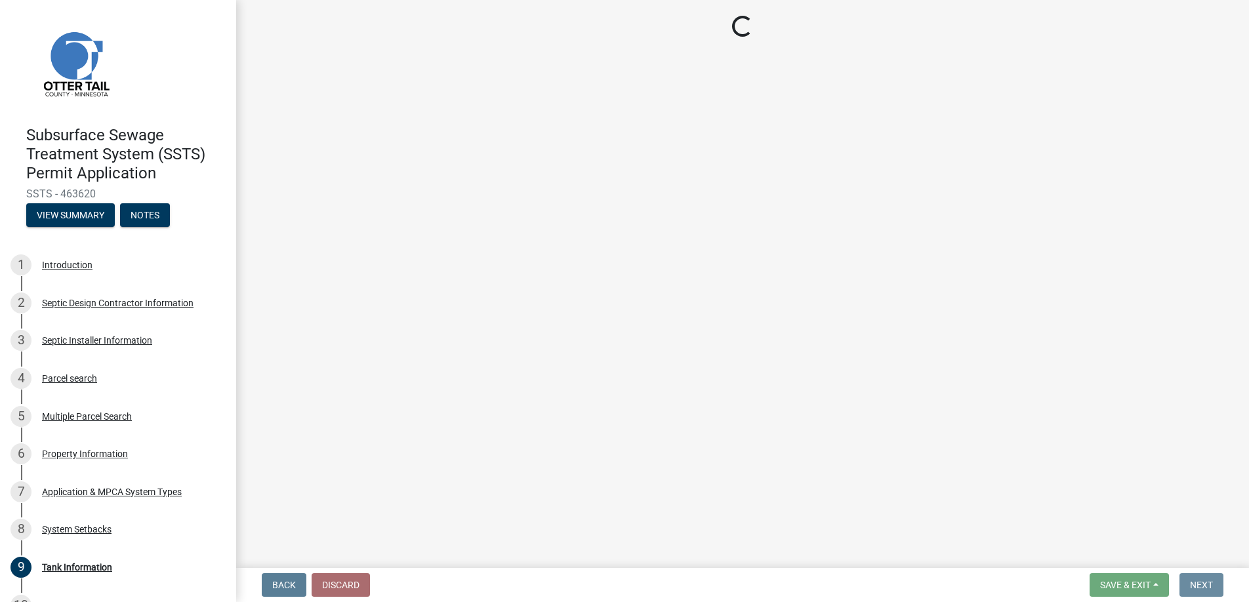
scroll to position [0, 0]
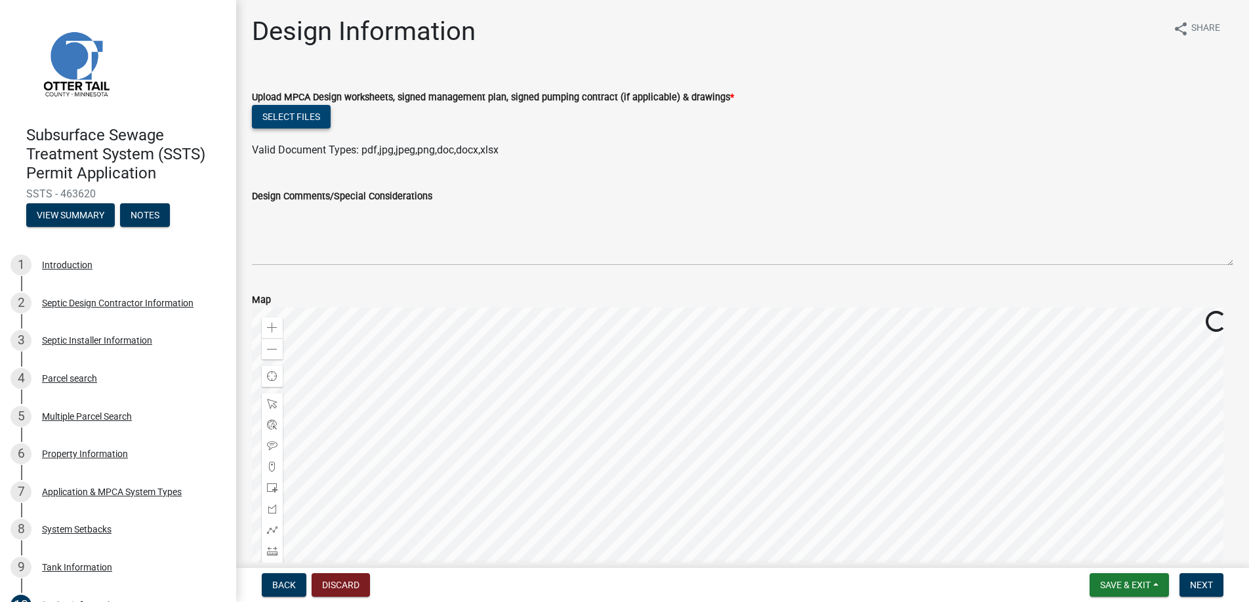
click at [294, 112] on button "Select files" at bounding box center [291, 117] width 79 height 24
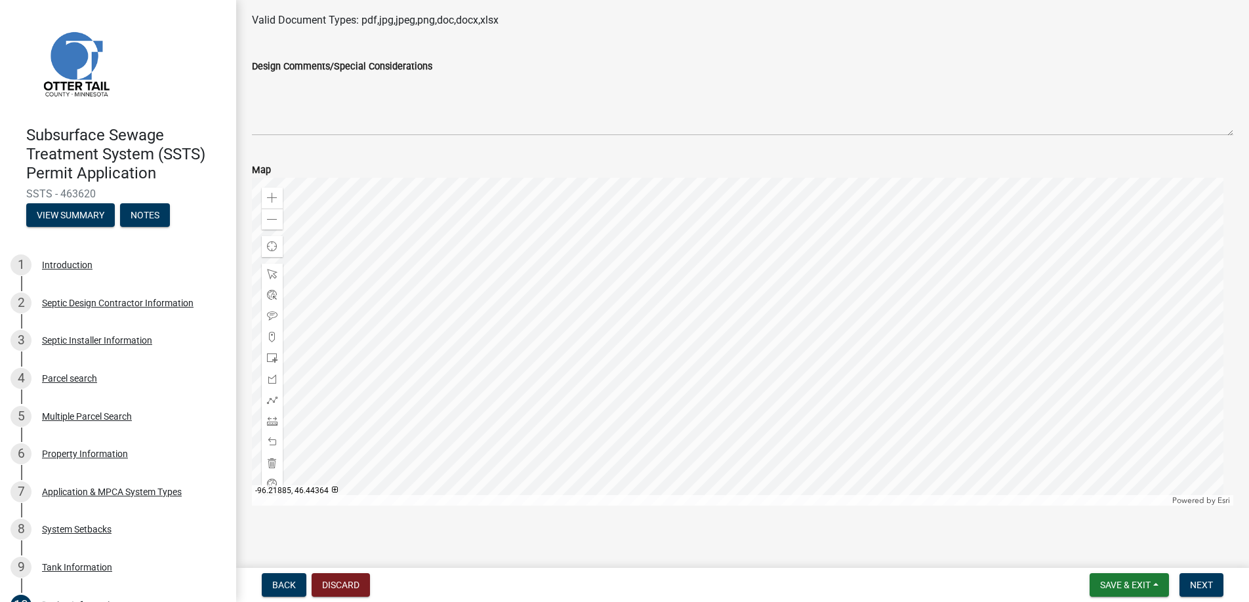
scroll to position [375, 0]
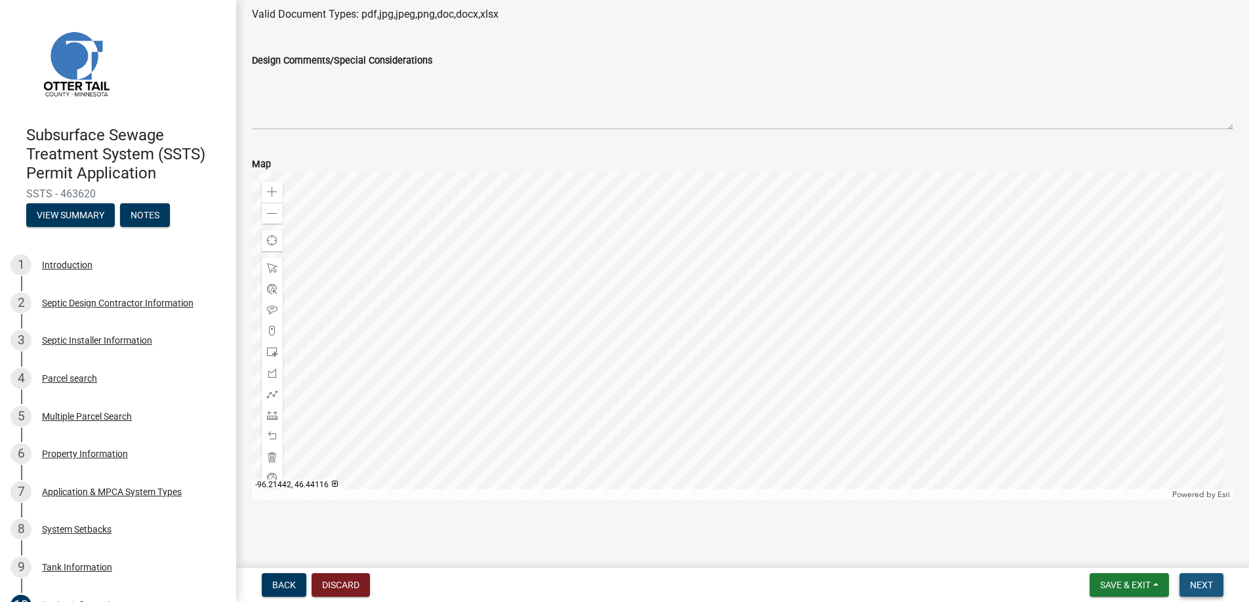
click at [1200, 583] on span "Next" at bounding box center [1201, 585] width 23 height 10
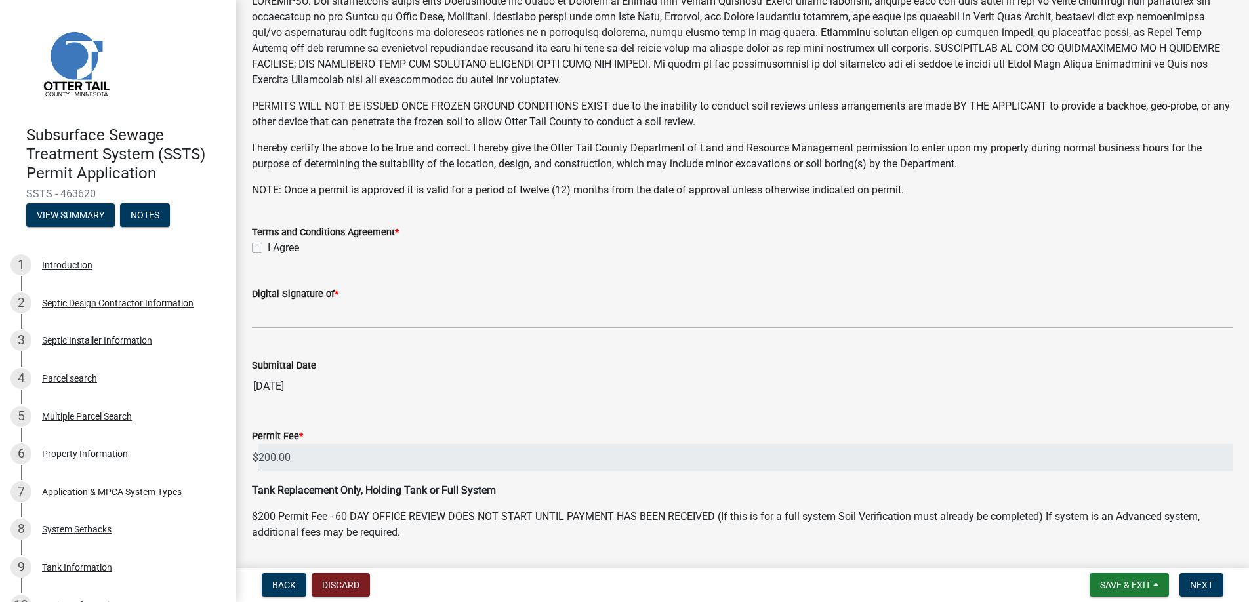
scroll to position [256, 0]
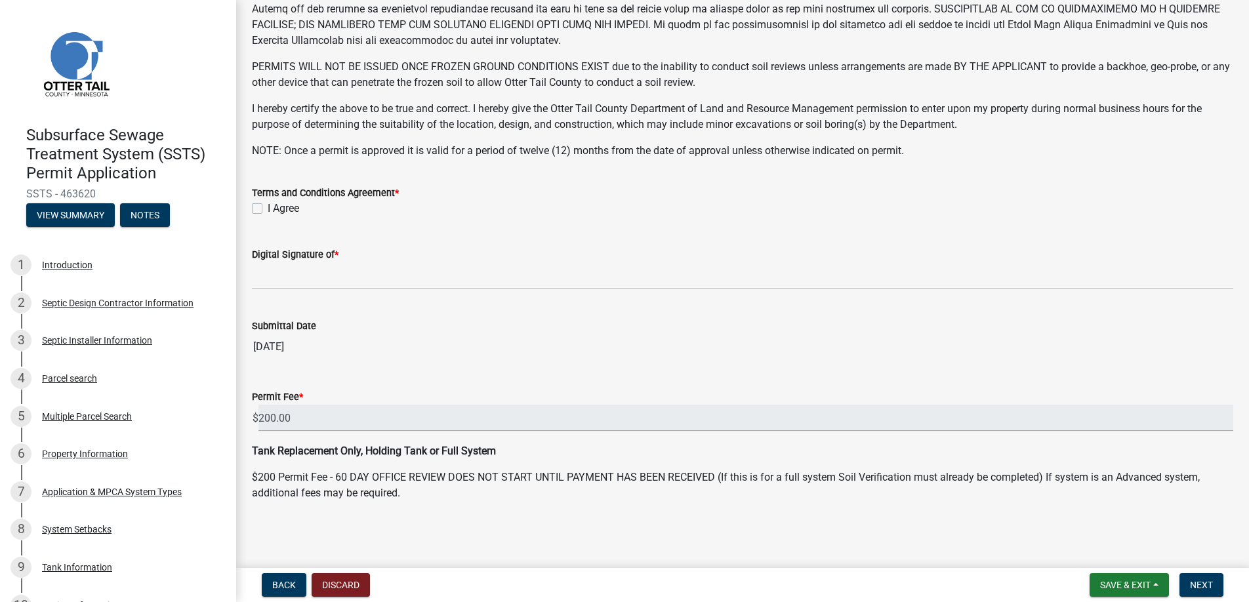
click at [268, 205] on label "I Agree" at bounding box center [283, 209] width 31 height 16
click at [268, 205] on input "I Agree" at bounding box center [272, 205] width 9 height 9
checkbox input "true"
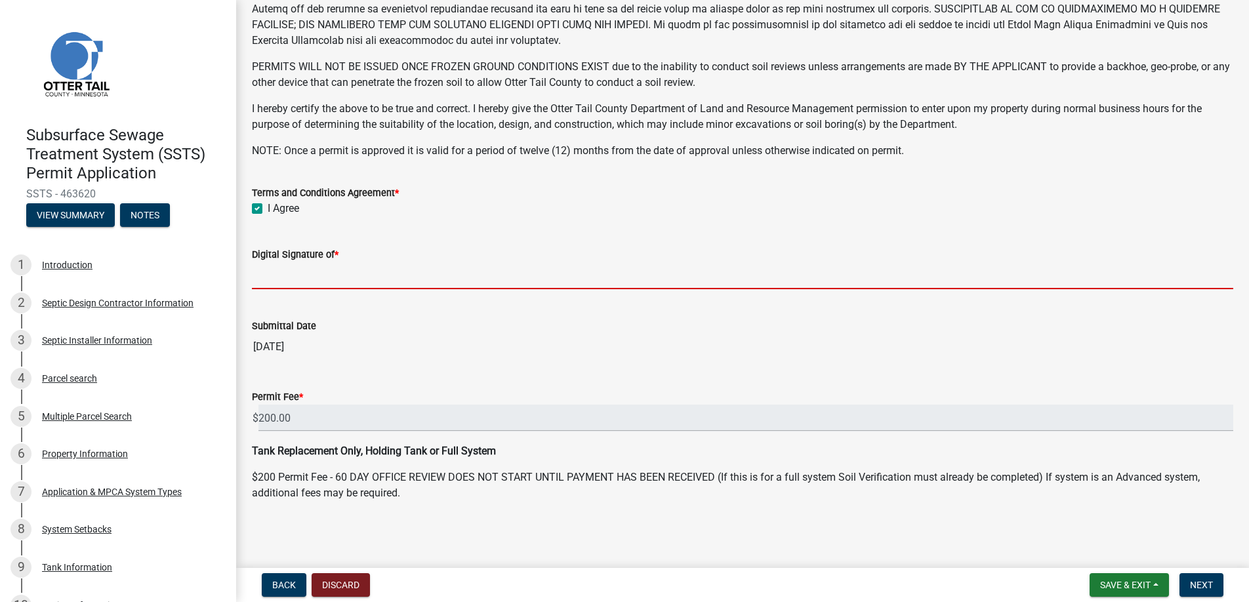
click at [323, 275] on input "Digital Signature of *" at bounding box center [743, 275] width 982 height 27
type input "[PERSON_NAME]"
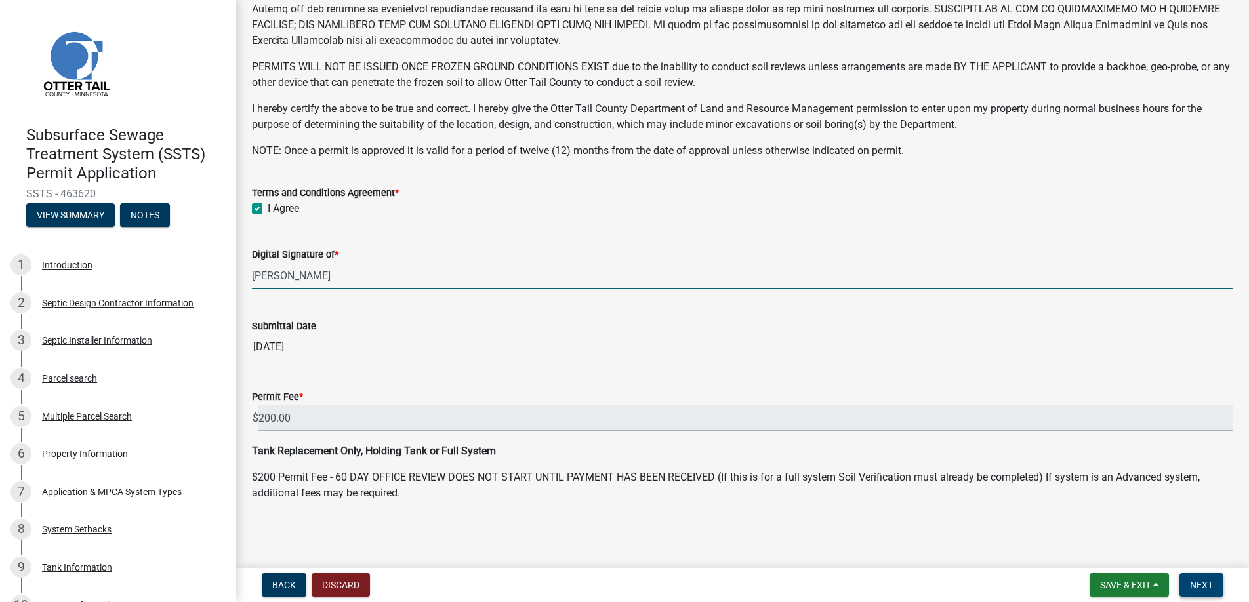
click at [1199, 581] on span "Next" at bounding box center [1201, 585] width 23 height 10
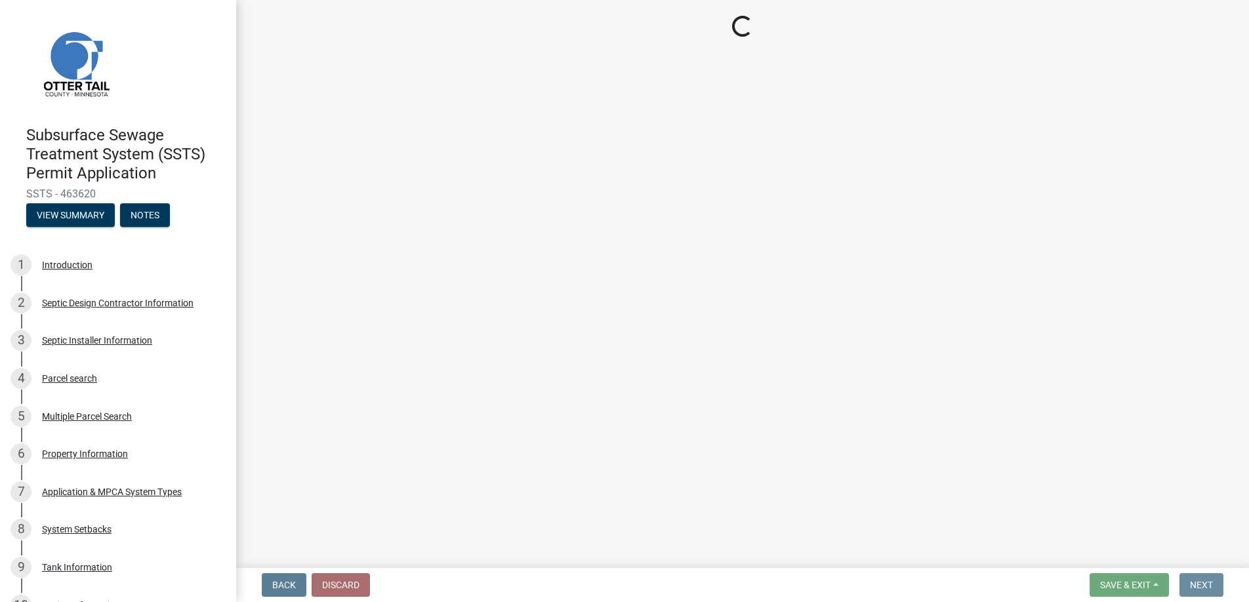
scroll to position [0, 0]
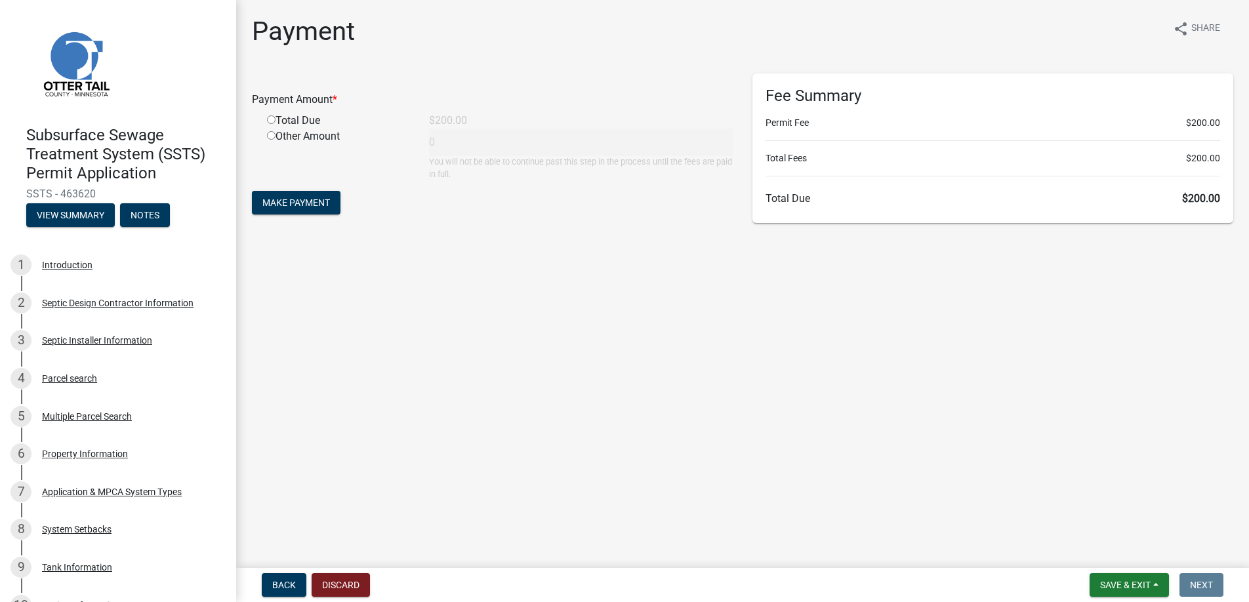
click at [269, 118] on input "radio" at bounding box center [271, 119] width 9 height 9
radio input "true"
type input "200"
click at [287, 201] on span "Make Payment" at bounding box center [296, 202] width 68 height 10
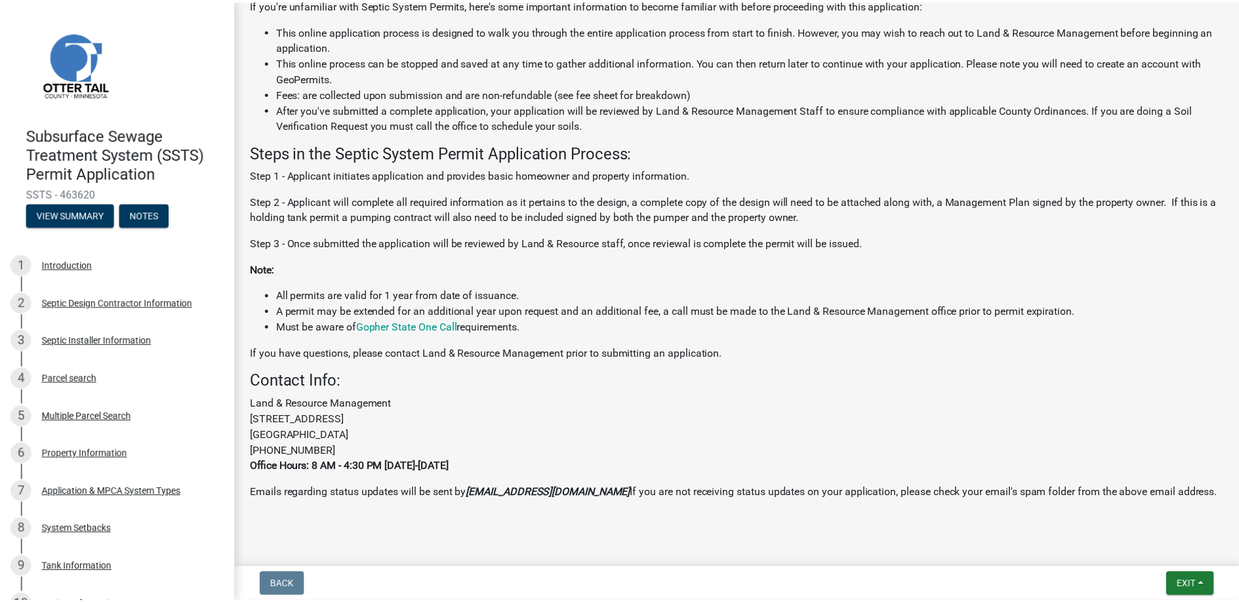
scroll to position [271, 0]
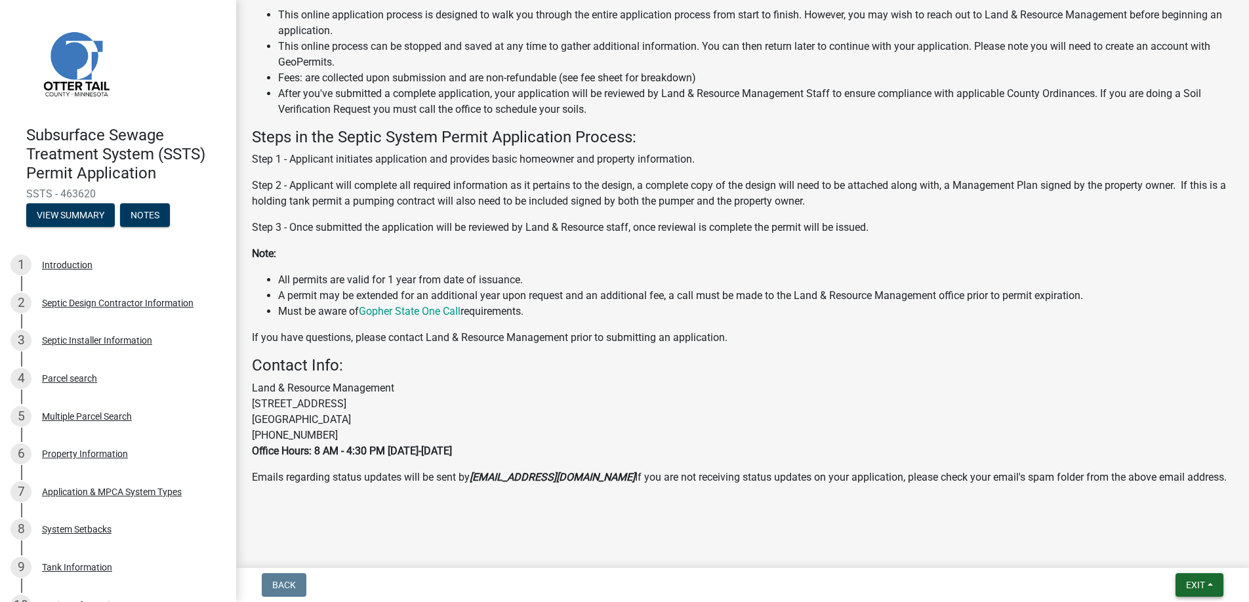
click at [1191, 577] on button "Exit" at bounding box center [1200, 585] width 48 height 24
click at [1170, 553] on button "Save & Exit" at bounding box center [1171, 550] width 105 height 31
